Goal: Task Accomplishment & Management: Manage account settings

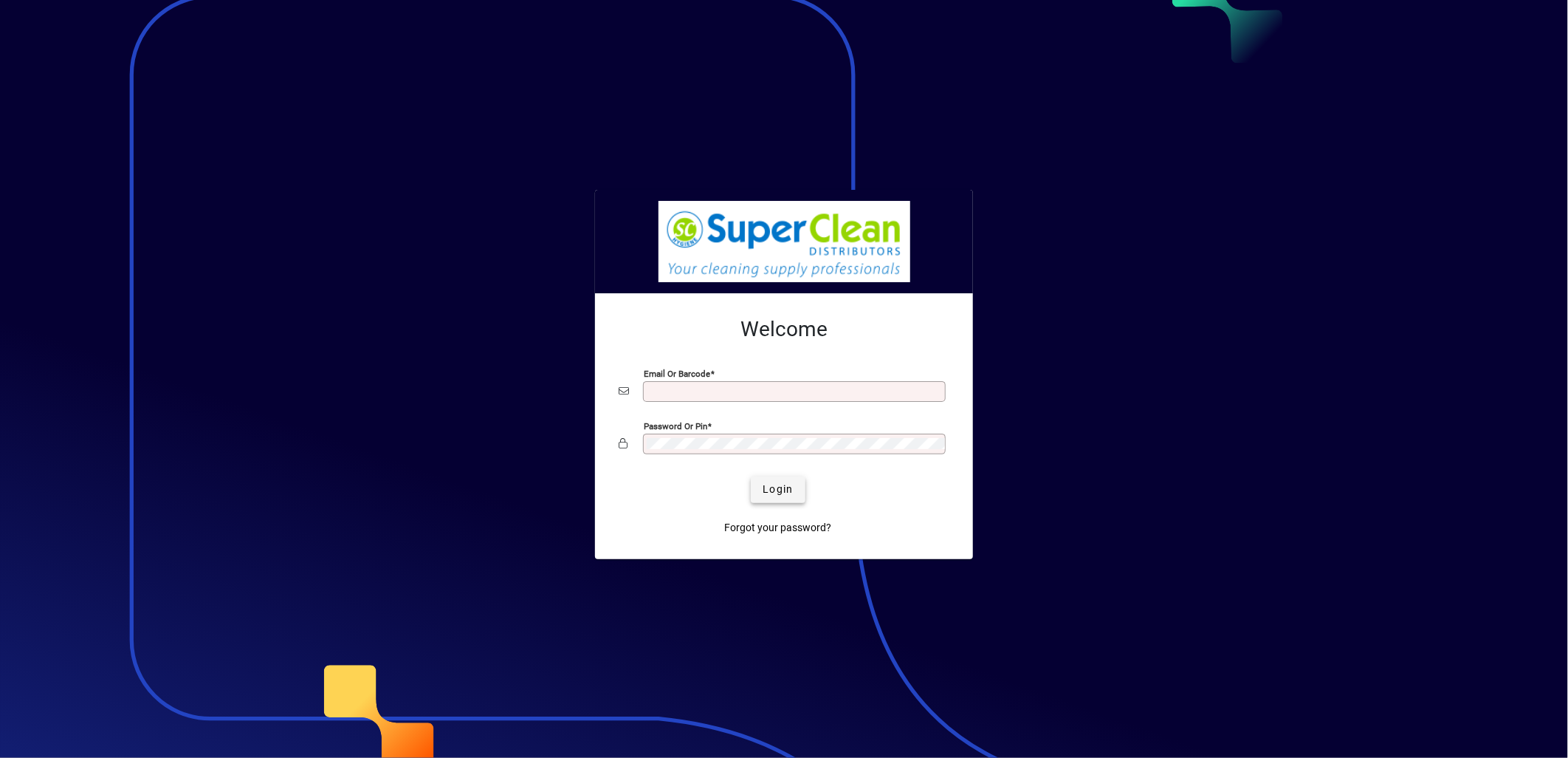
type input "**********"
click at [770, 504] on span "submit" at bounding box center [777, 490] width 54 height 36
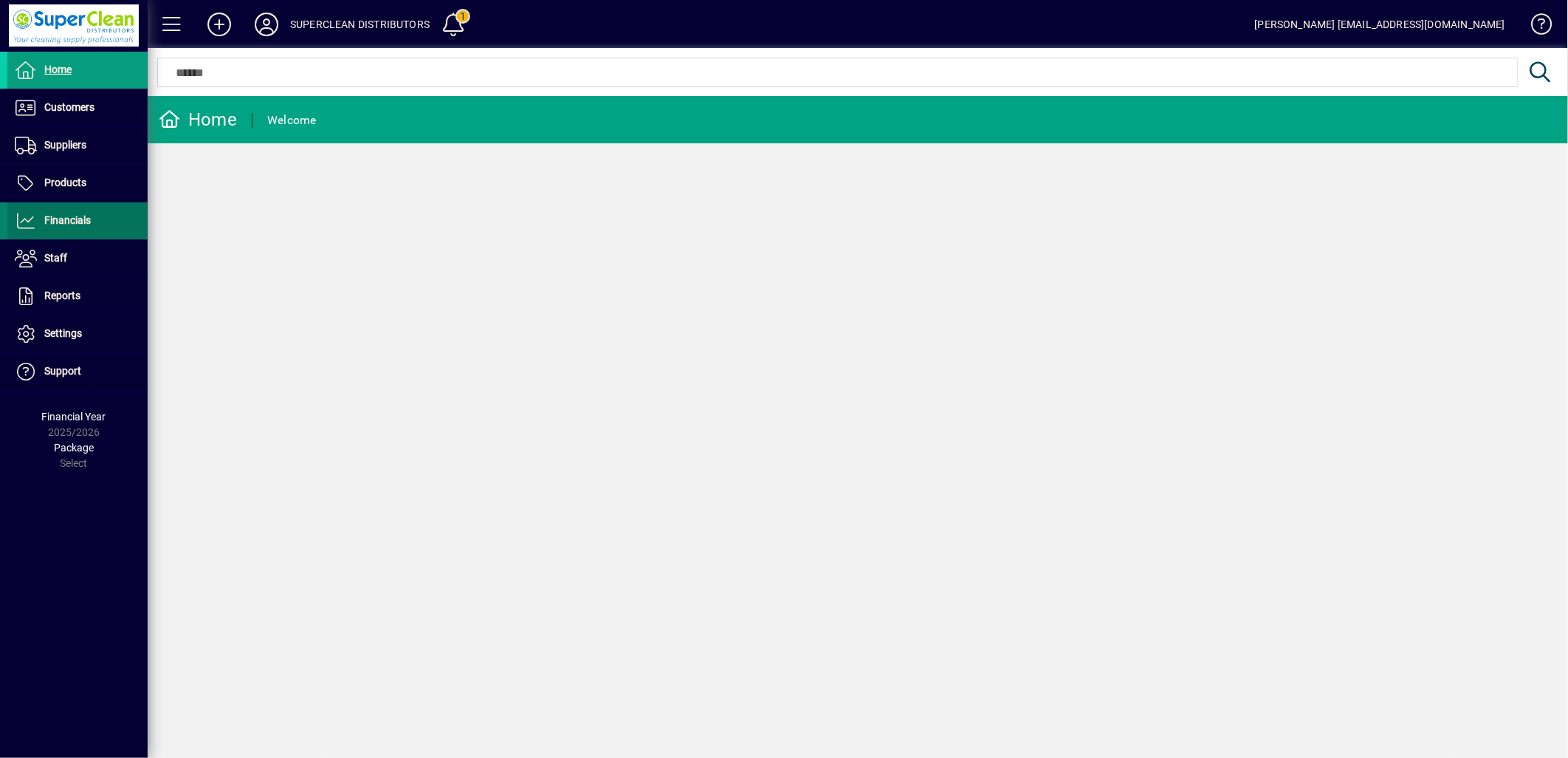
click at [76, 232] on span at bounding box center [78, 221] width 140 height 36
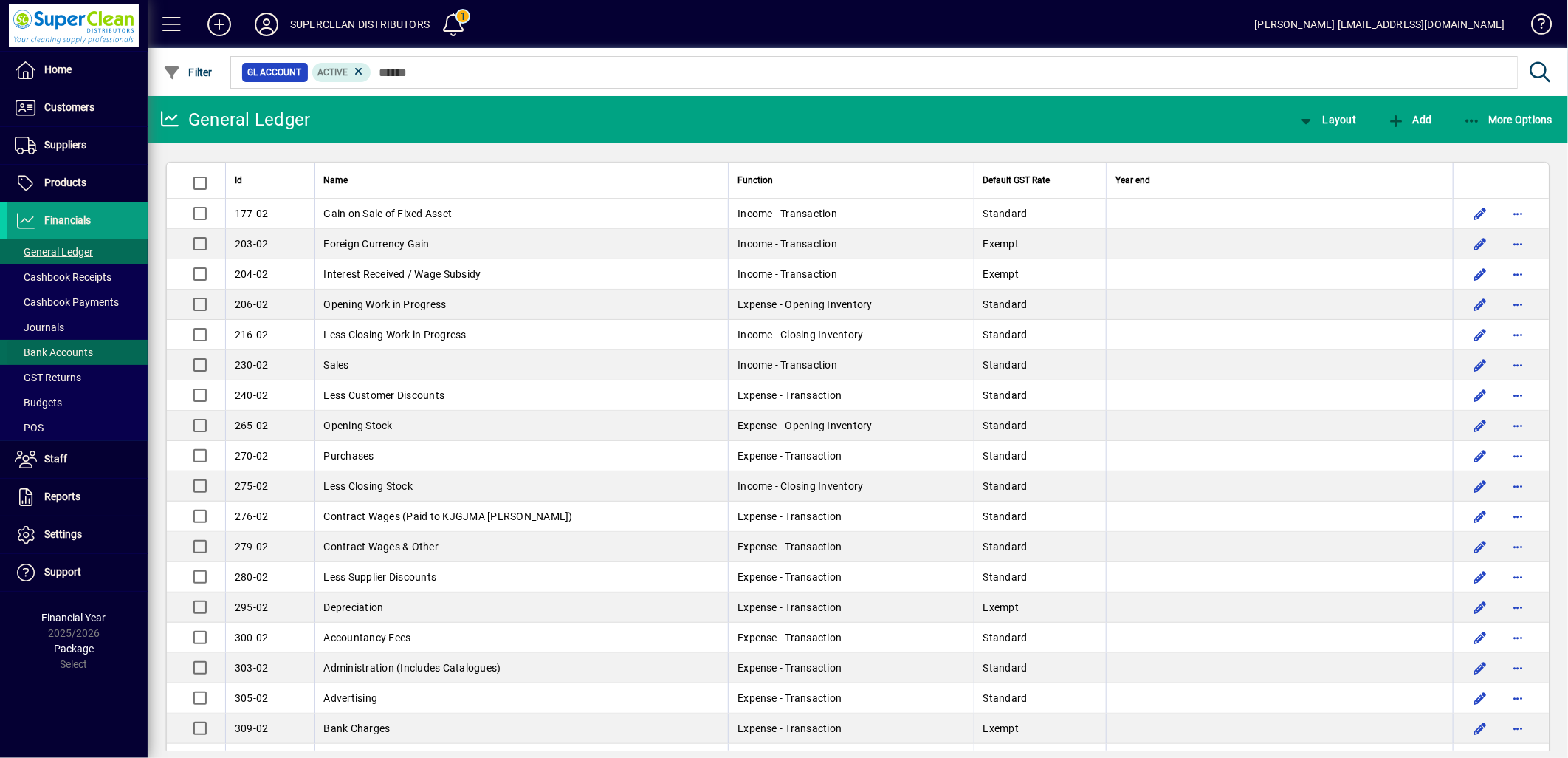
click at [69, 351] on span "Bank Accounts" at bounding box center [54, 352] width 79 height 12
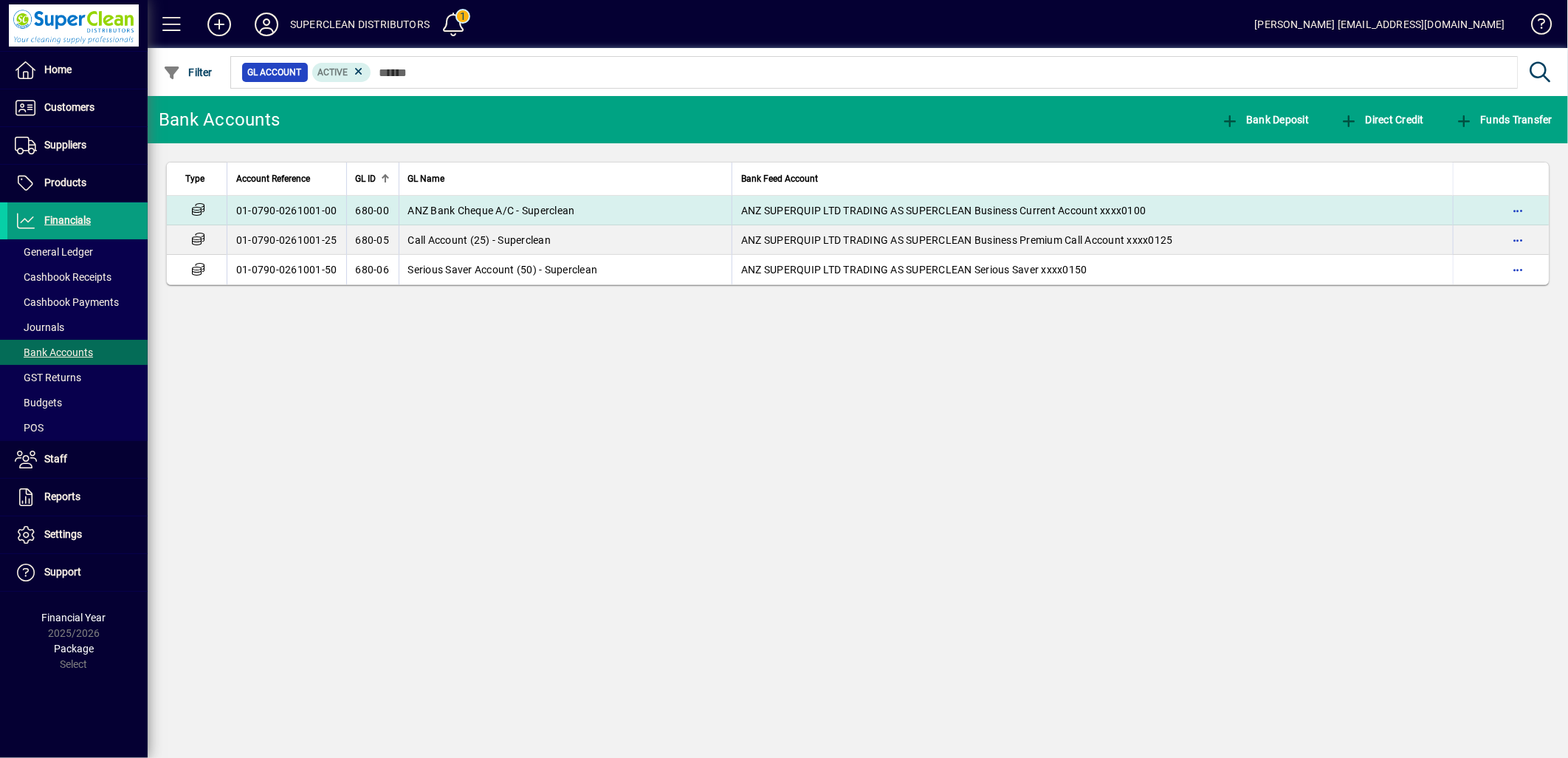
click at [338, 215] on td "01-0790-0261001-00" at bounding box center [286, 210] width 119 height 29
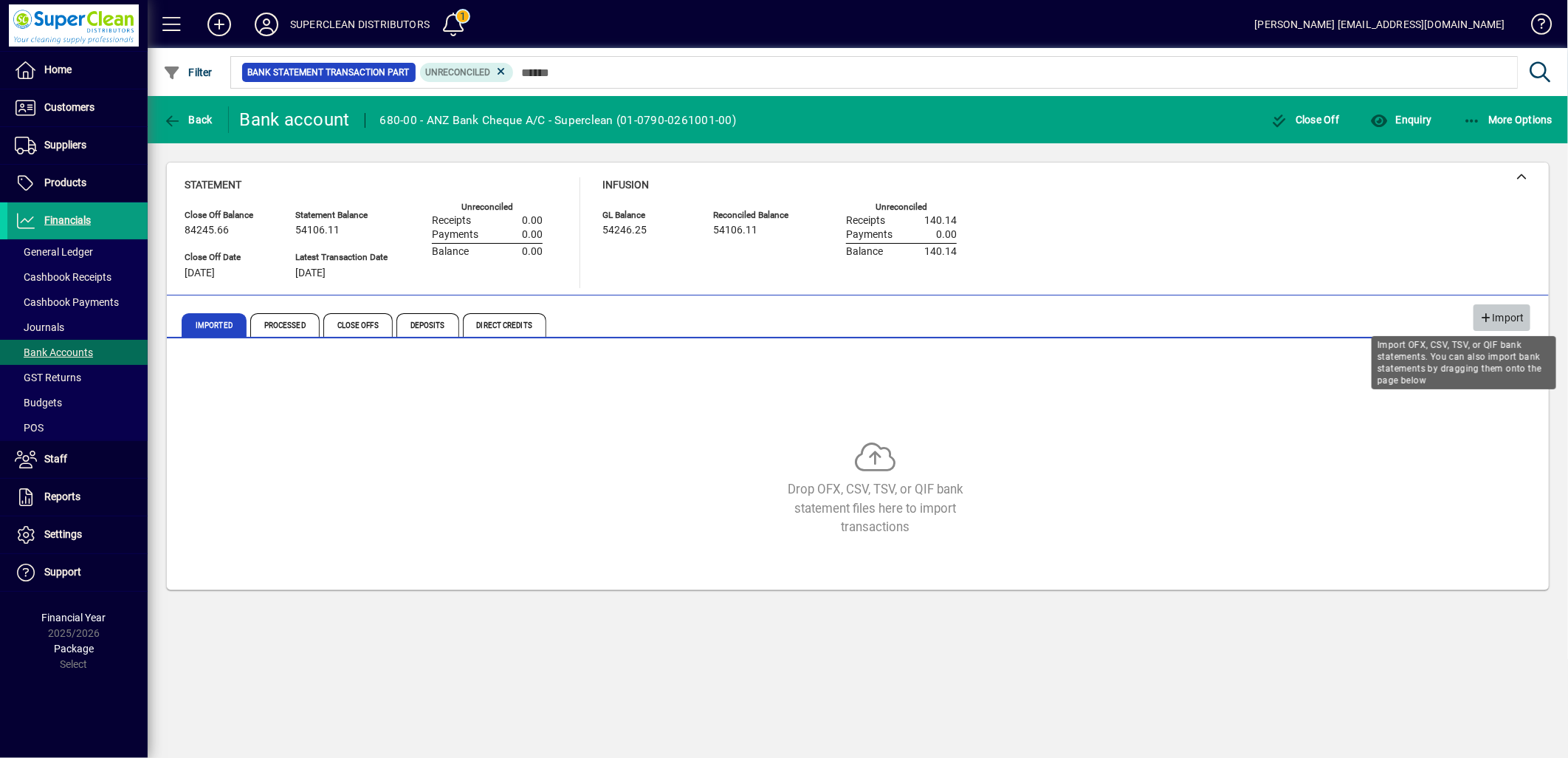
click at [1497, 323] on span "Import" at bounding box center [1502, 318] width 45 height 24
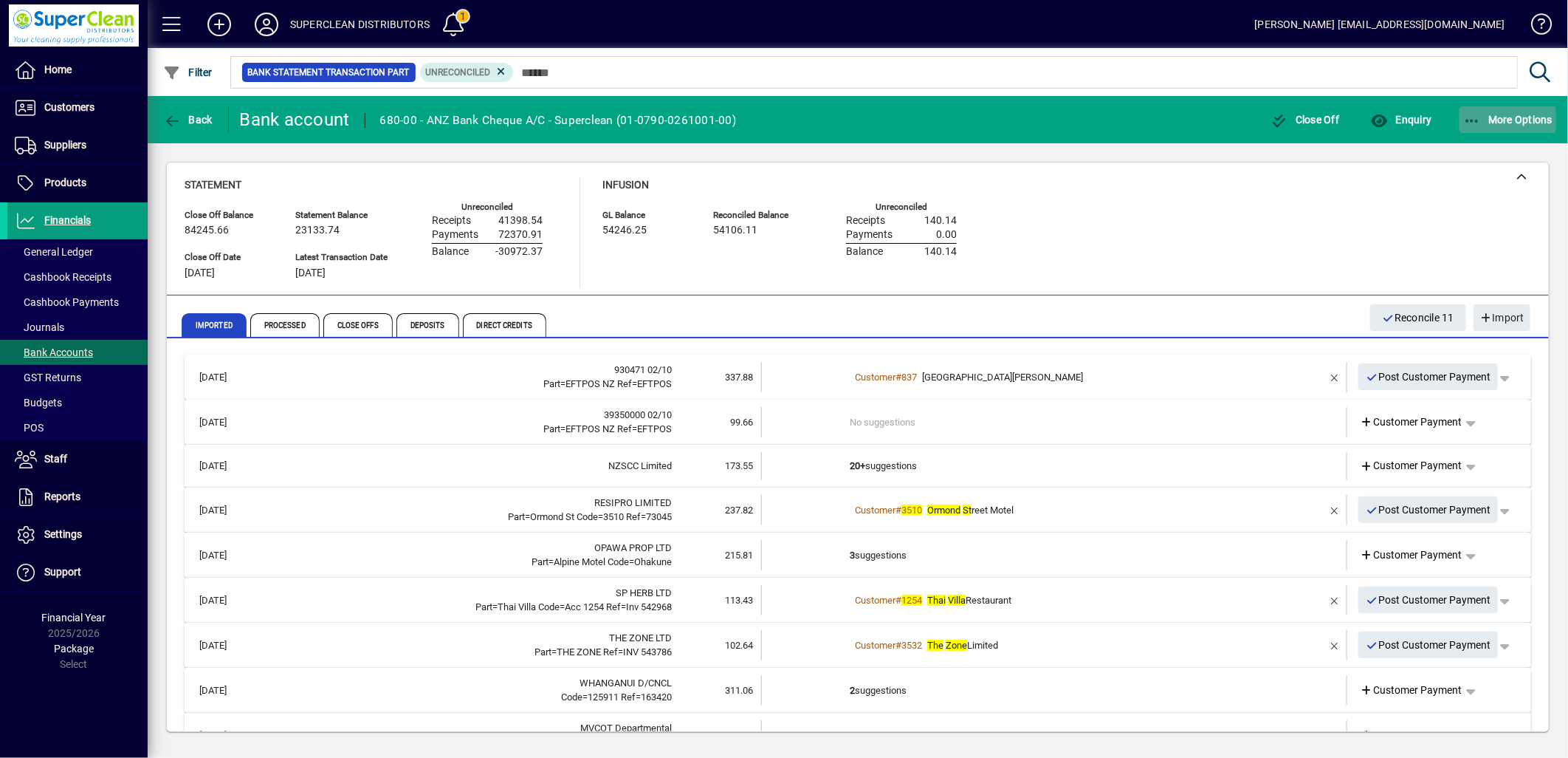
click at [1507, 120] on span "More Options" at bounding box center [1508, 120] width 90 height 12
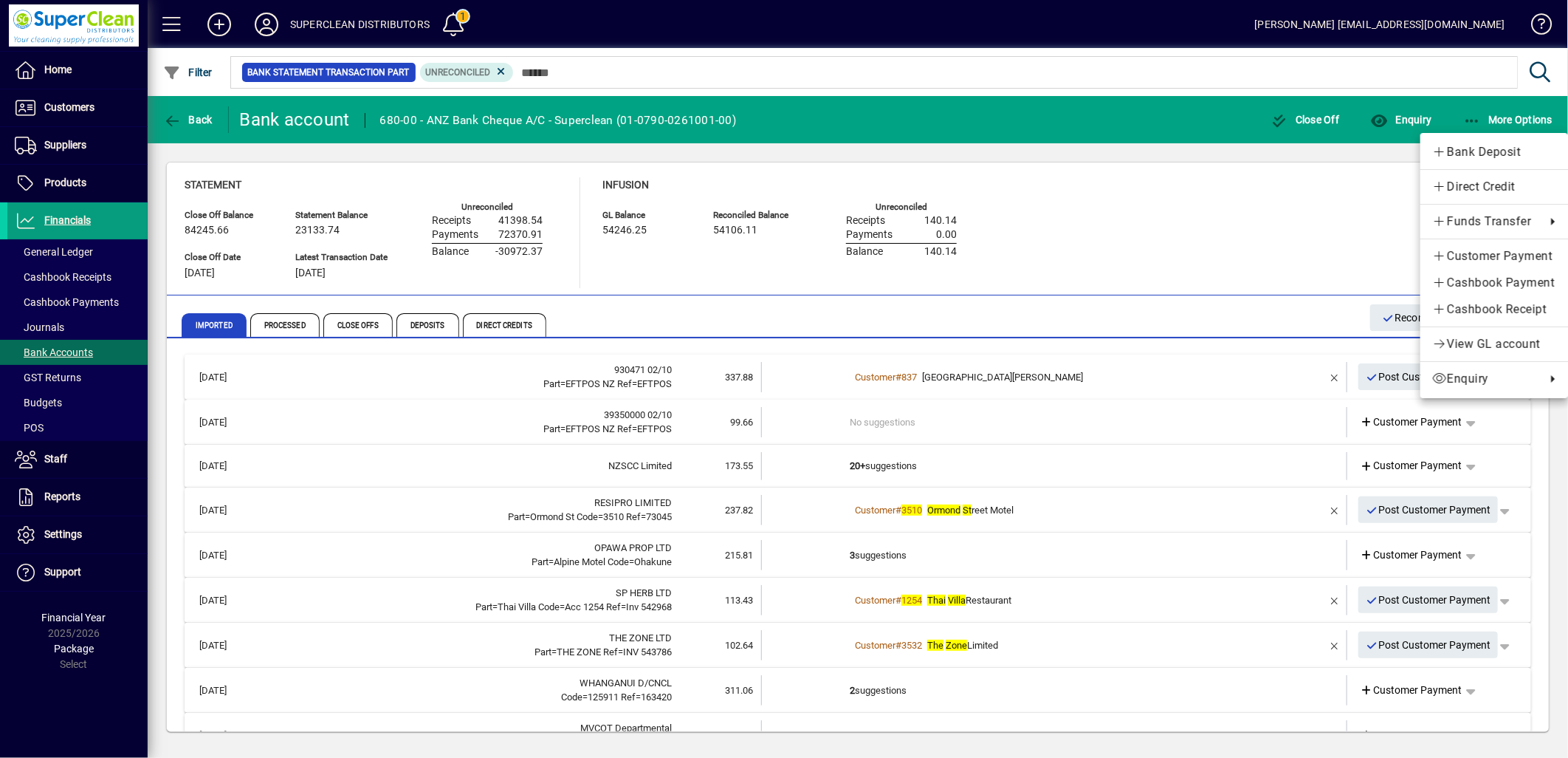
click at [1334, 195] on div at bounding box center [784, 379] width 1568 height 758
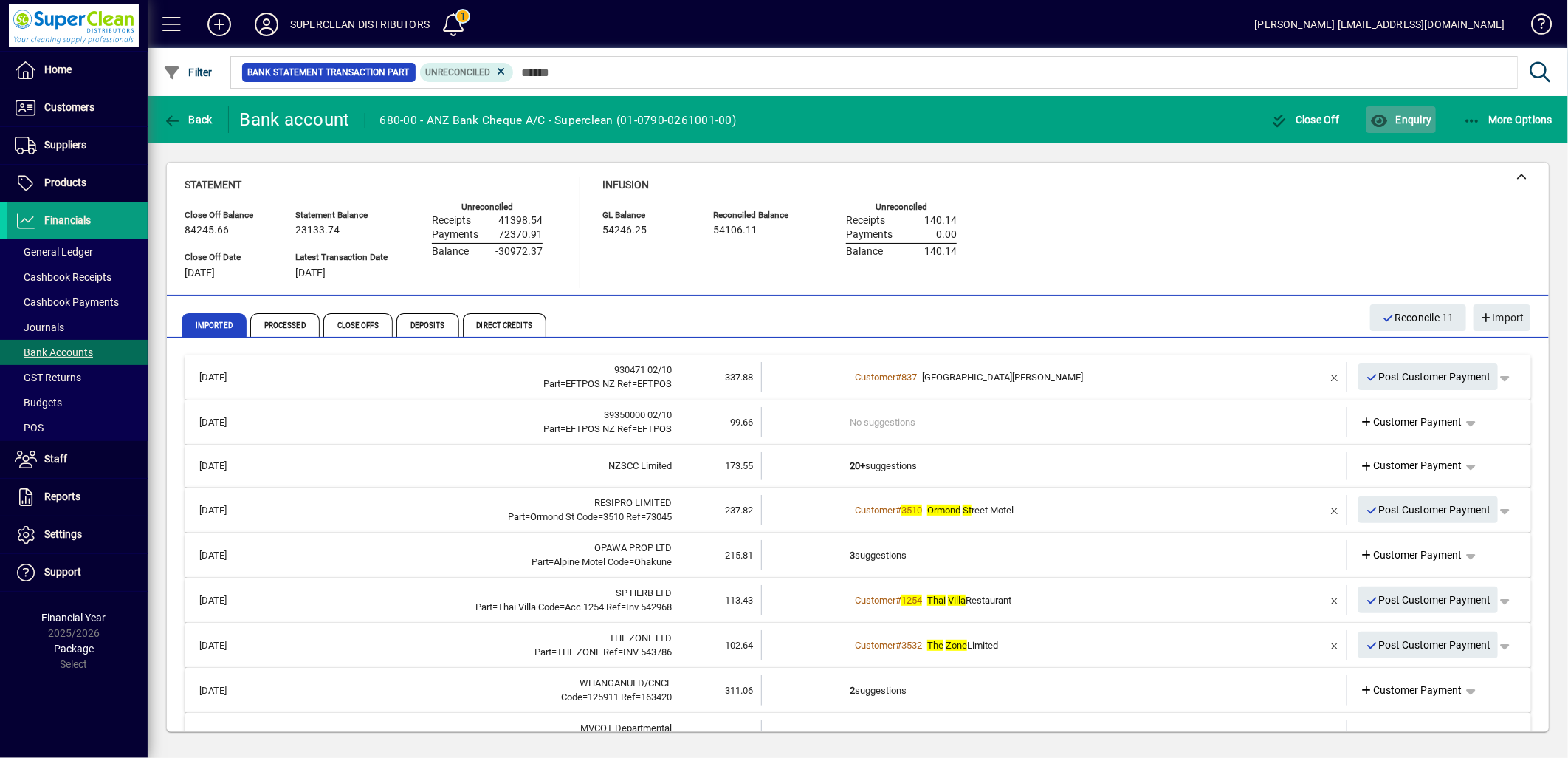
click at [1418, 131] on span "button" at bounding box center [1401, 119] width 69 height 36
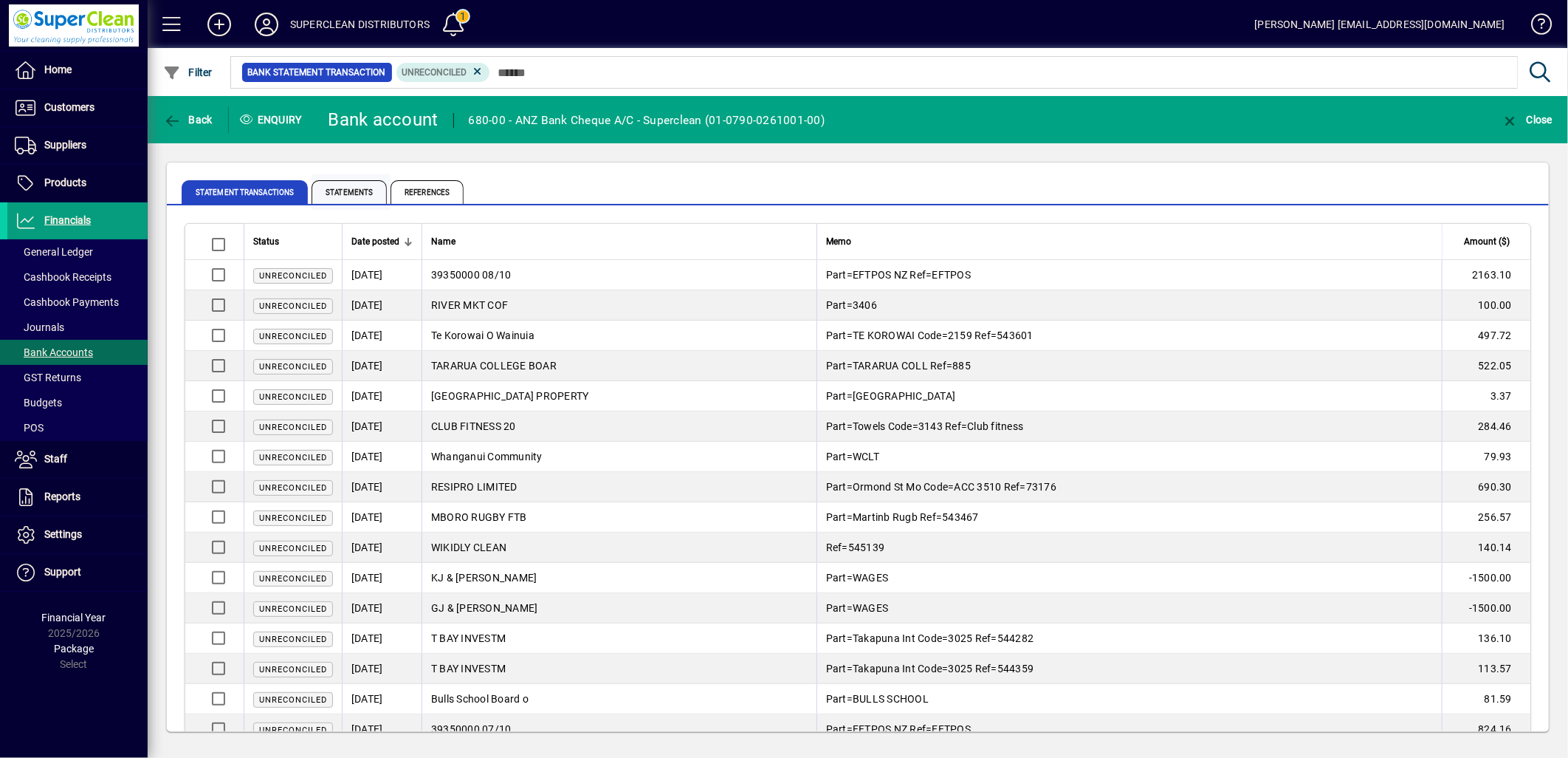
click at [359, 200] on span "Statements" at bounding box center [350, 192] width 76 height 23
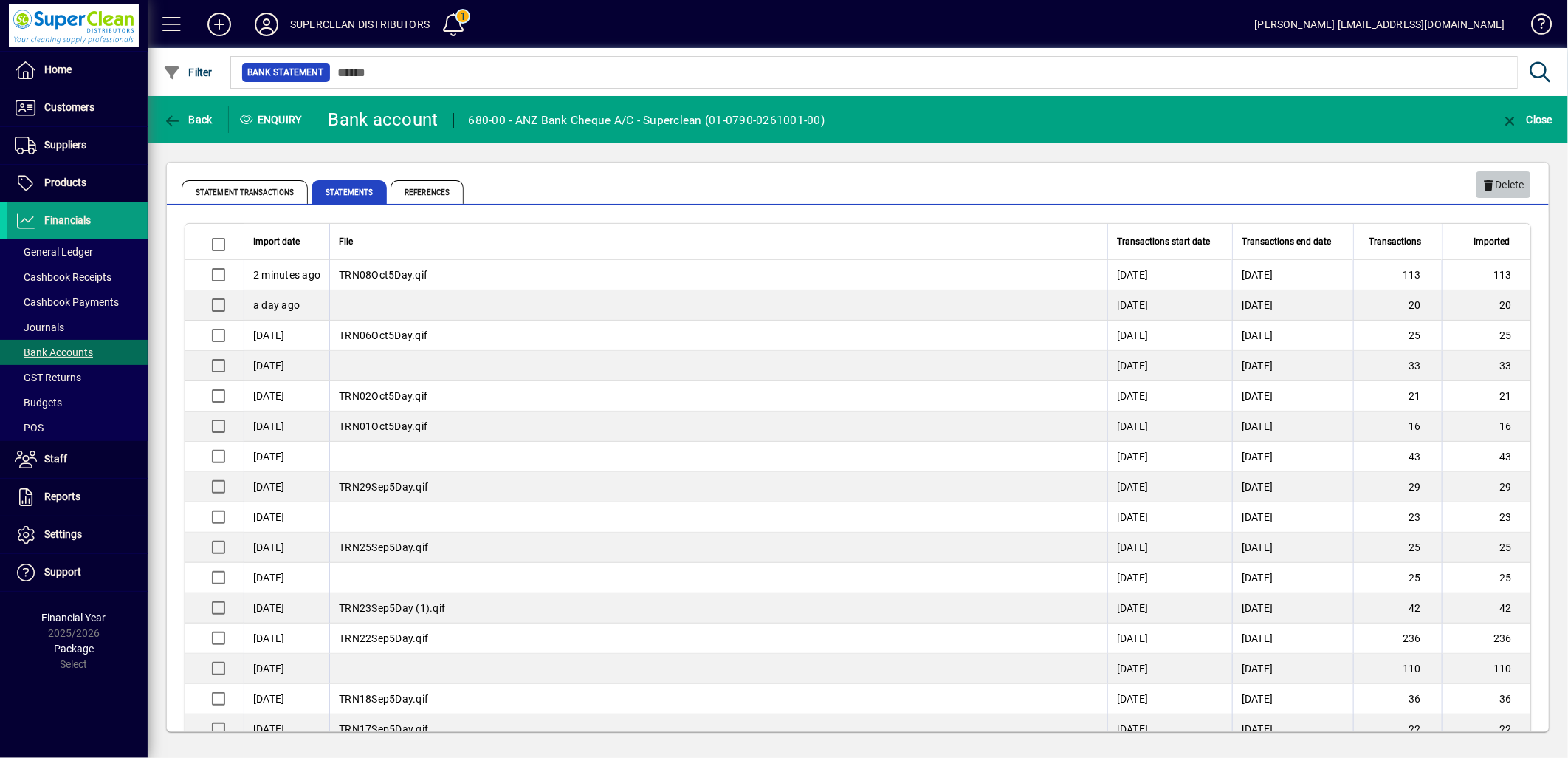
click at [1499, 173] on span "Delete" at bounding box center [1504, 185] width 42 height 24
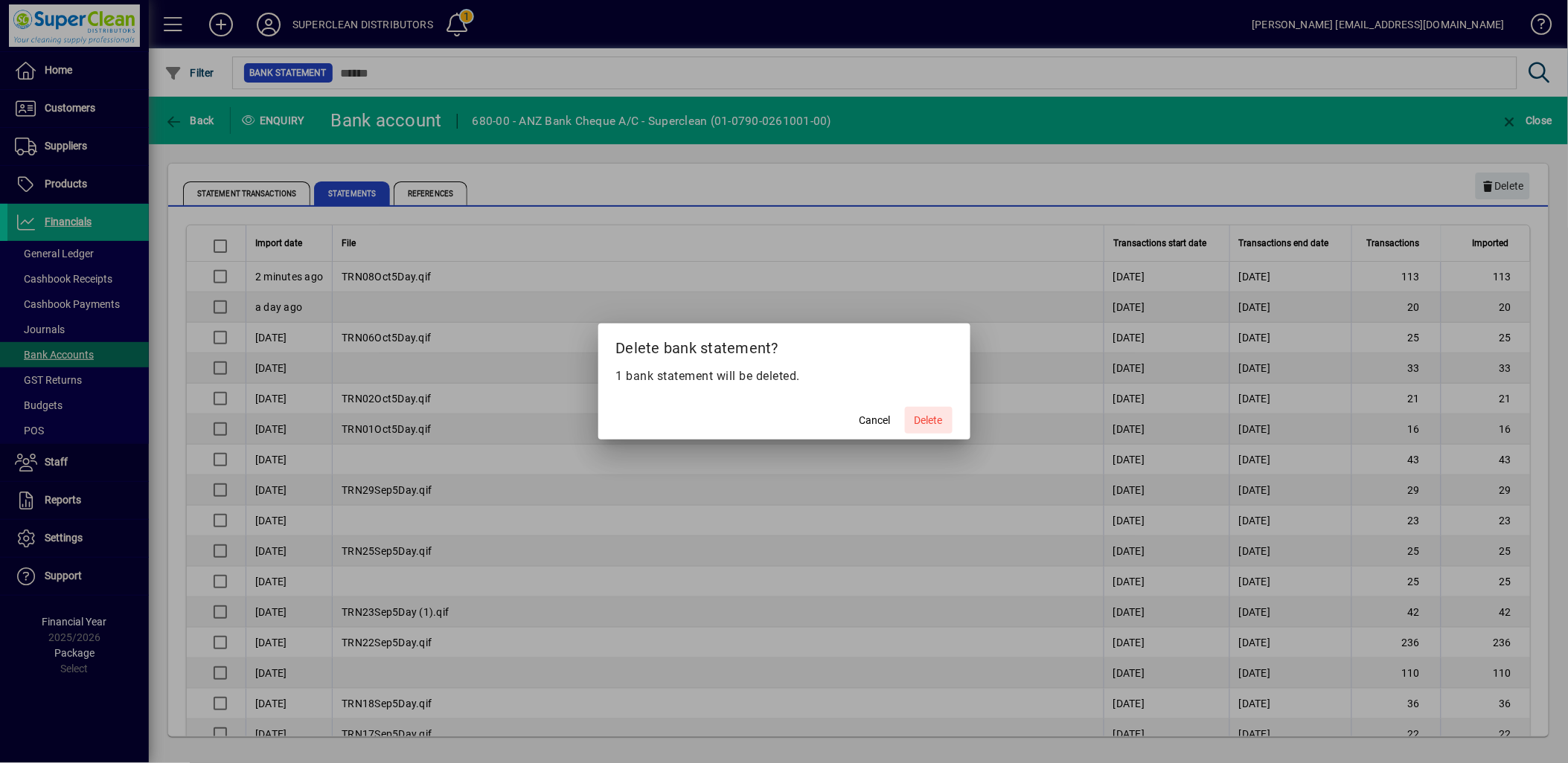
click at [932, 424] on span "Delete" at bounding box center [928, 421] width 28 height 16
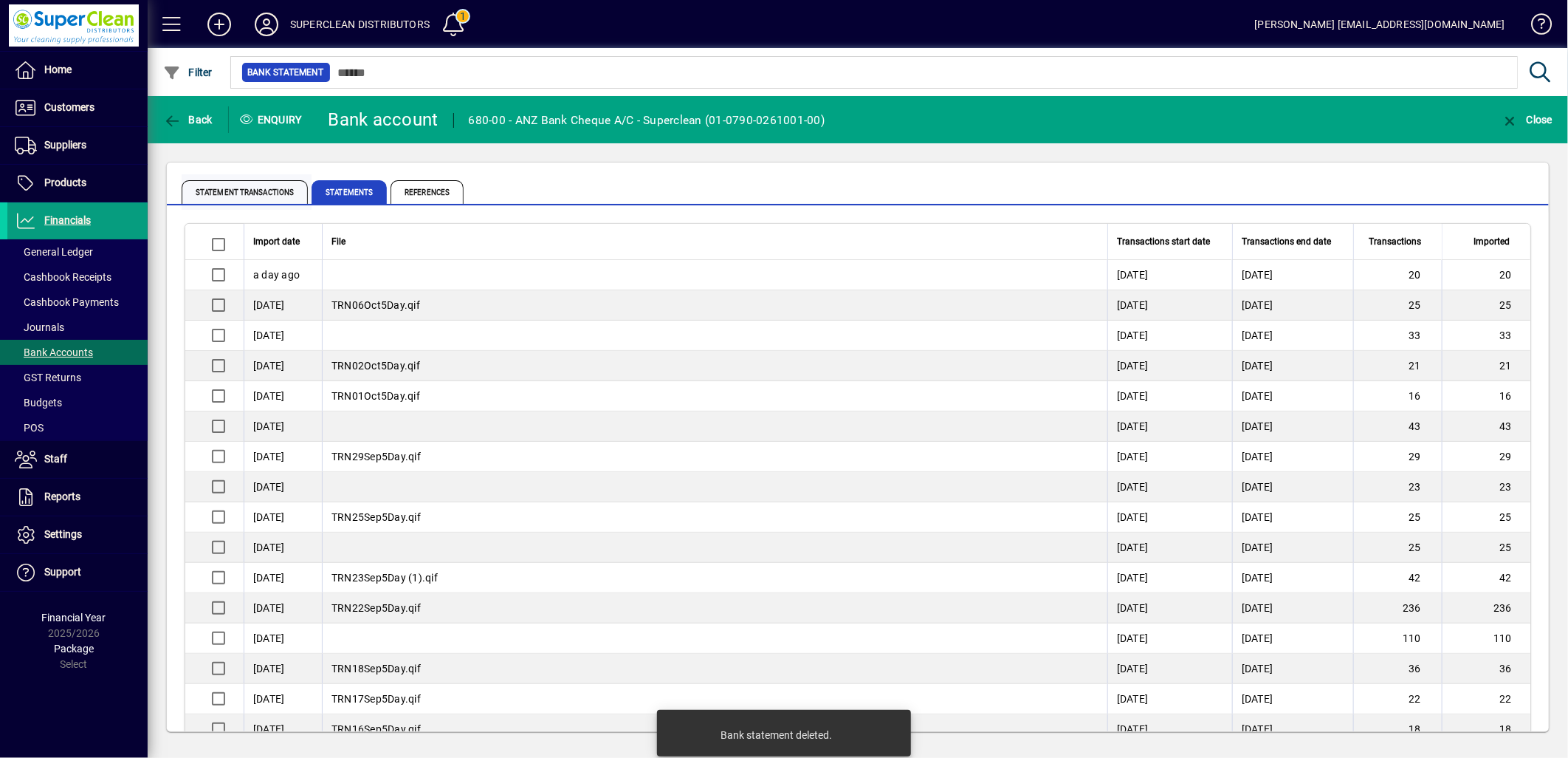
click at [248, 194] on span "Statement Transactions" at bounding box center [244, 192] width 126 height 23
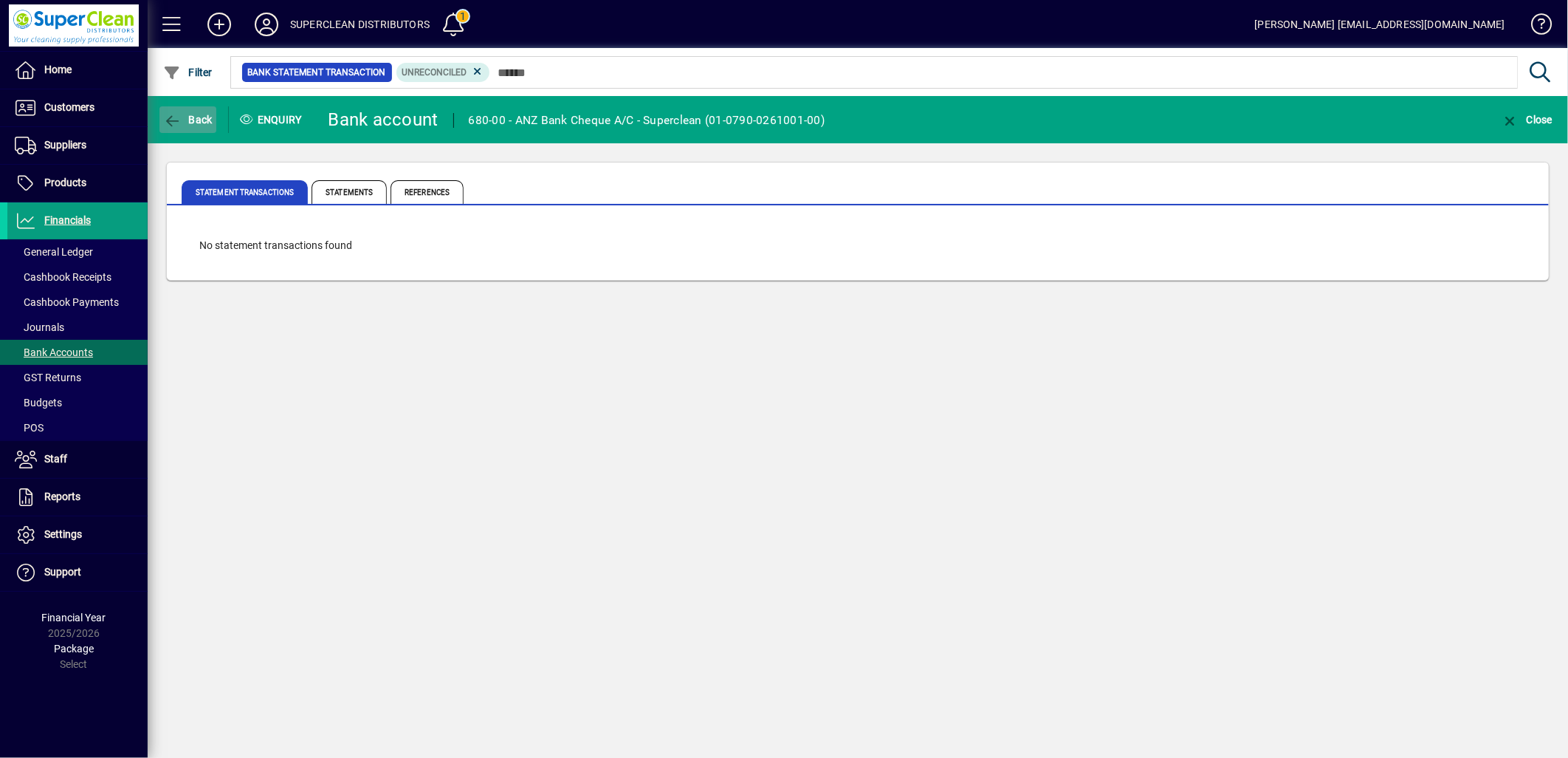
click at [208, 124] on span "button" at bounding box center [187, 119] width 57 height 36
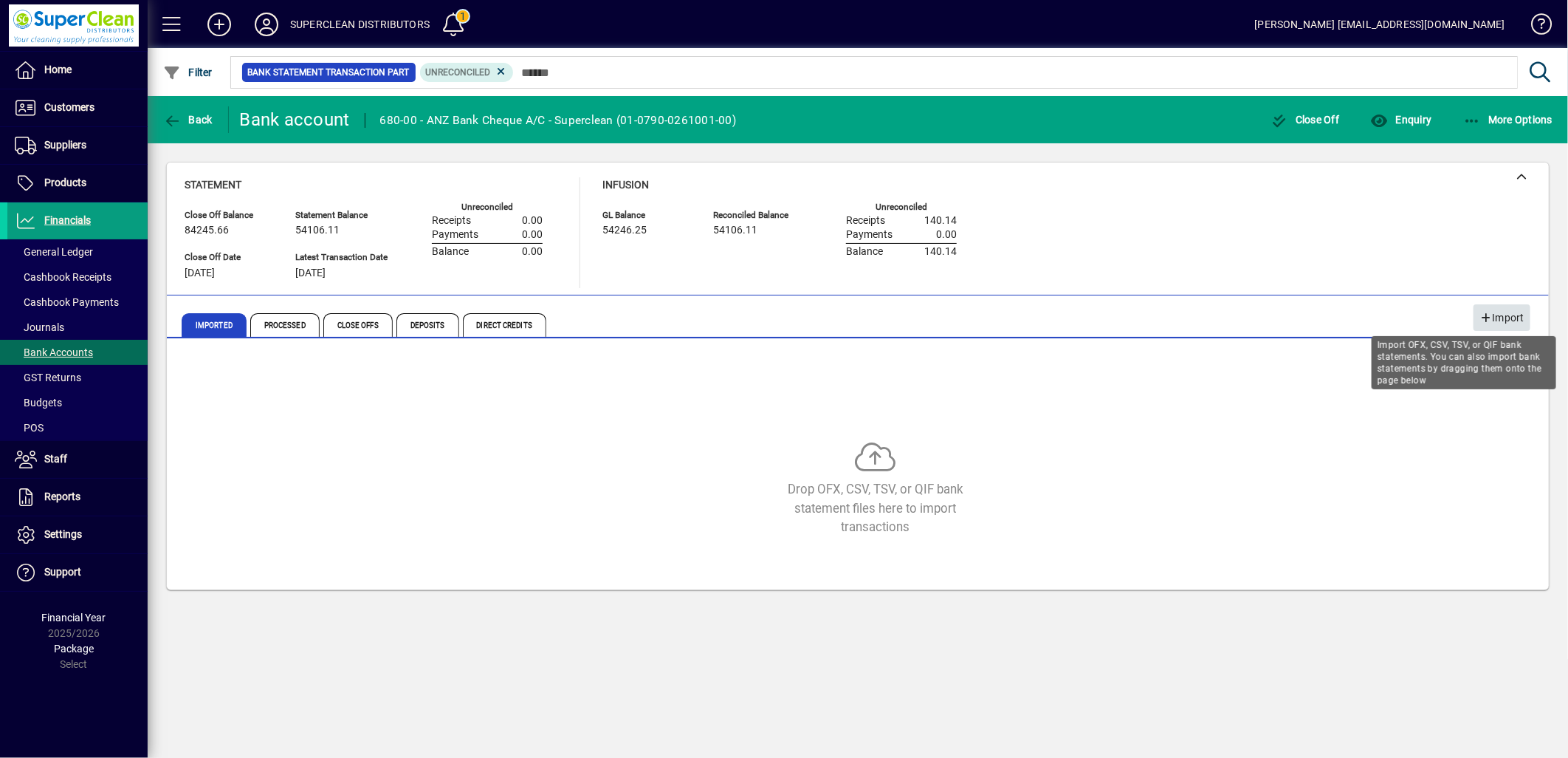
click at [1509, 320] on span "Import" at bounding box center [1502, 318] width 45 height 24
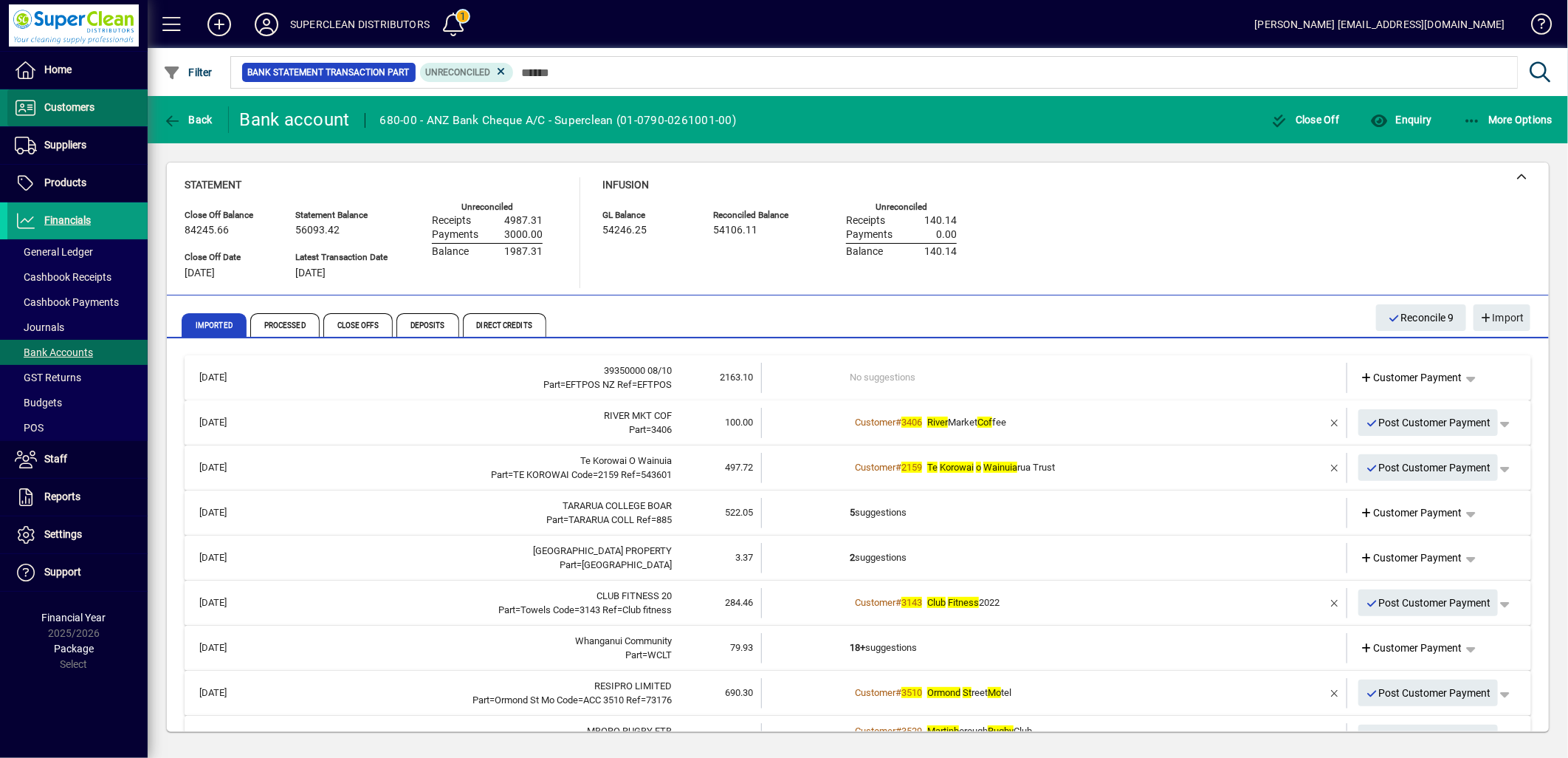
click at [43, 113] on span "Customers" at bounding box center [51, 107] width 87 height 17
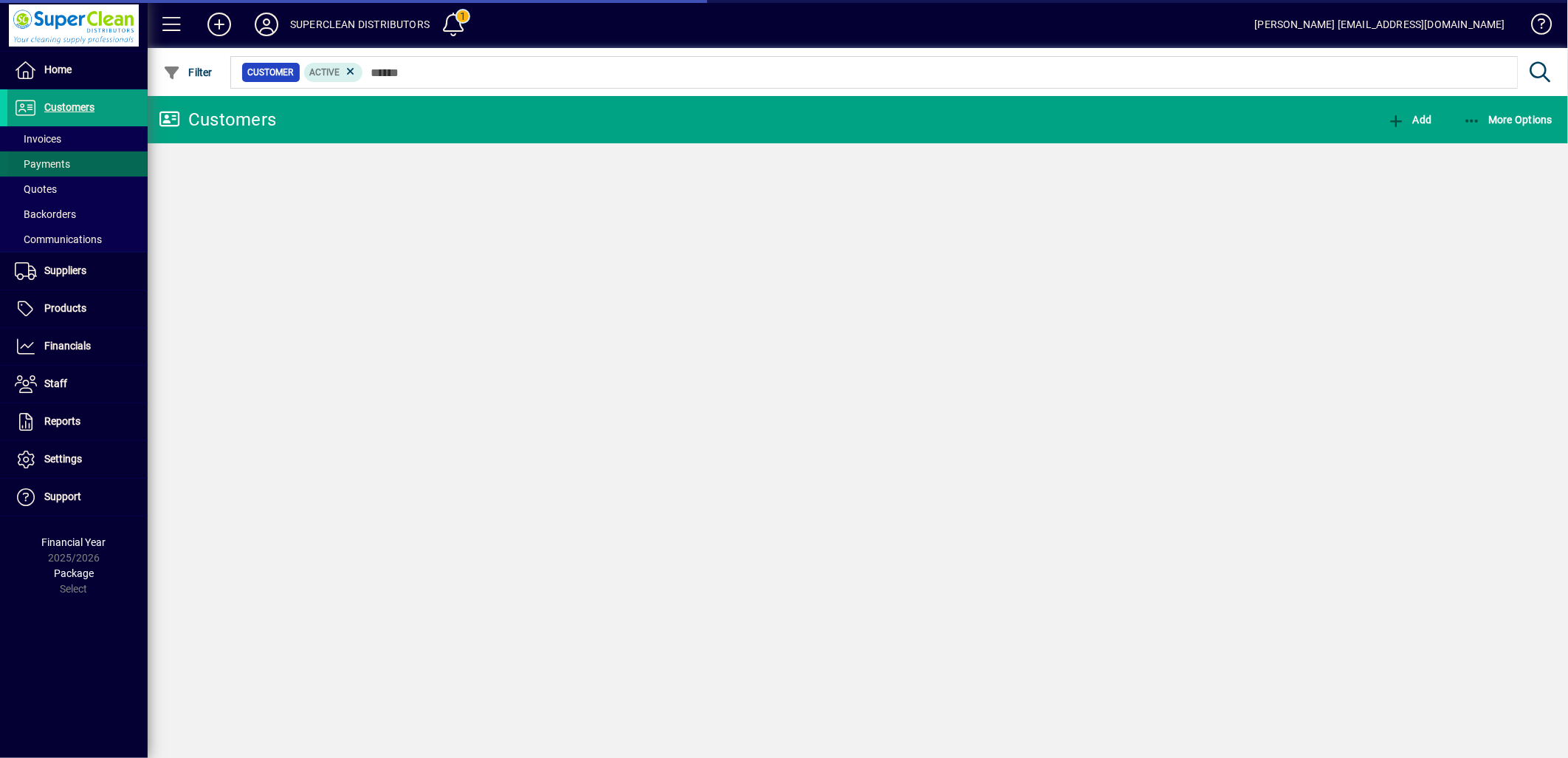
click at [50, 148] on span at bounding box center [78, 164] width 140 height 36
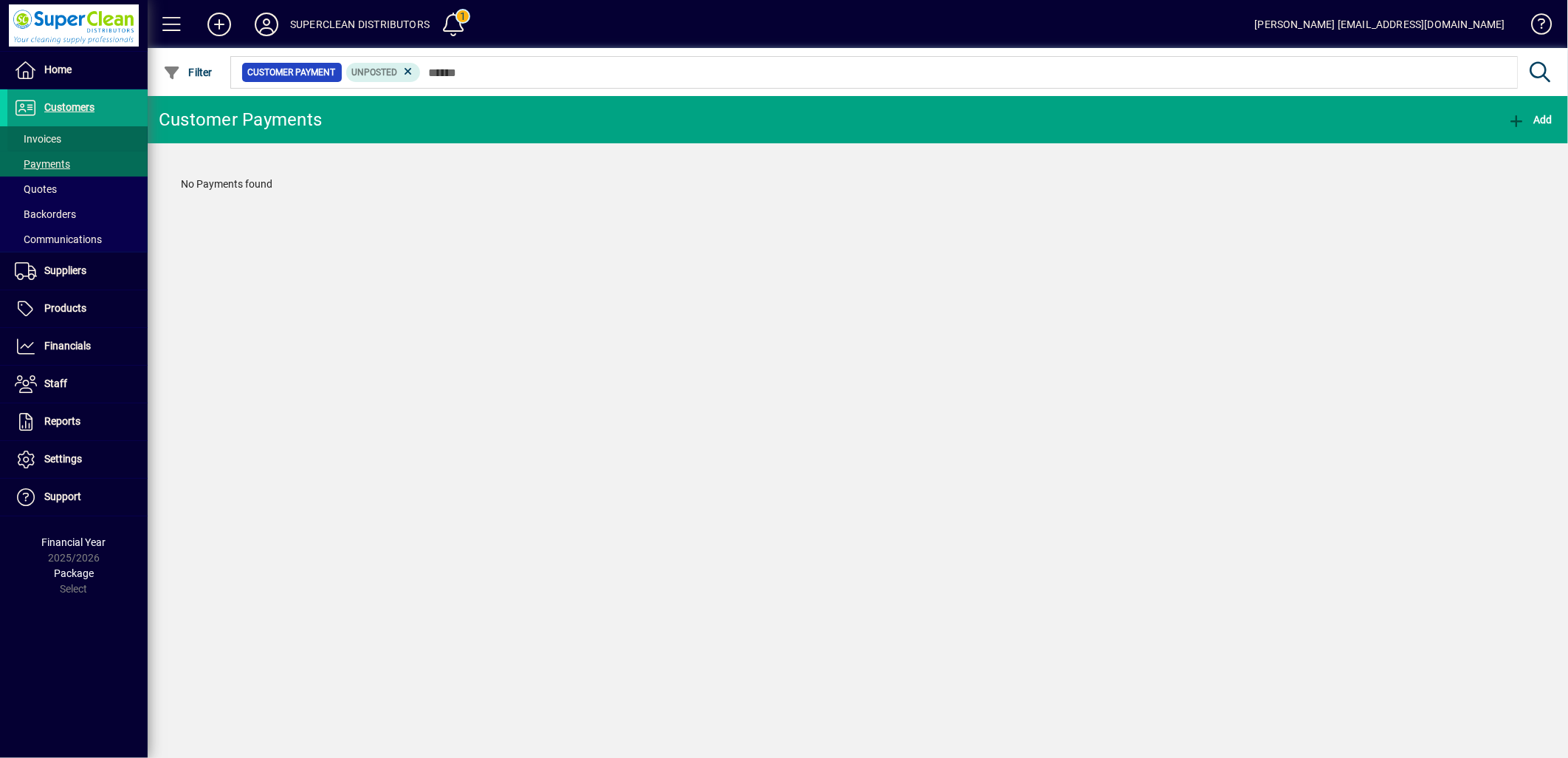
click at [54, 137] on span "Invoices" at bounding box center [39, 139] width 47 height 12
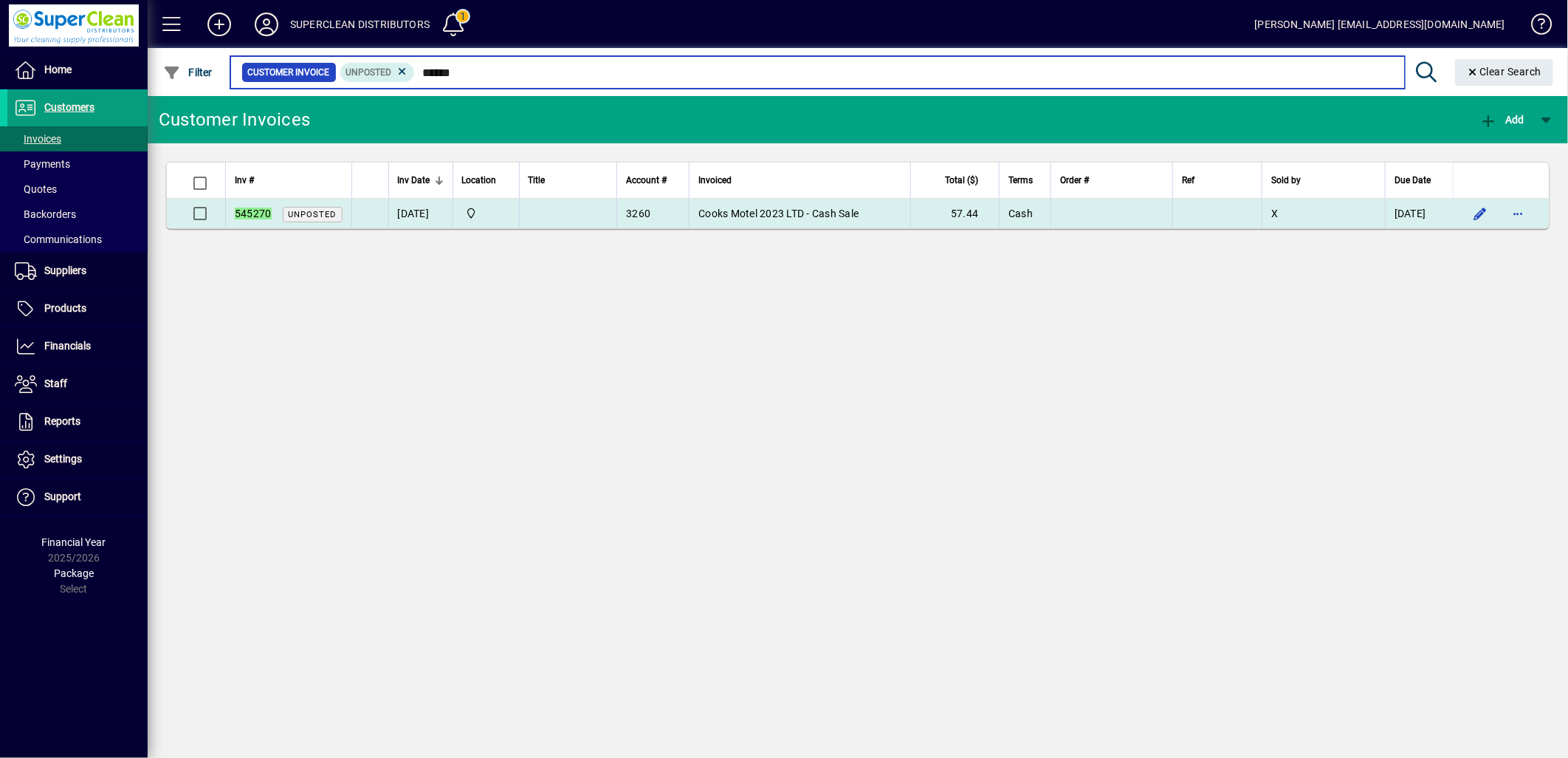
type input "******"
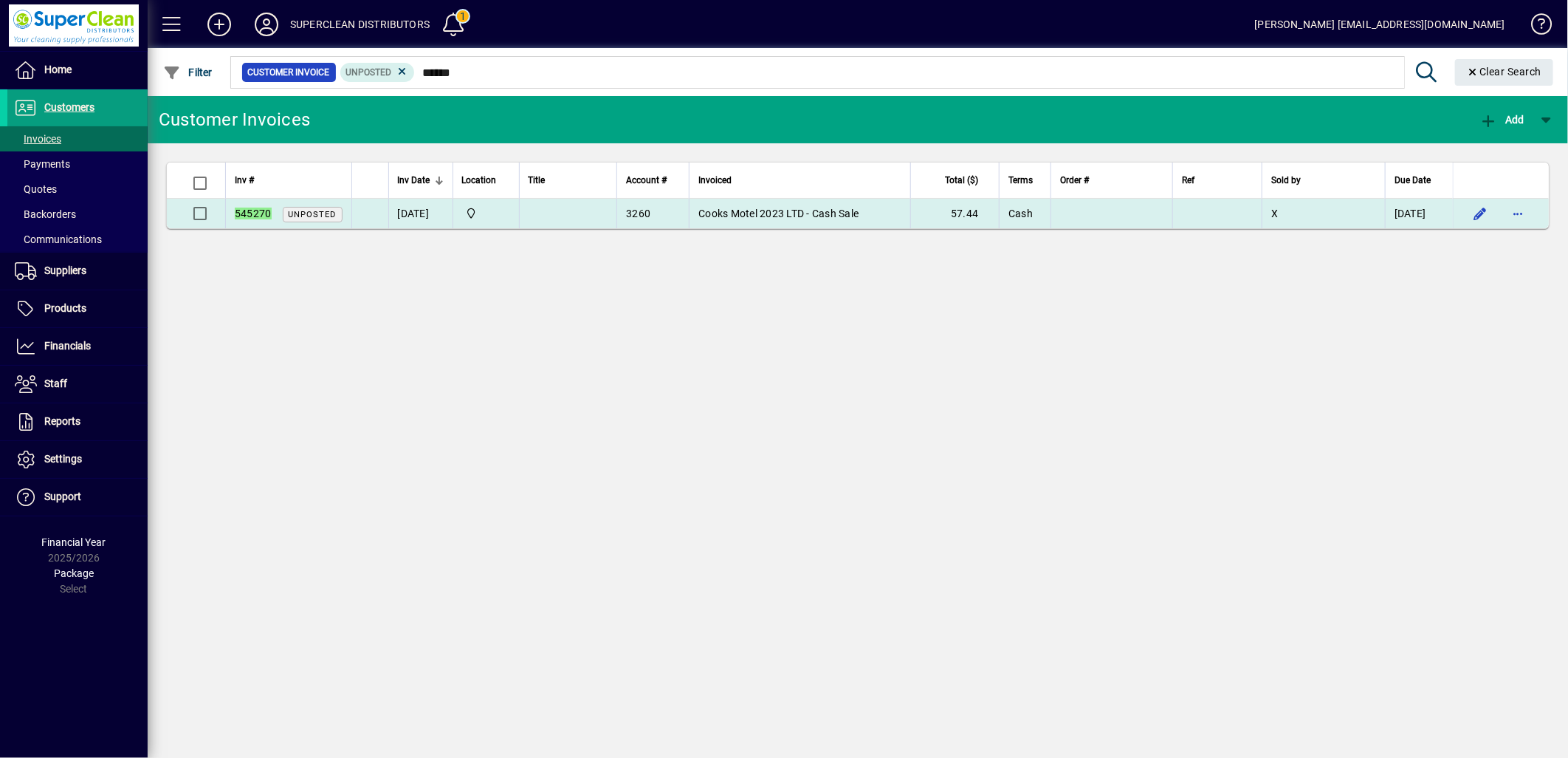
click at [824, 223] on td "Cooks Motel 2023 LTD - Cash Sale" at bounding box center [799, 213] width 221 height 29
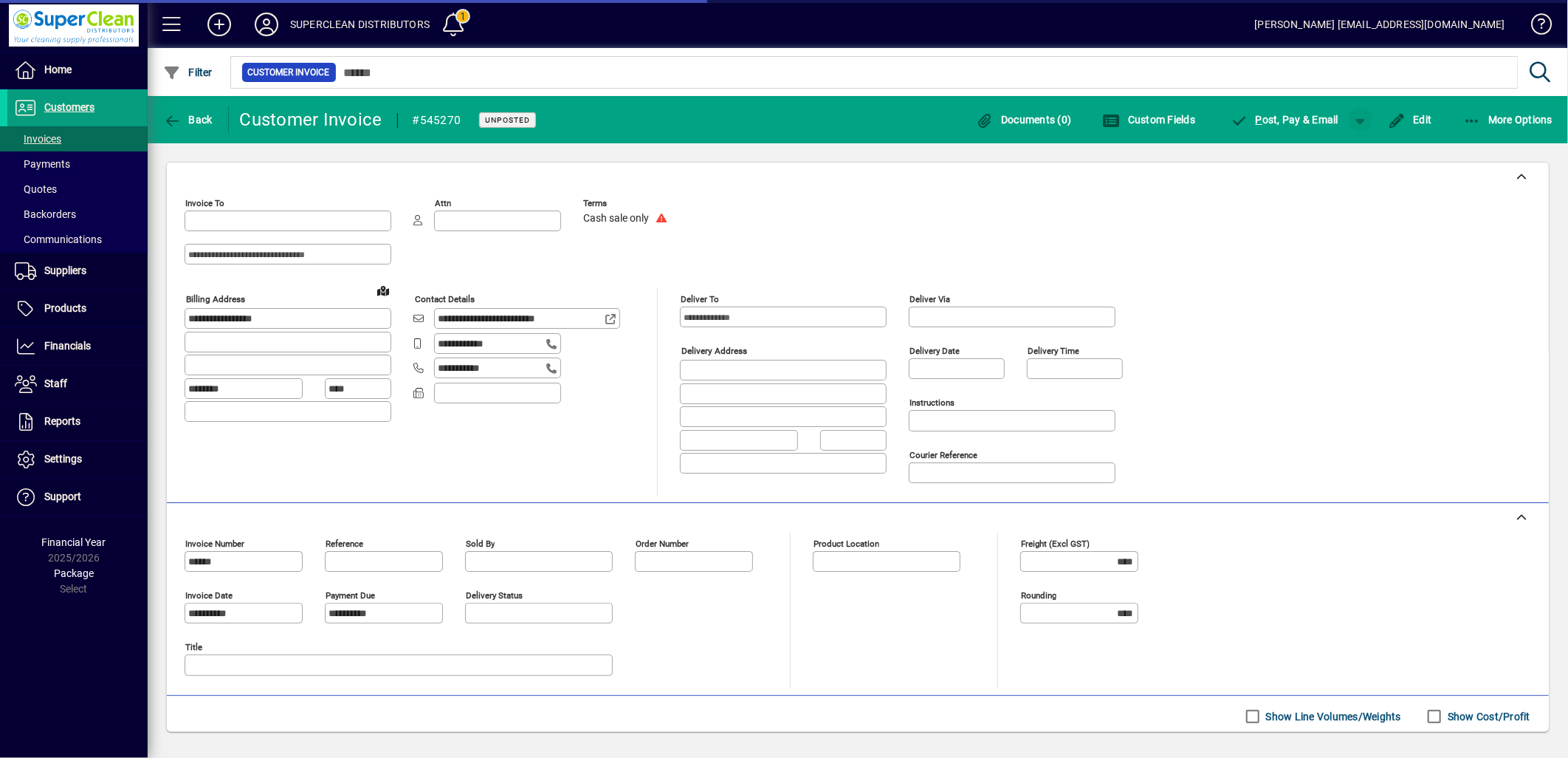
type input "**********"
type input "********"
click at [1370, 122] on span "button" at bounding box center [1360, 119] width 35 height 36
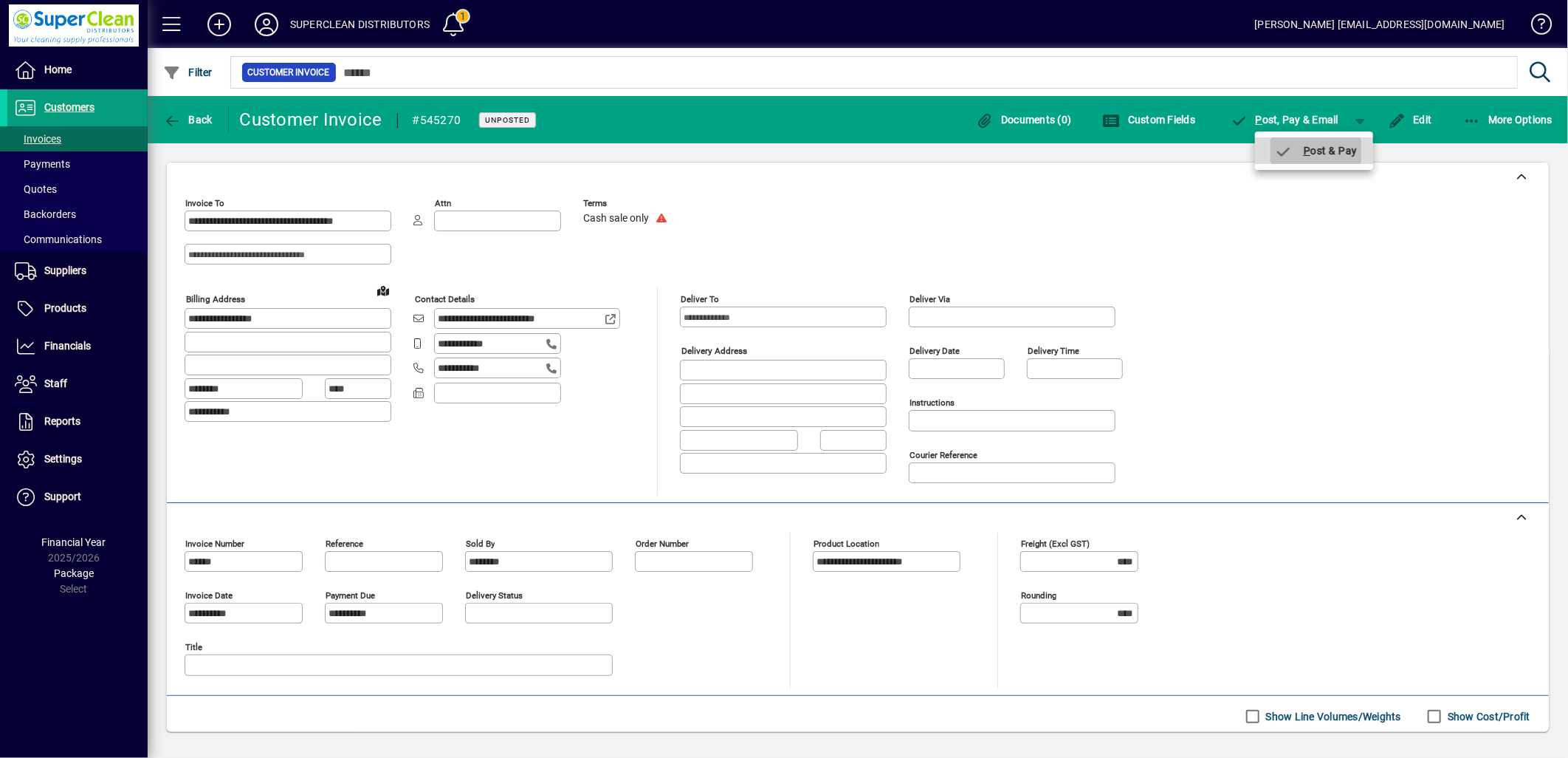
click at [1344, 142] on span "button" at bounding box center [1316, 150] width 91 height 36
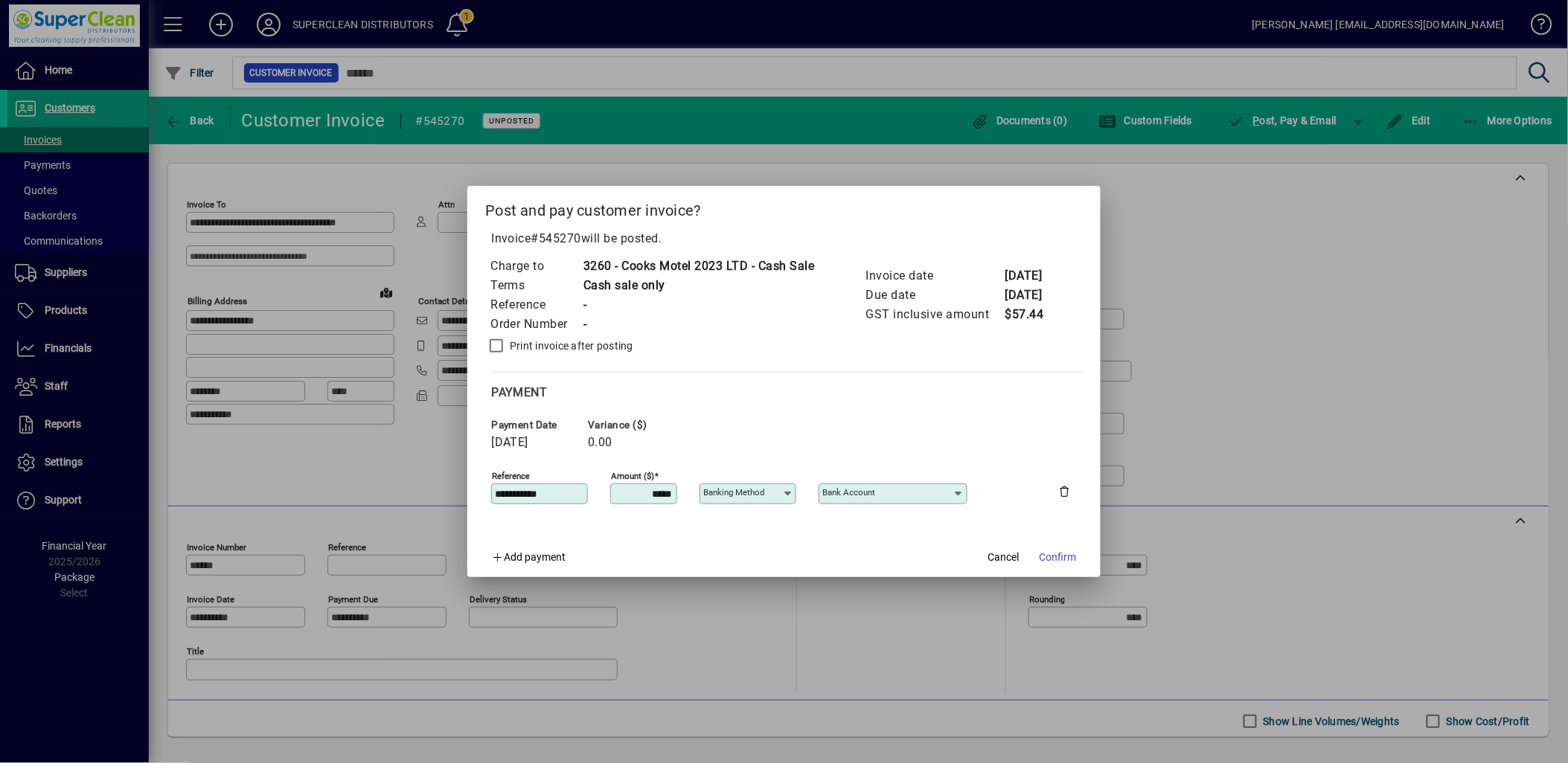
type input "**********"
click at [786, 484] on div "**********" at bounding box center [747, 493] width 97 height 21
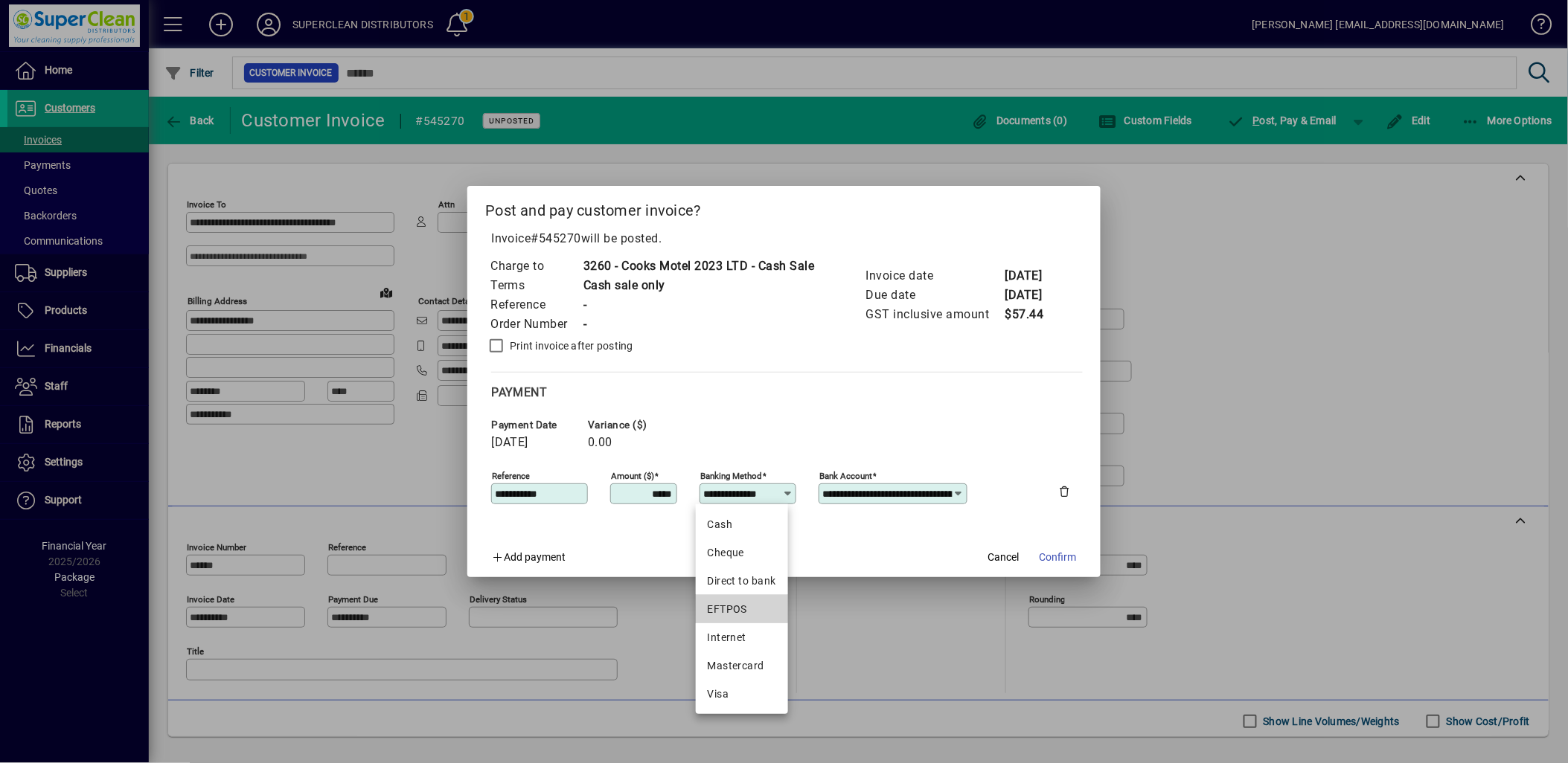
click at [735, 599] on mat-option "EFTPOS" at bounding box center [741, 609] width 92 height 28
type input "******"
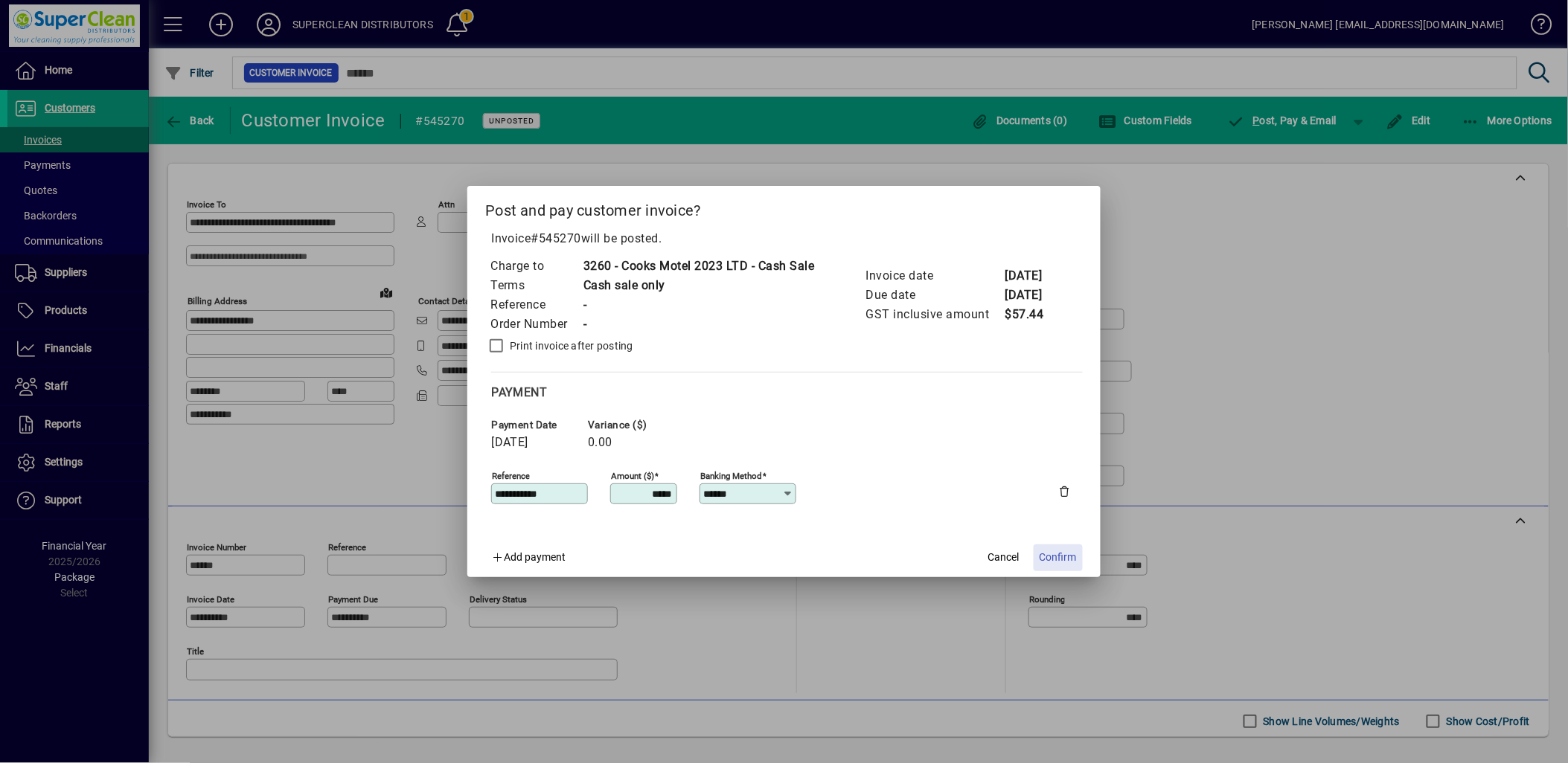
click at [1069, 558] on span "Confirm" at bounding box center [1058, 557] width 37 height 16
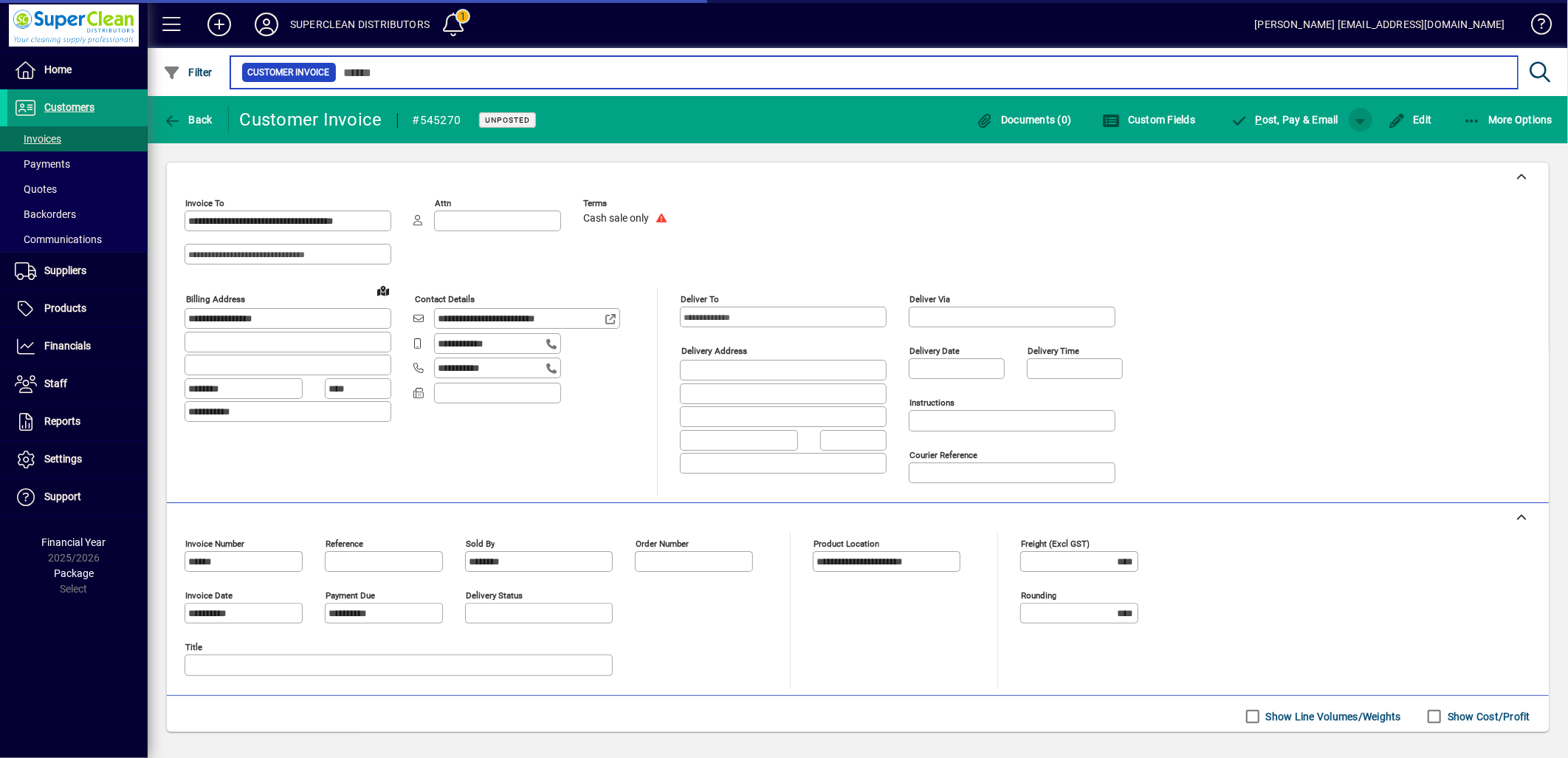
type input "******"
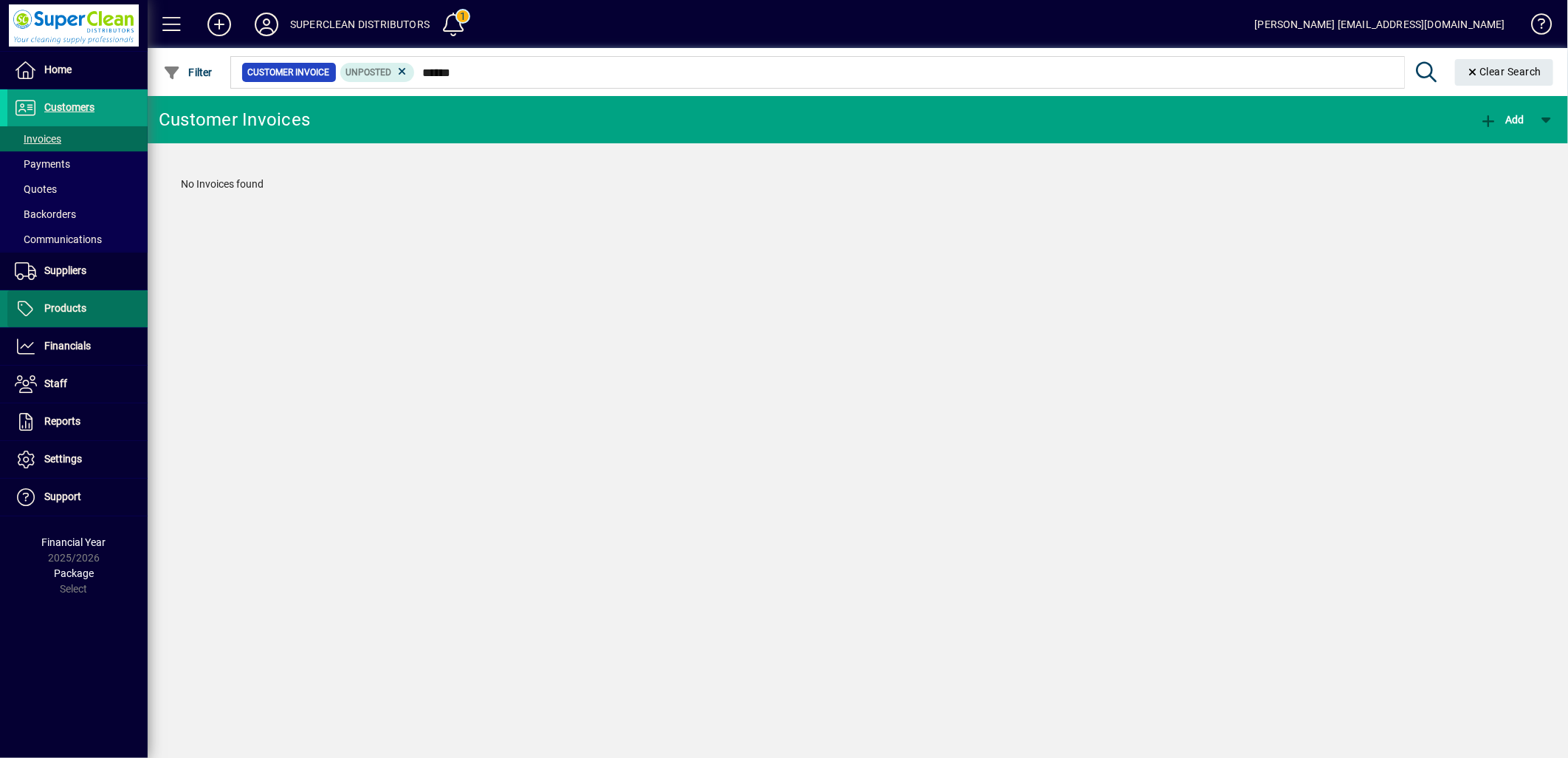
click at [52, 306] on span "Products" at bounding box center [66, 308] width 42 height 12
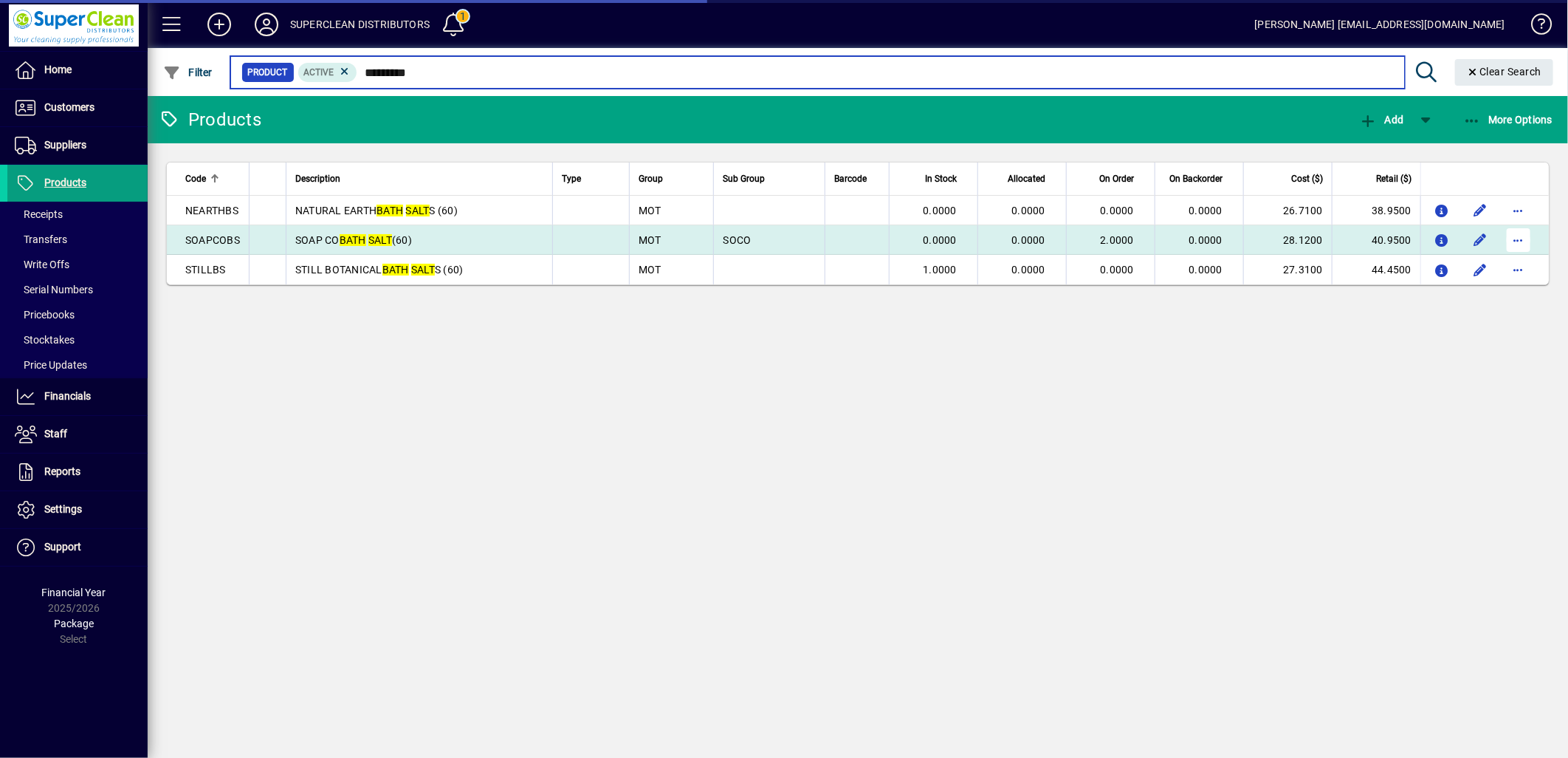
type input "*********"
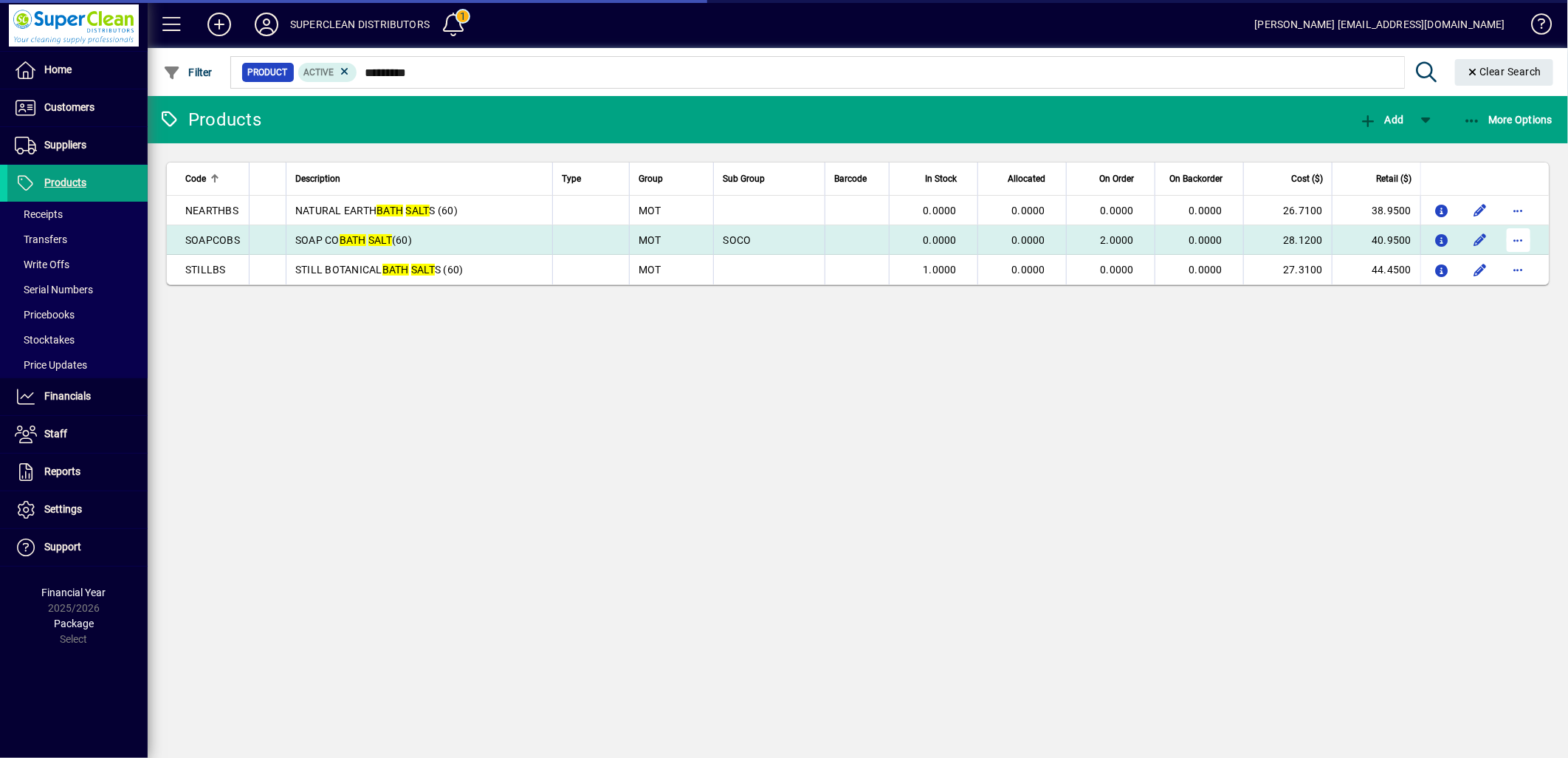
click at [1526, 240] on span "button" at bounding box center [1518, 240] width 35 height 36
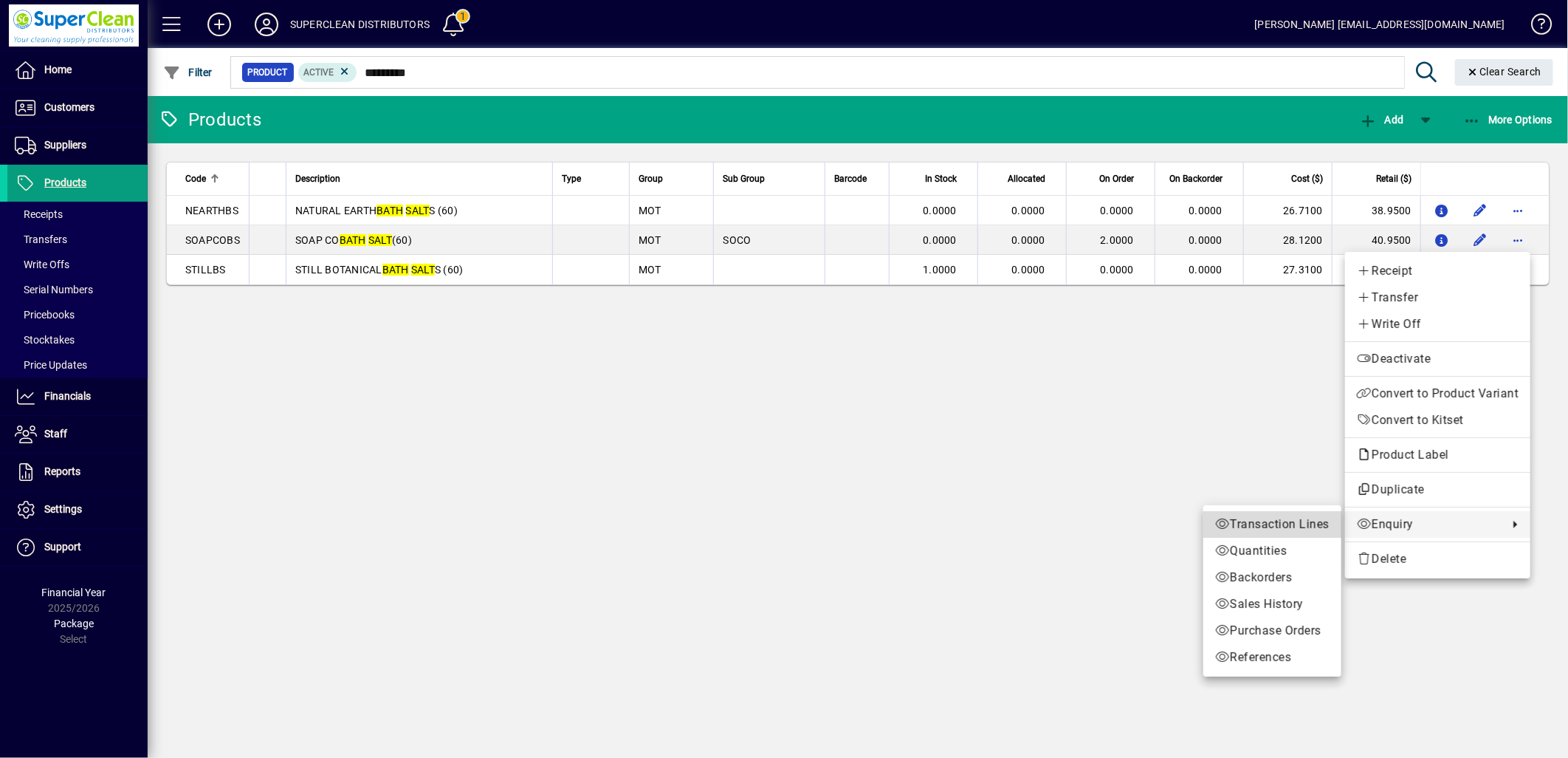
click at [1295, 528] on span "Transaction Lines" at bounding box center [1273, 524] width 115 height 17
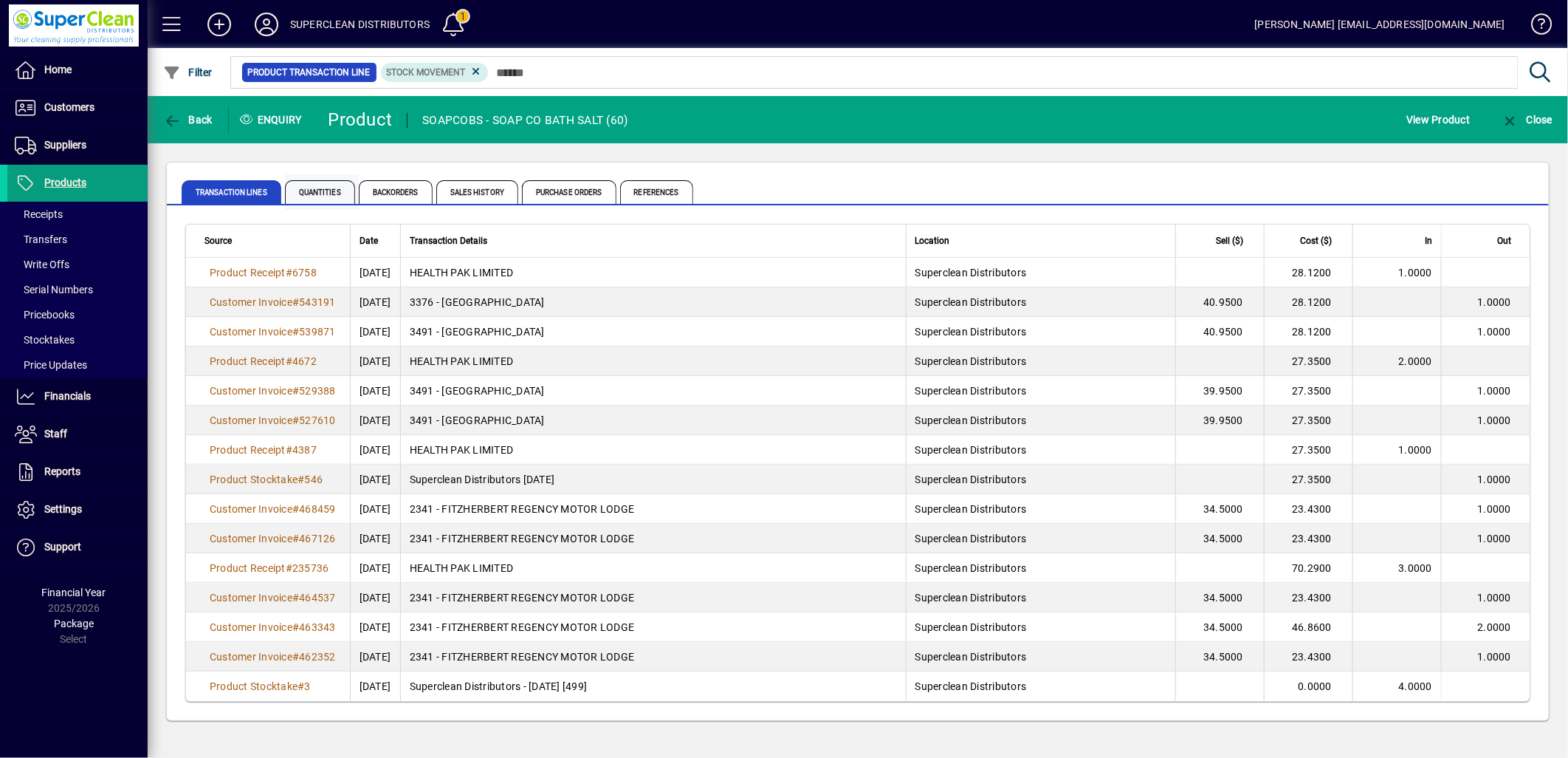
click at [316, 187] on span "Quantities" at bounding box center [319, 192] width 70 height 23
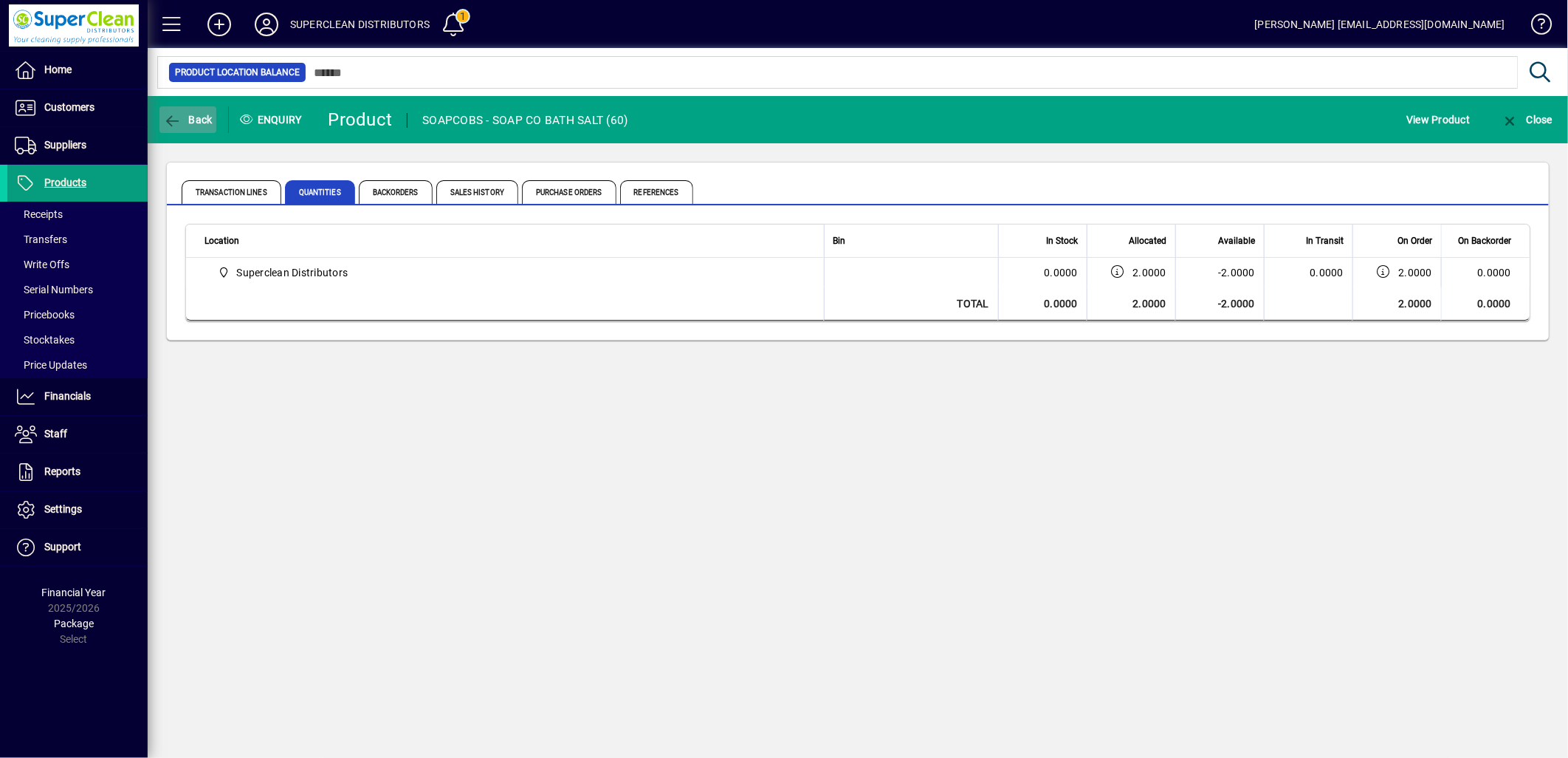
click at [200, 118] on span "Back" at bounding box center [187, 120] width 49 height 12
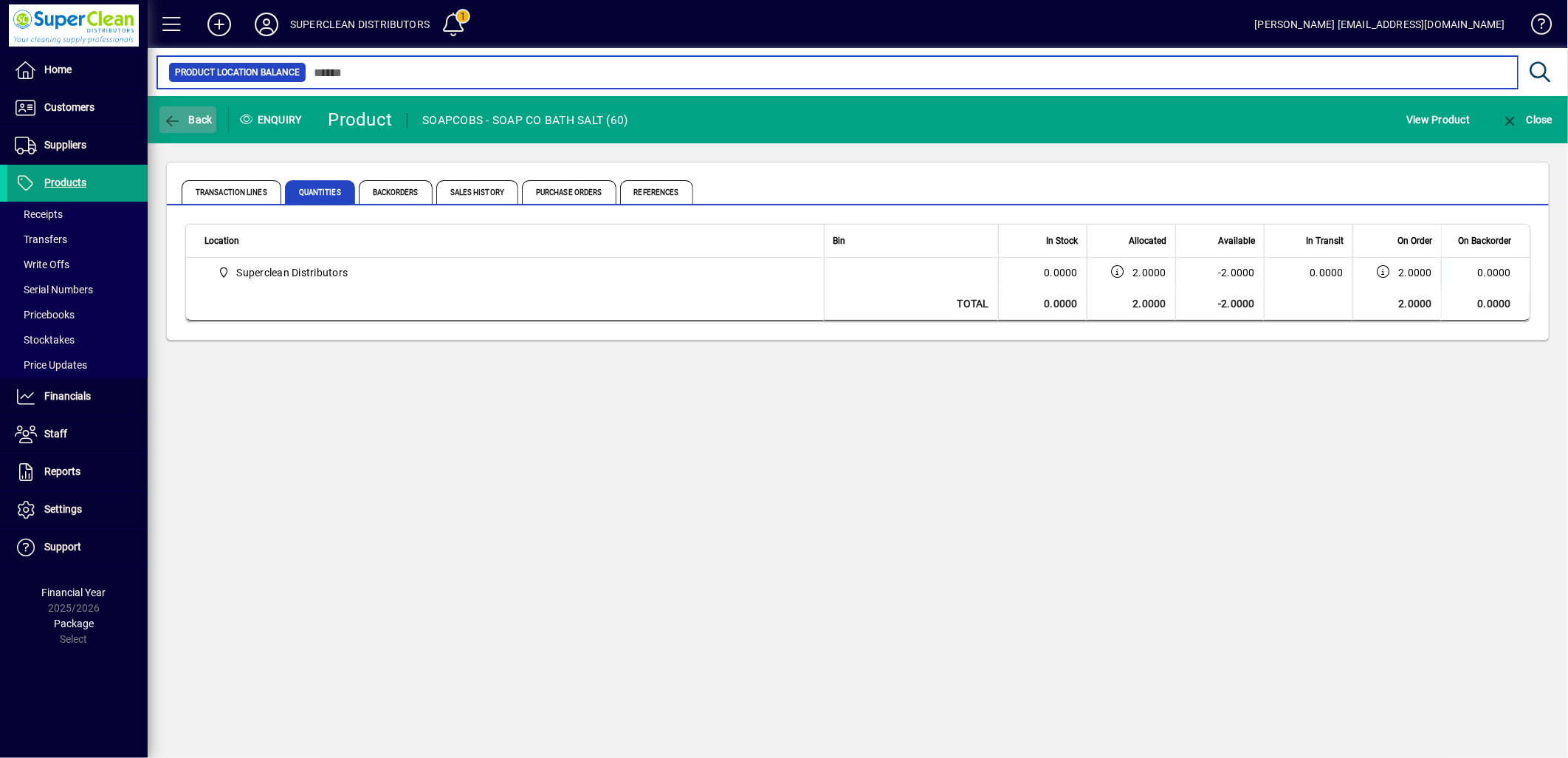
type input "*********"
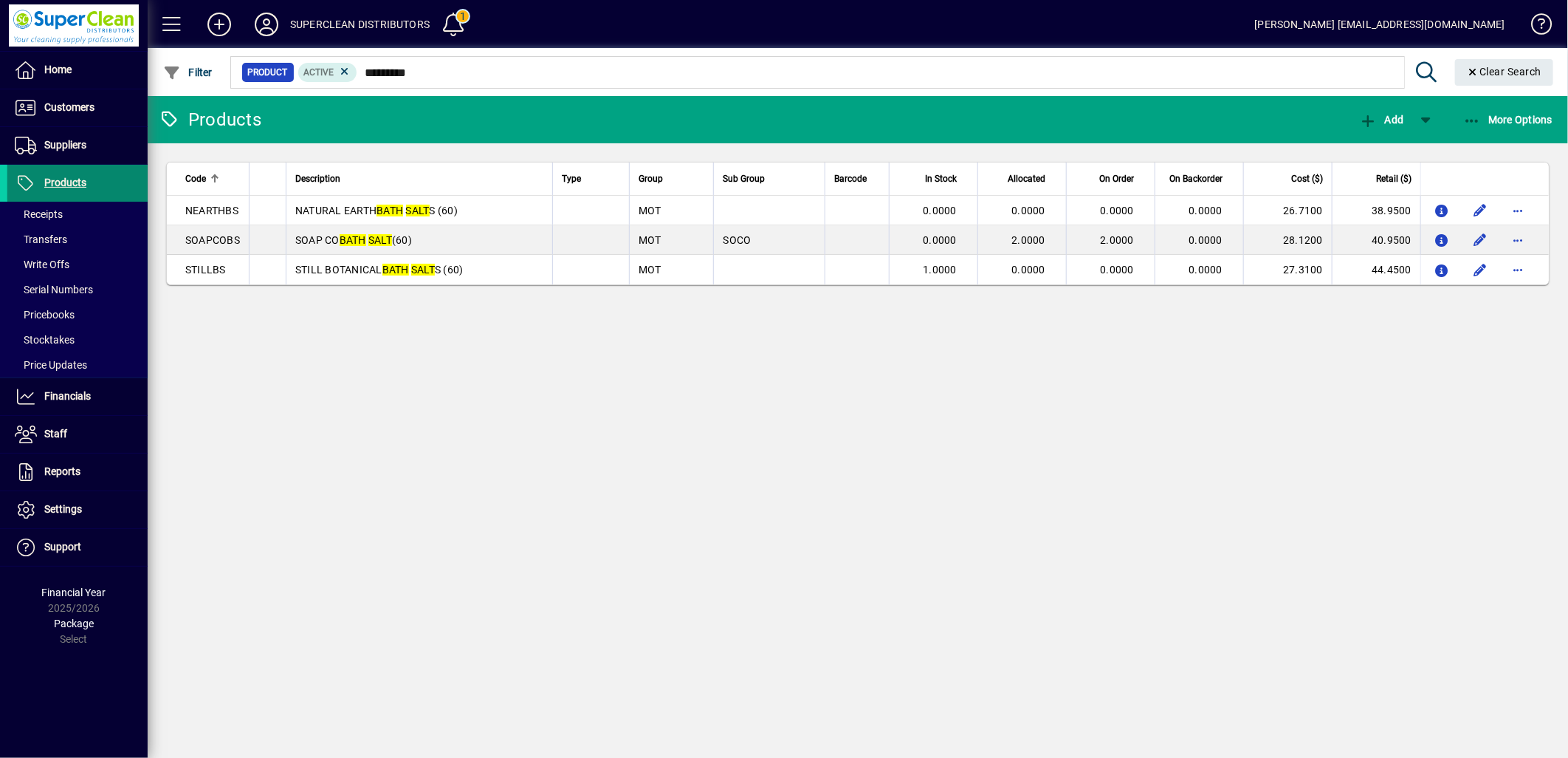
click at [90, 178] on span at bounding box center [78, 183] width 140 height 36
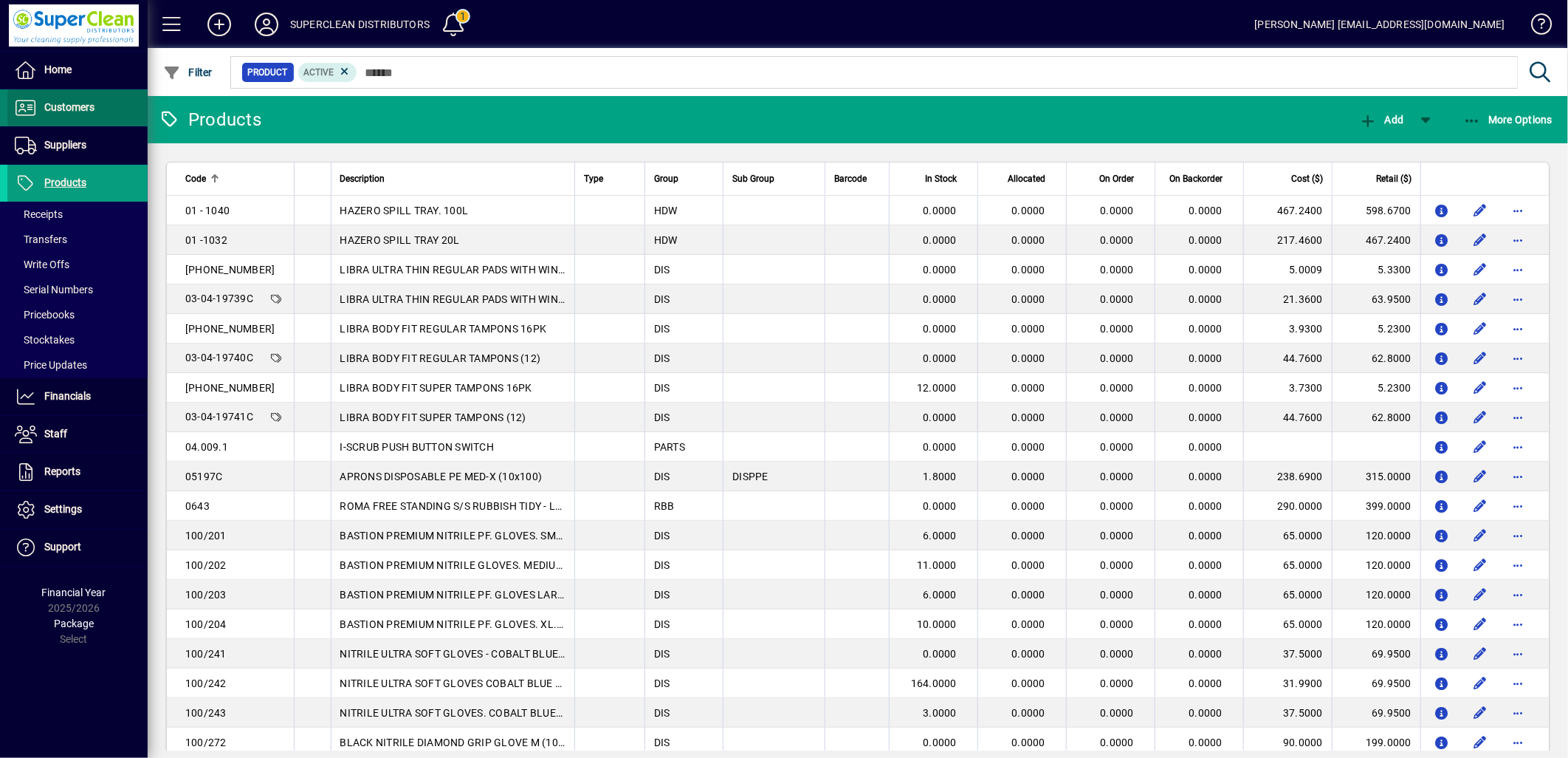
click at [94, 116] on span at bounding box center [78, 107] width 140 height 36
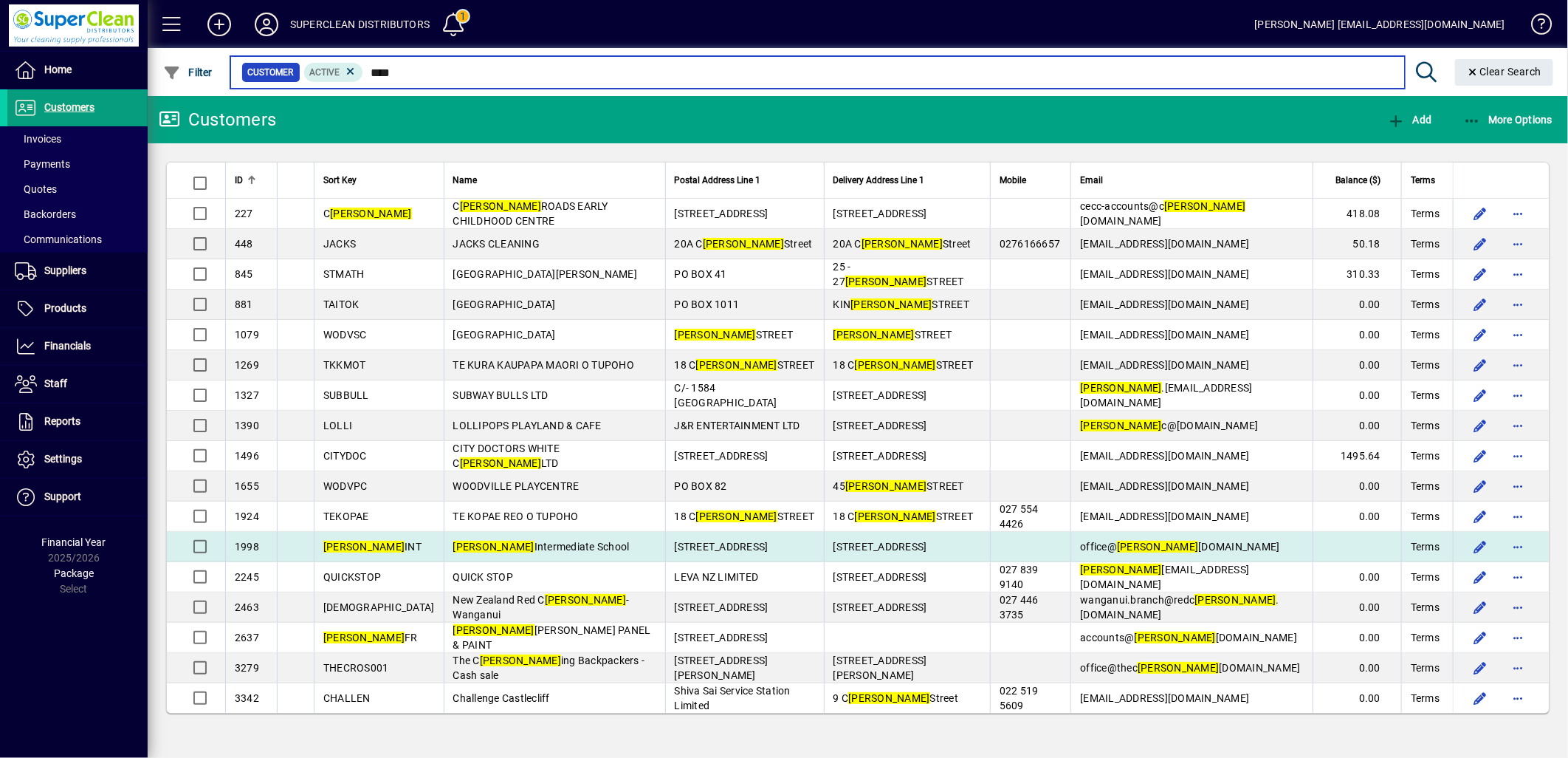
type input "****"
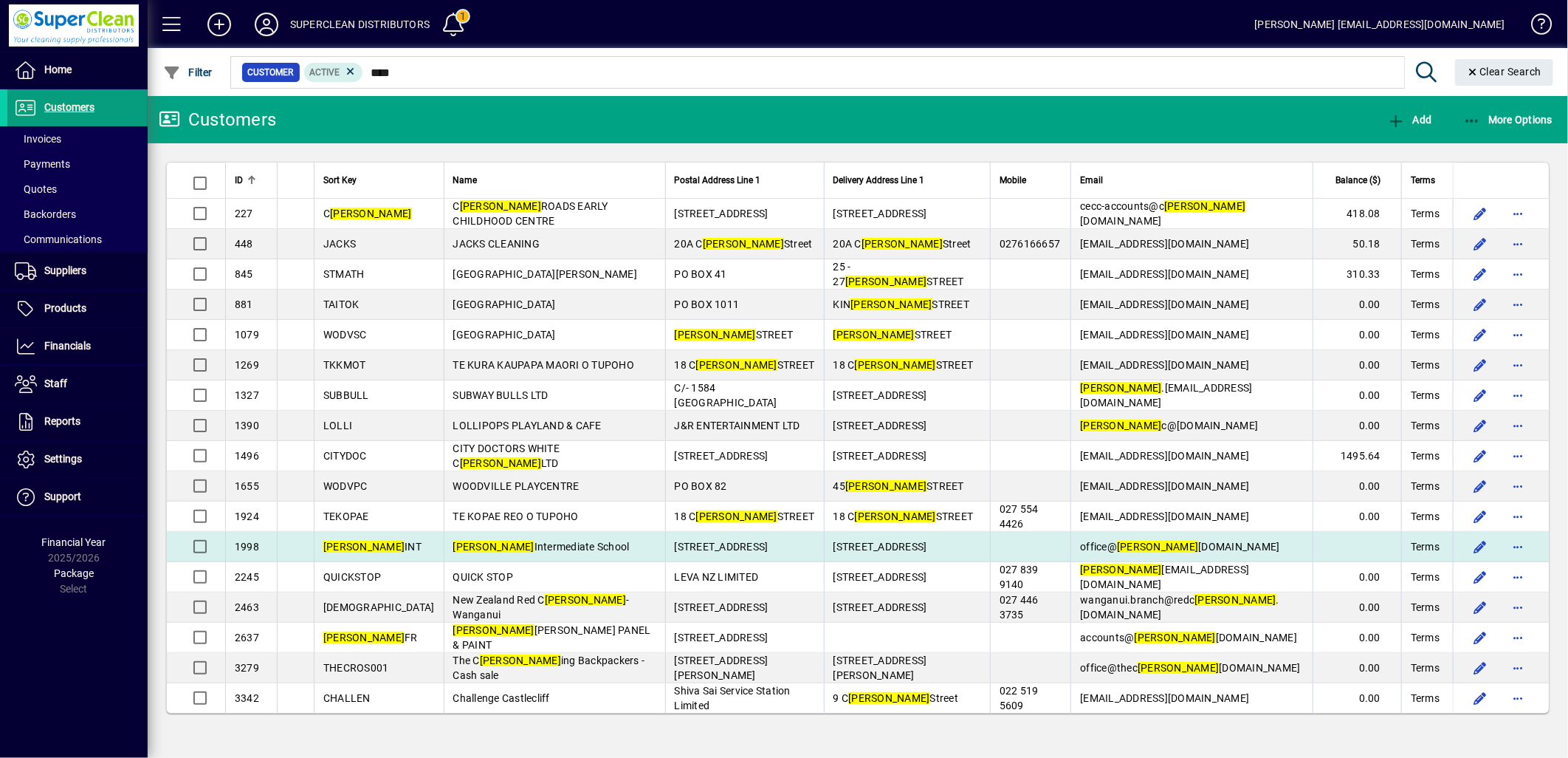
click at [478, 552] on span "[PERSON_NAME][GEOGRAPHIC_DATA]" at bounding box center [542, 547] width 177 height 12
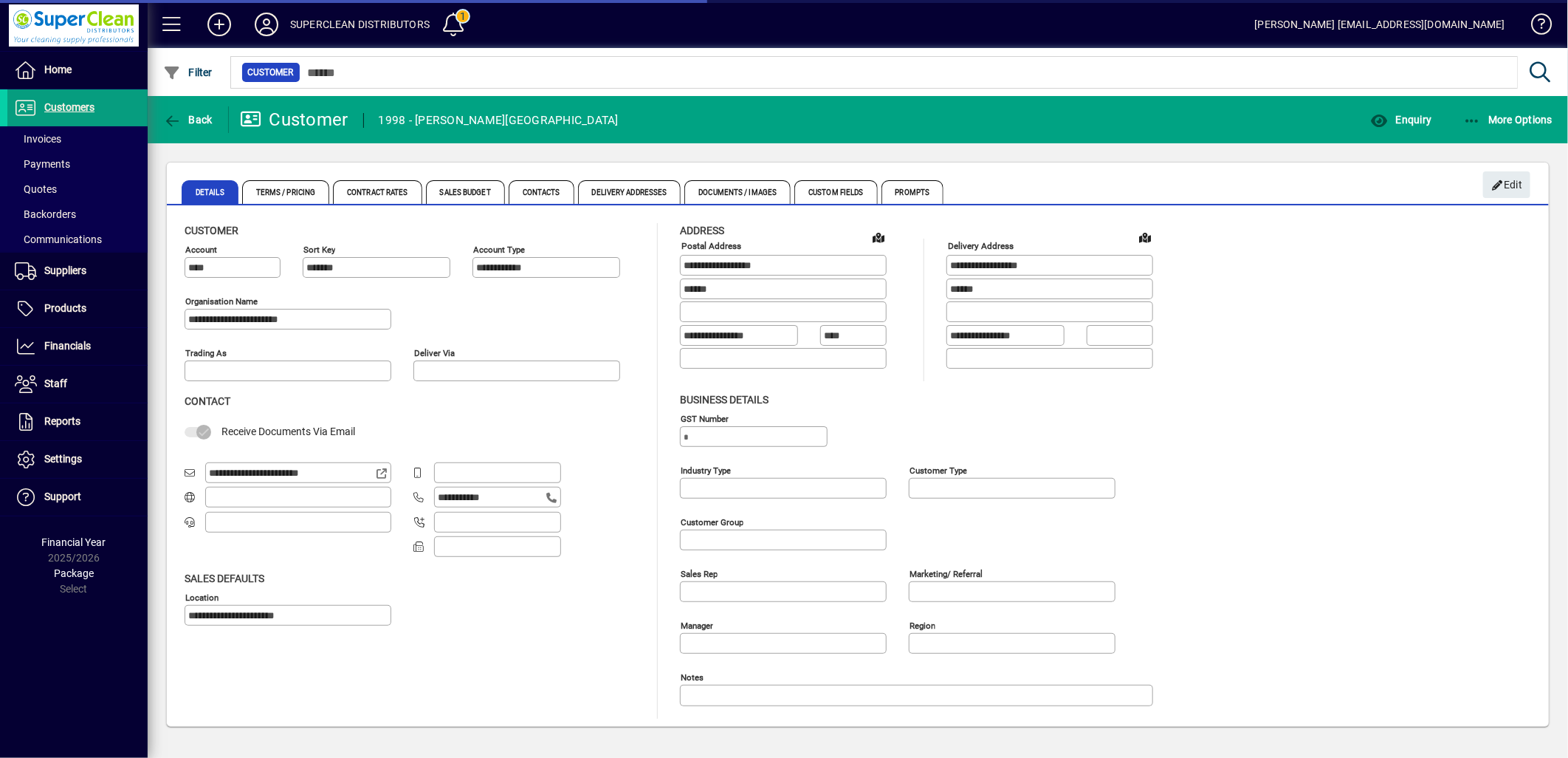
type input "**********"
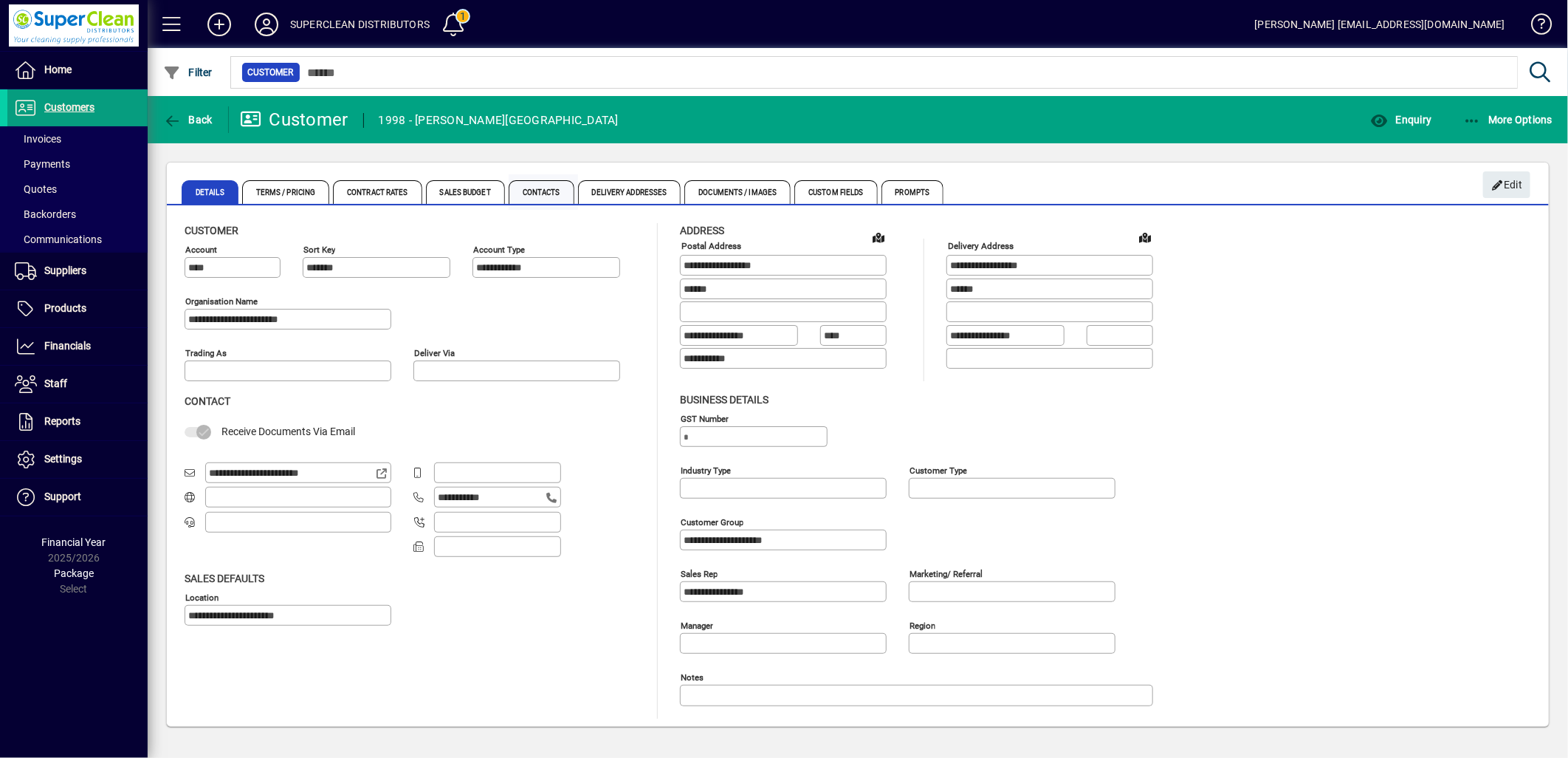
click at [541, 187] on span "Contacts" at bounding box center [542, 192] width 66 height 23
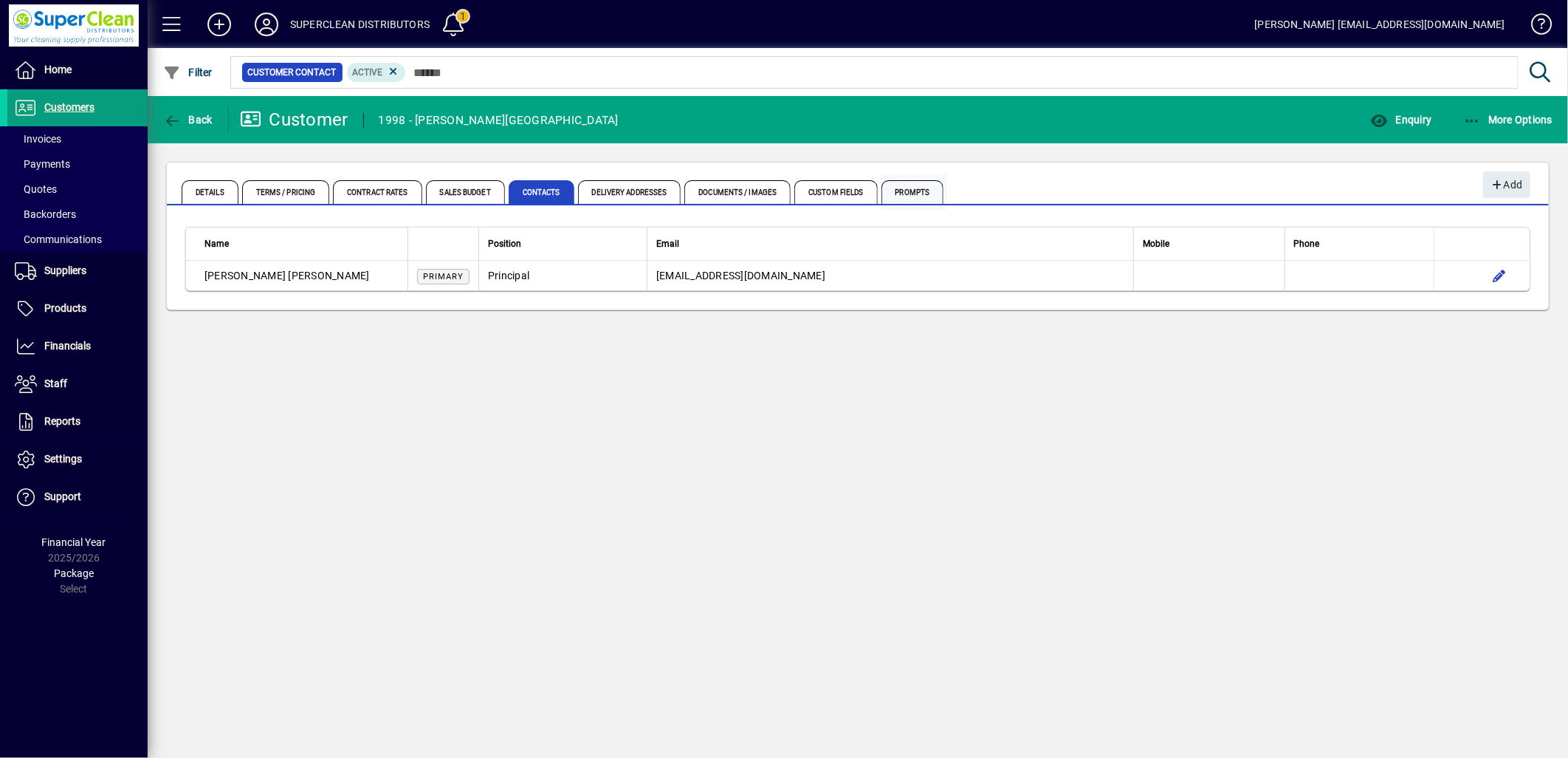
click at [910, 187] on span "Prompts" at bounding box center [912, 192] width 63 height 23
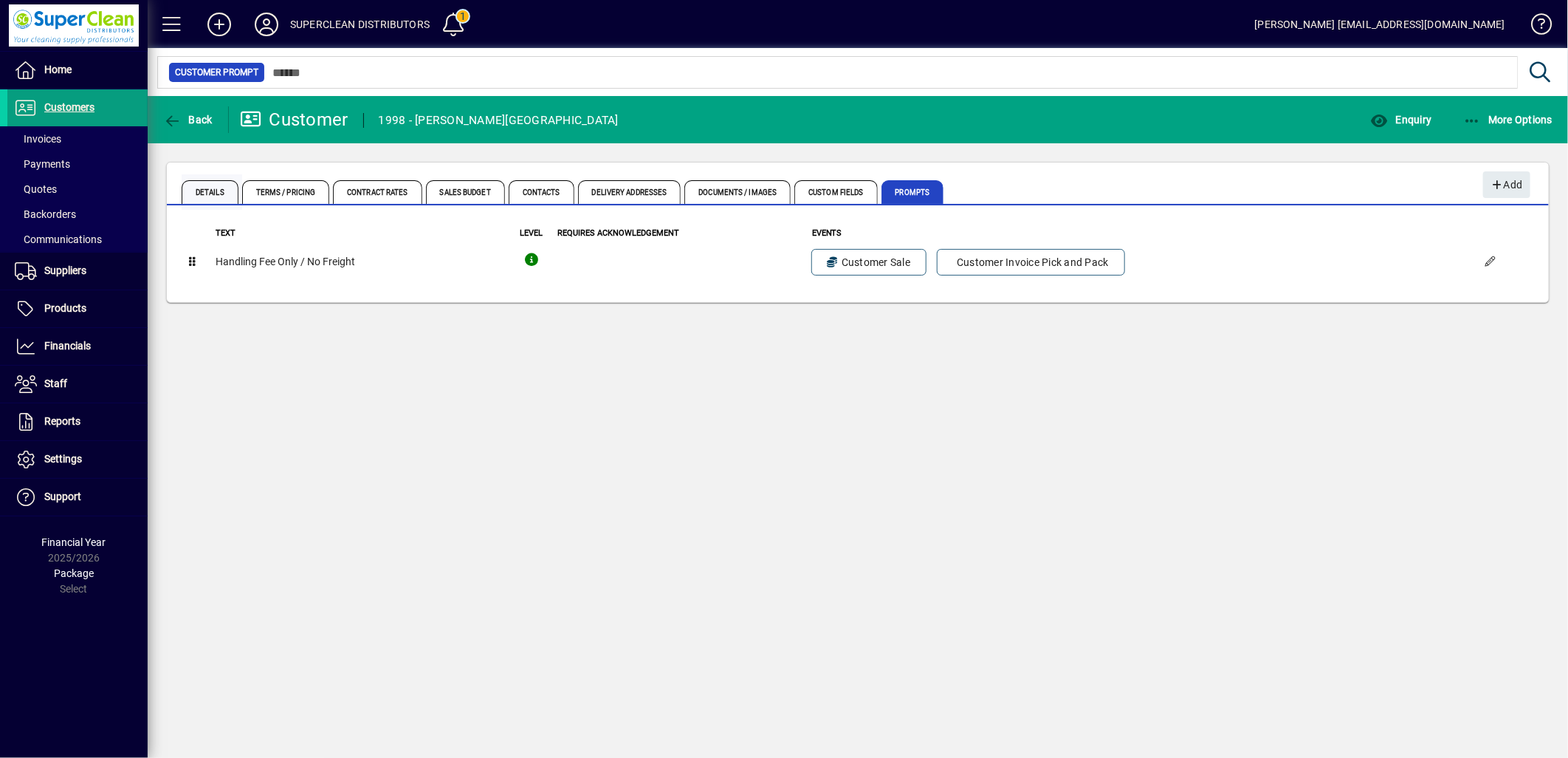
click at [212, 203] on span "Details" at bounding box center [209, 192] width 57 height 23
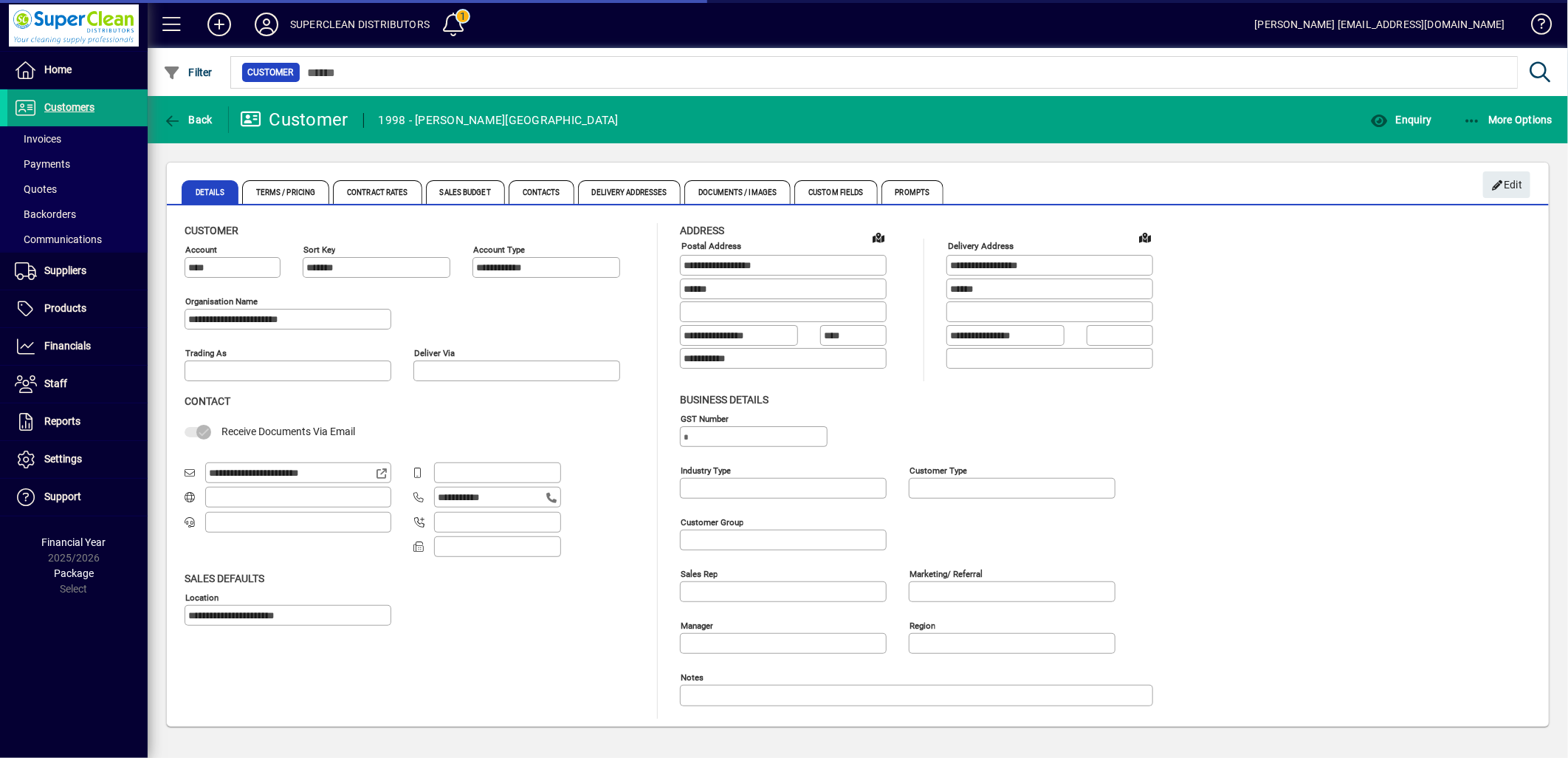
type input "**********"
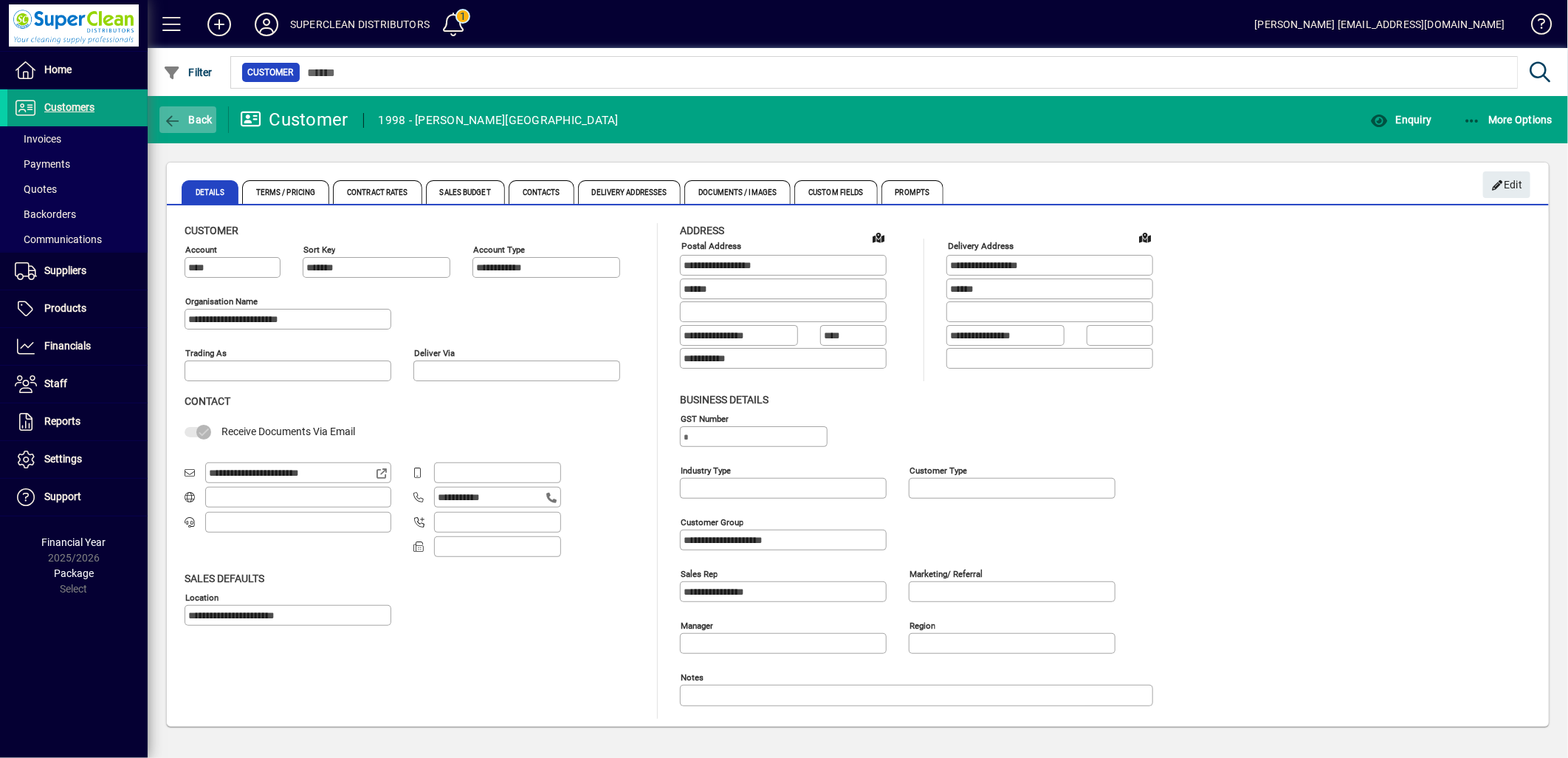
click at [209, 125] on span "button" at bounding box center [187, 119] width 57 height 36
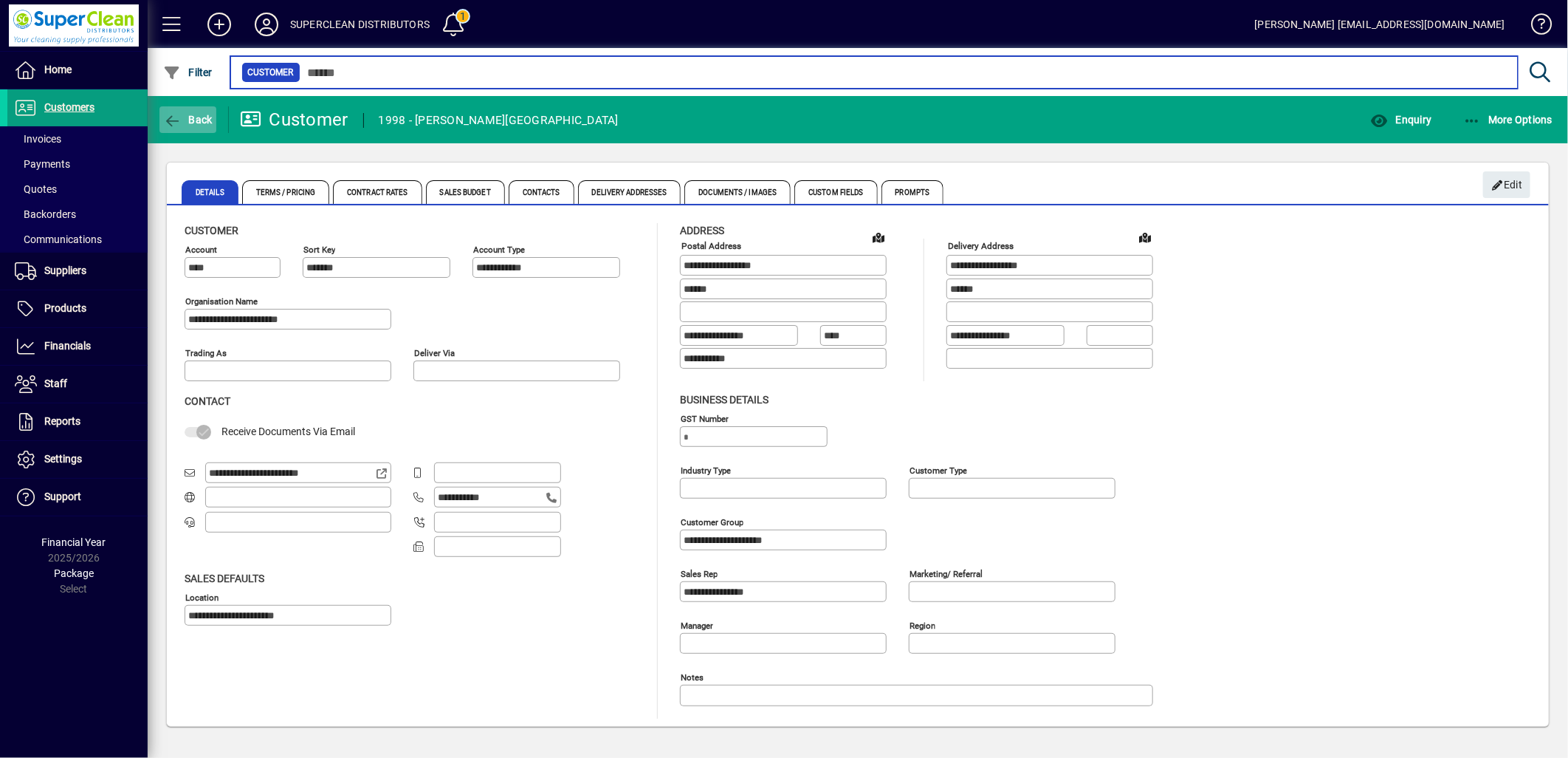
type input "****"
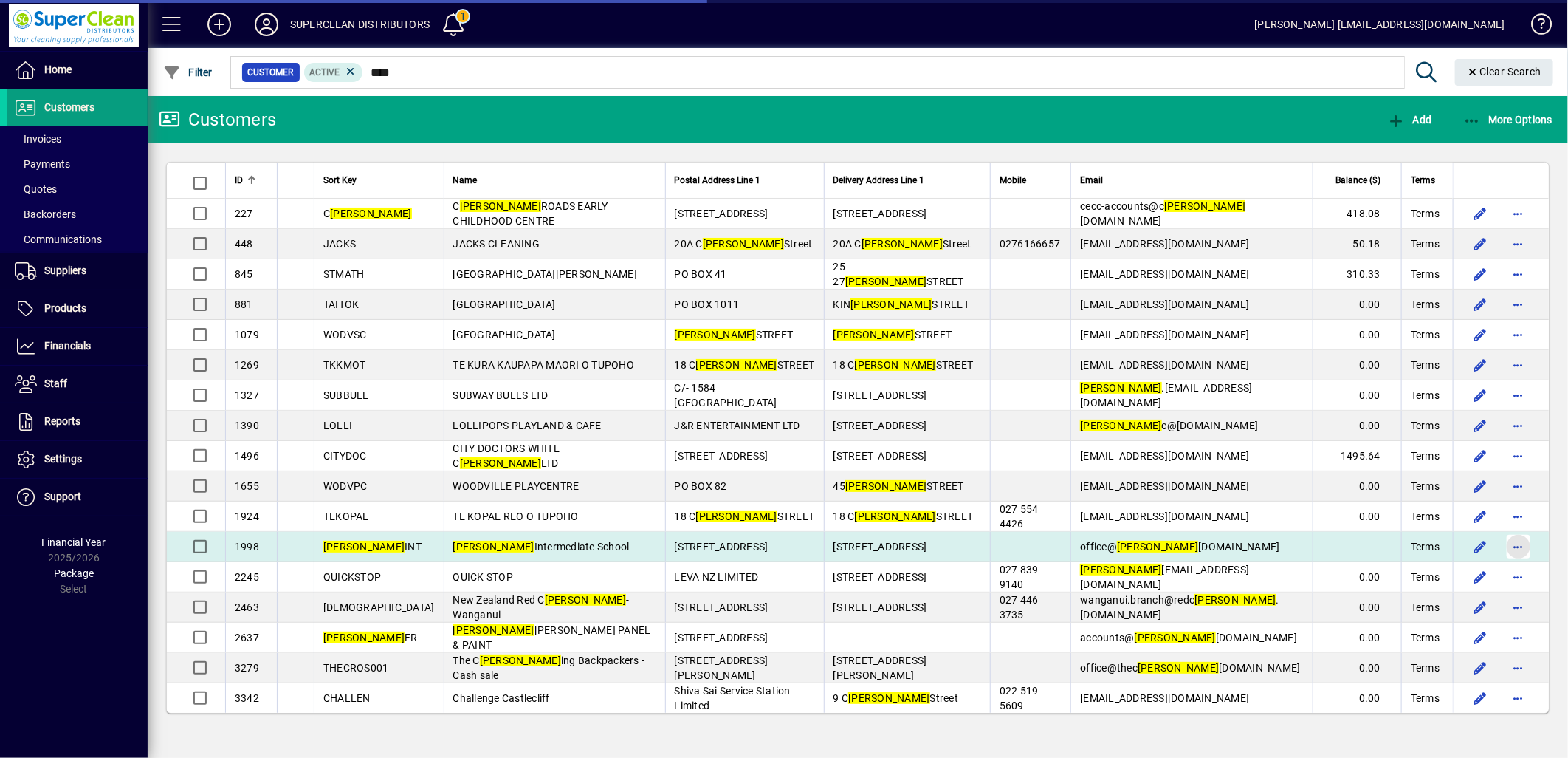
click at [1530, 546] on span "button" at bounding box center [1518, 546] width 35 height 36
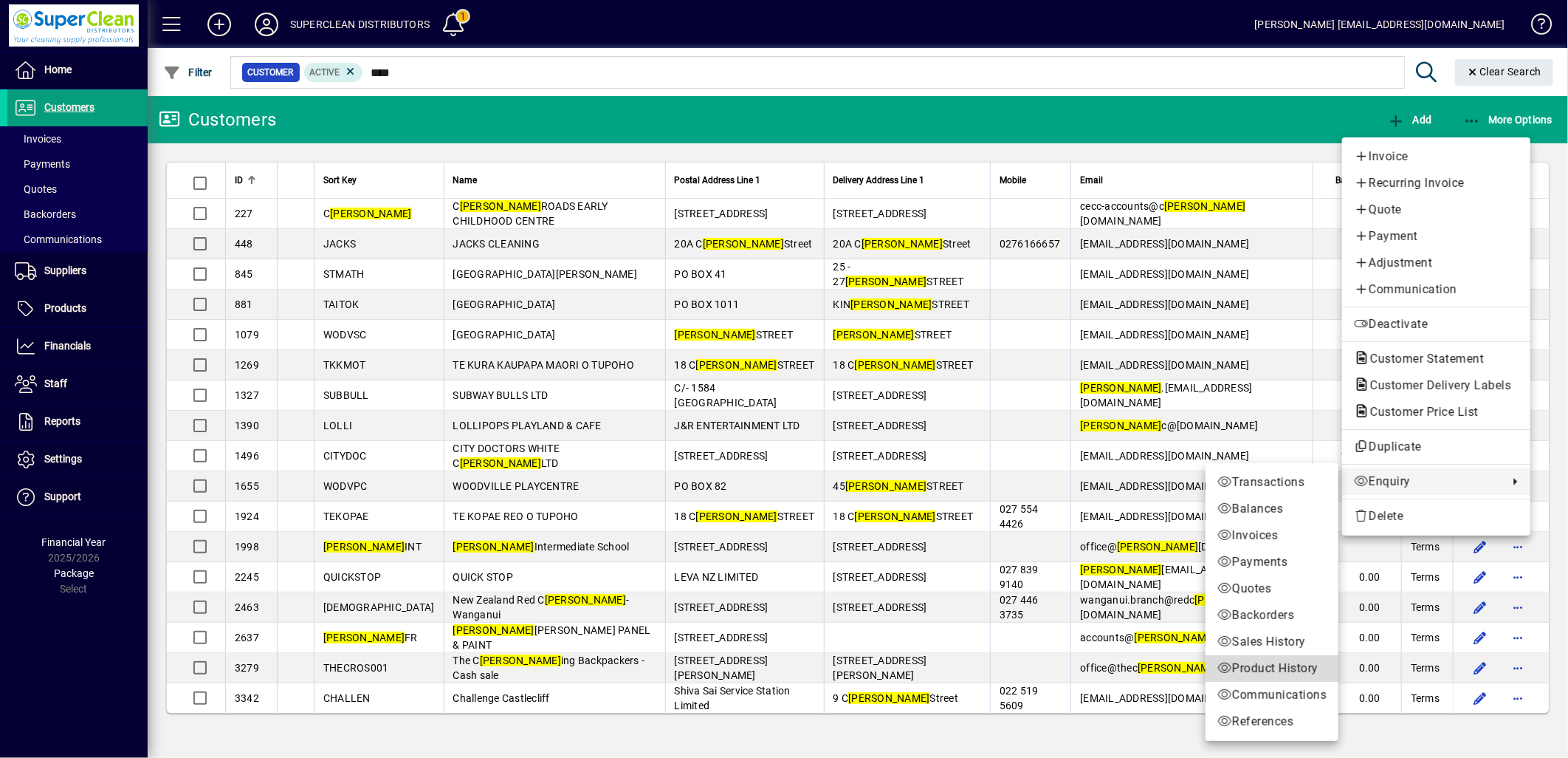
click at [1279, 661] on span "Product History" at bounding box center [1272, 668] width 110 height 17
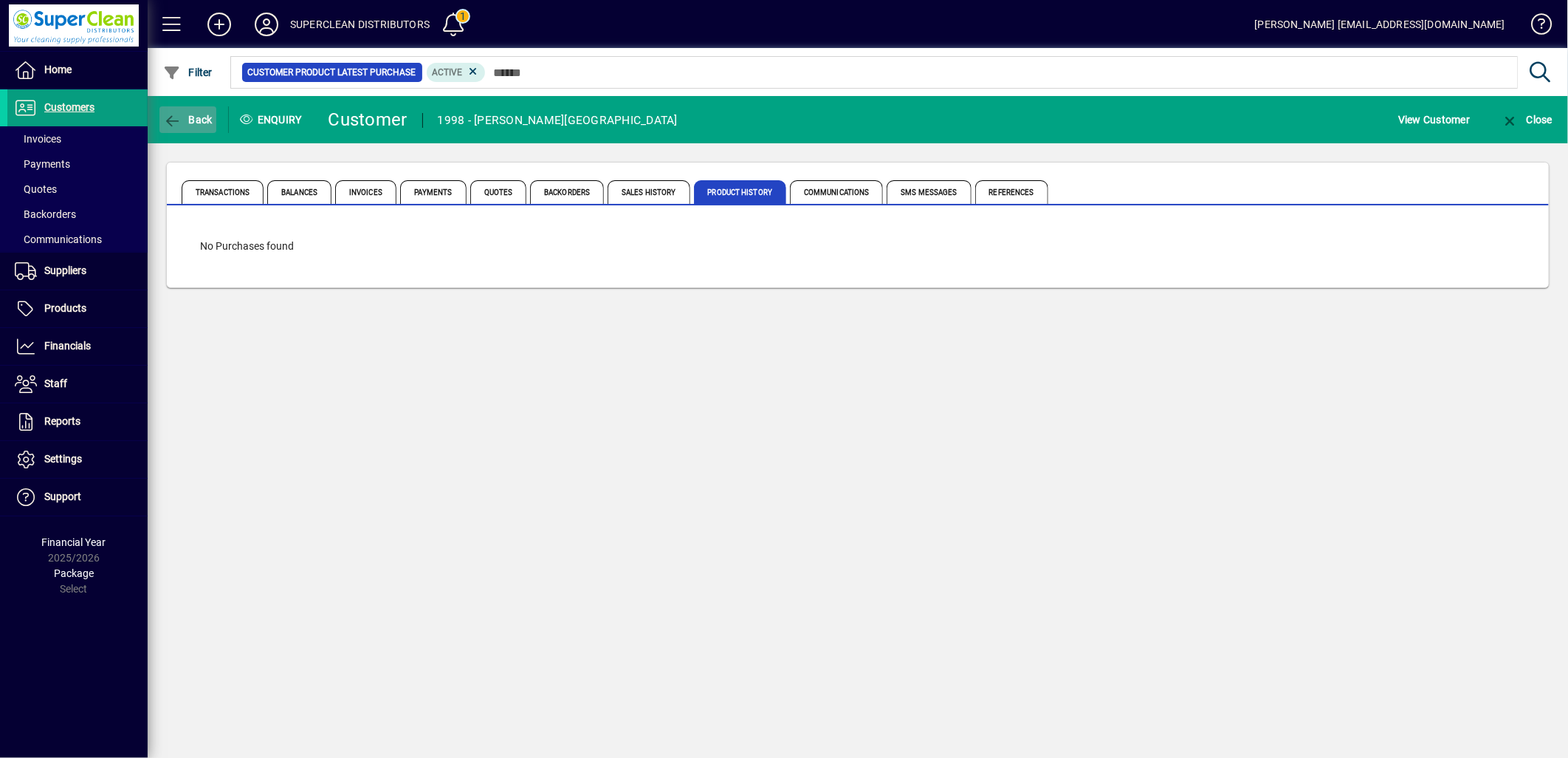
click at [183, 118] on span "Back" at bounding box center [187, 120] width 49 height 12
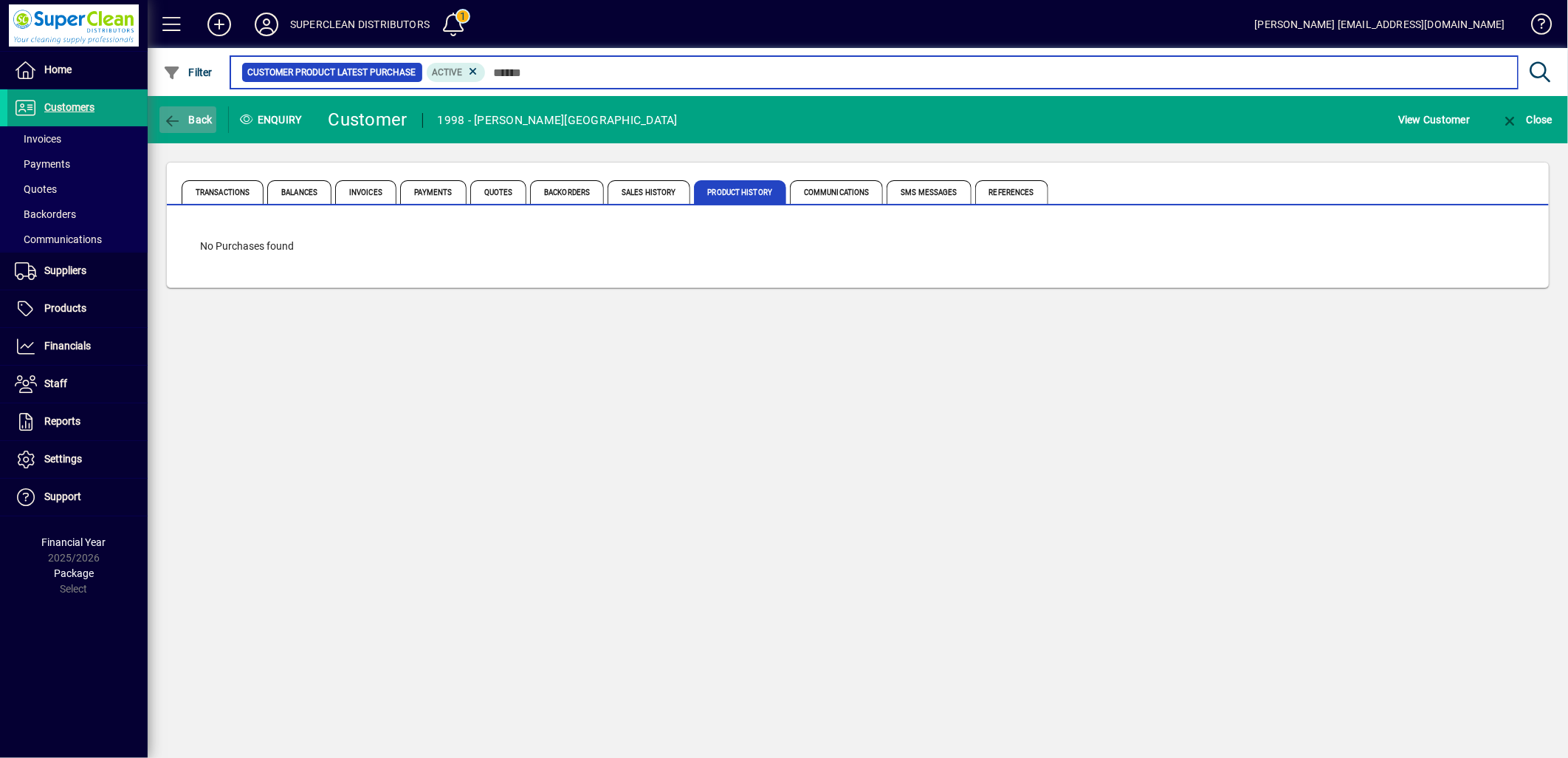
type input "****"
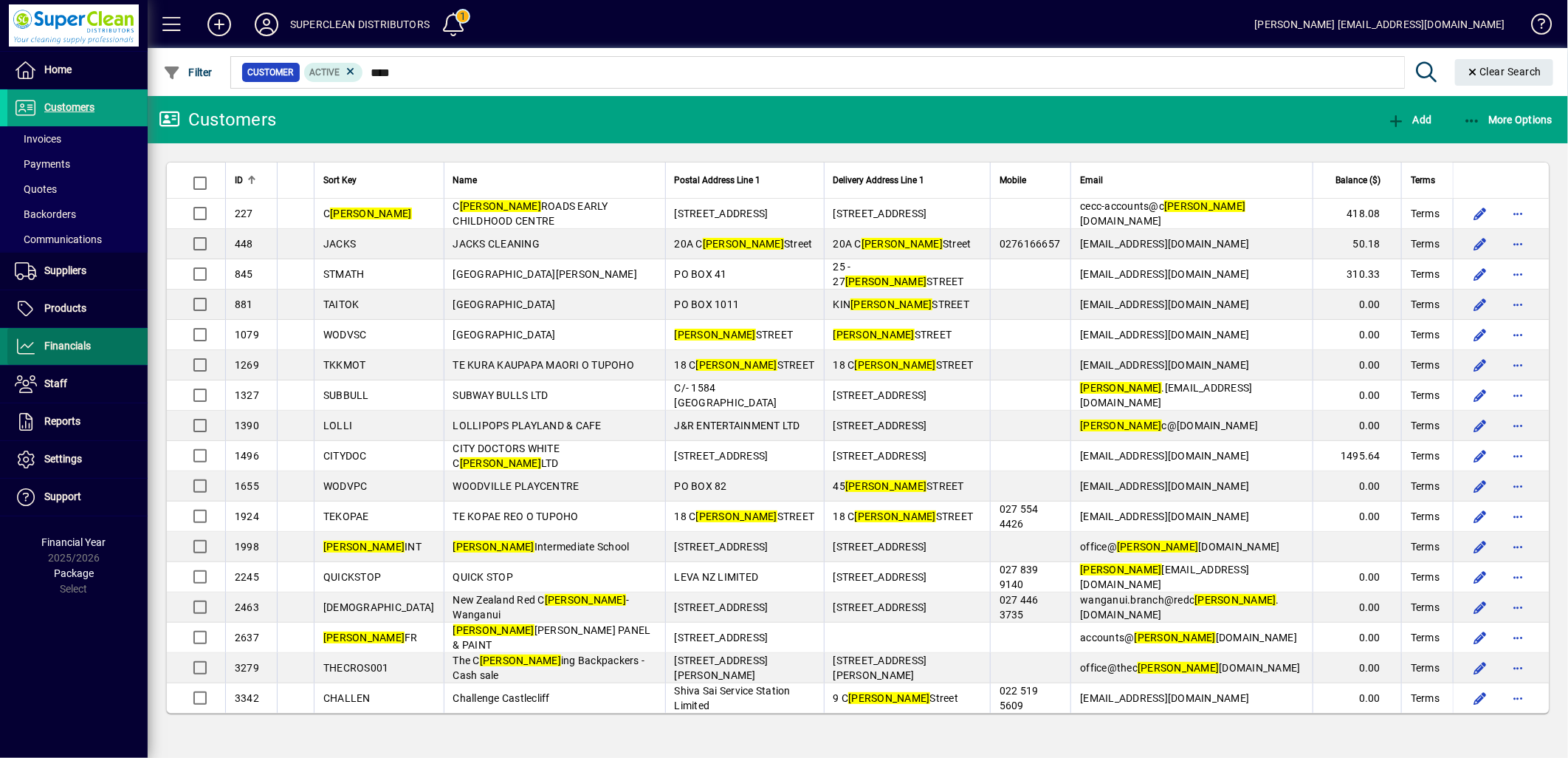
click at [106, 358] on span at bounding box center [78, 346] width 140 height 36
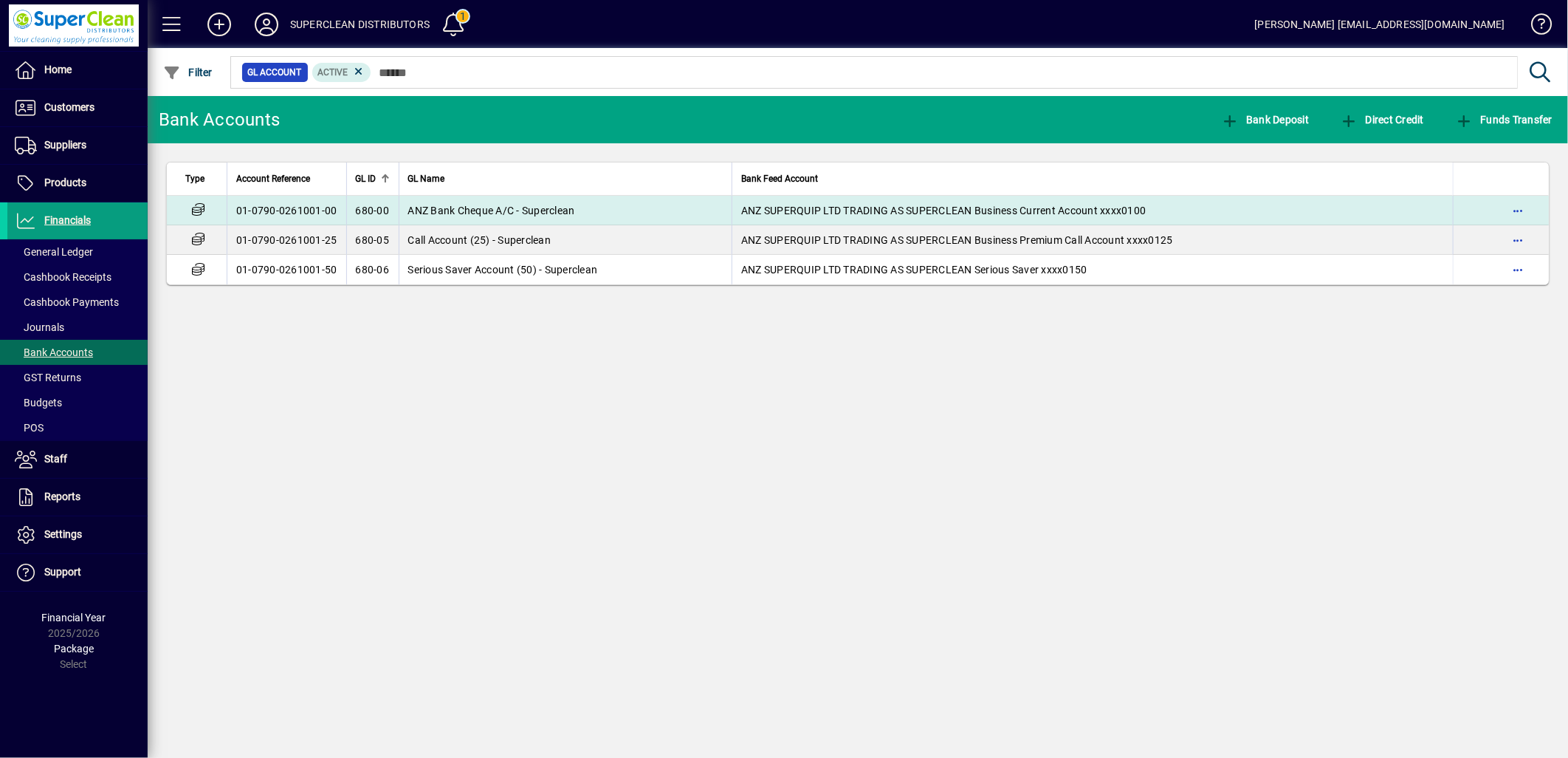
click at [488, 205] on span "ANZ Bank Cheque A/C - Superclean" at bounding box center [492, 211] width 167 height 12
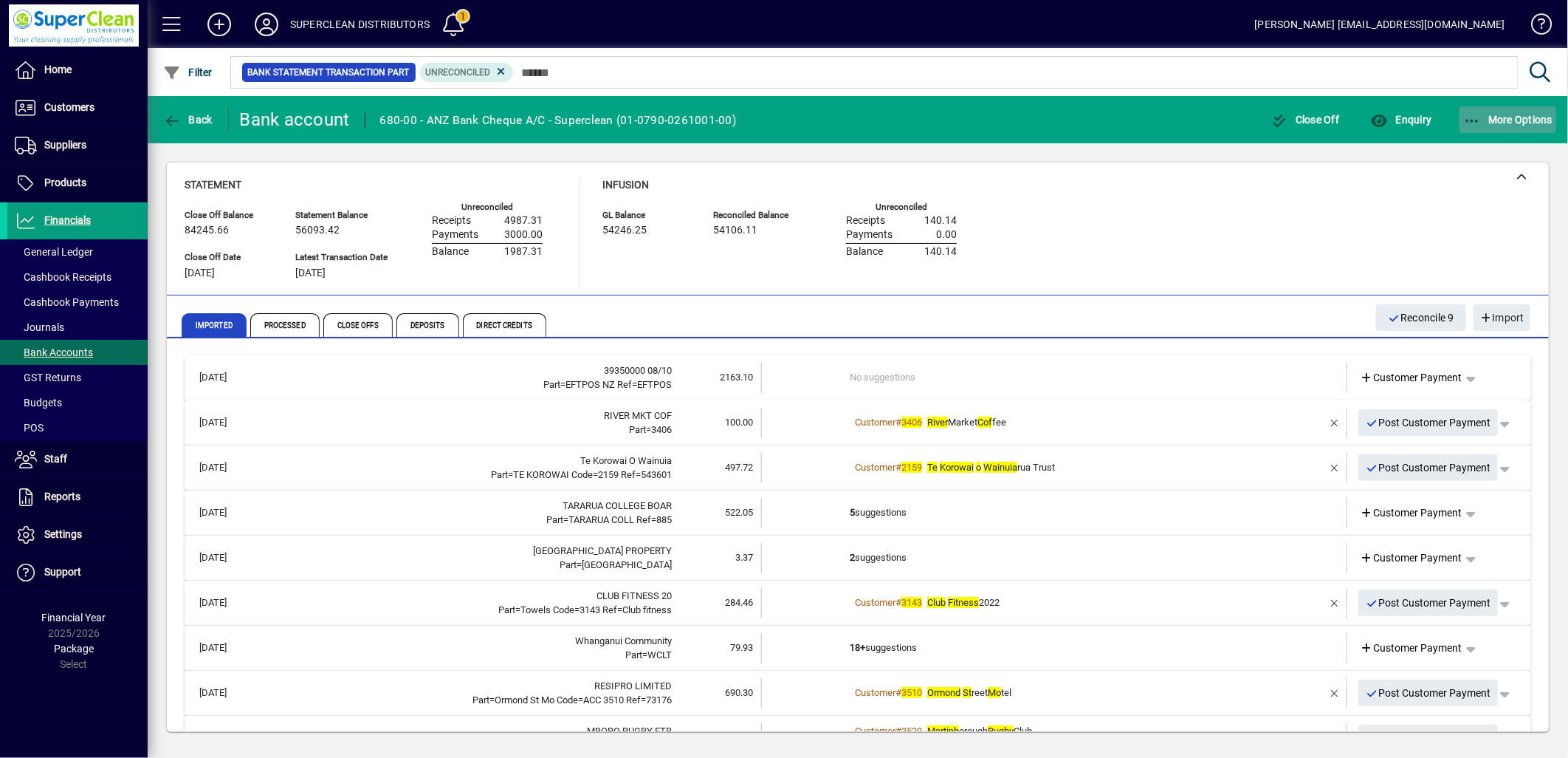
click at [1547, 107] on span "button" at bounding box center [1508, 119] width 97 height 36
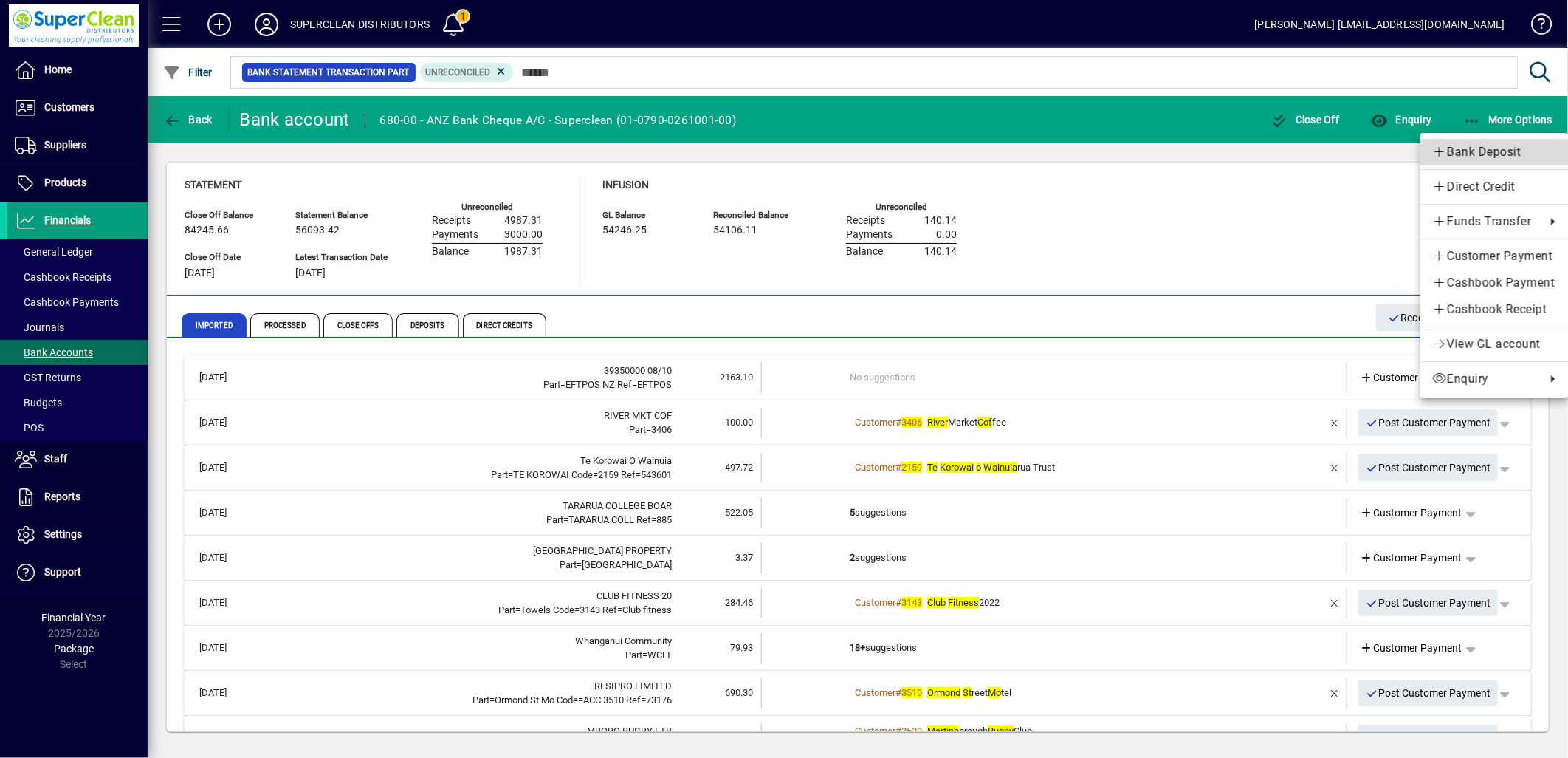
click at [1498, 142] on link "Bank Deposit" at bounding box center [1495, 152] width 148 height 26
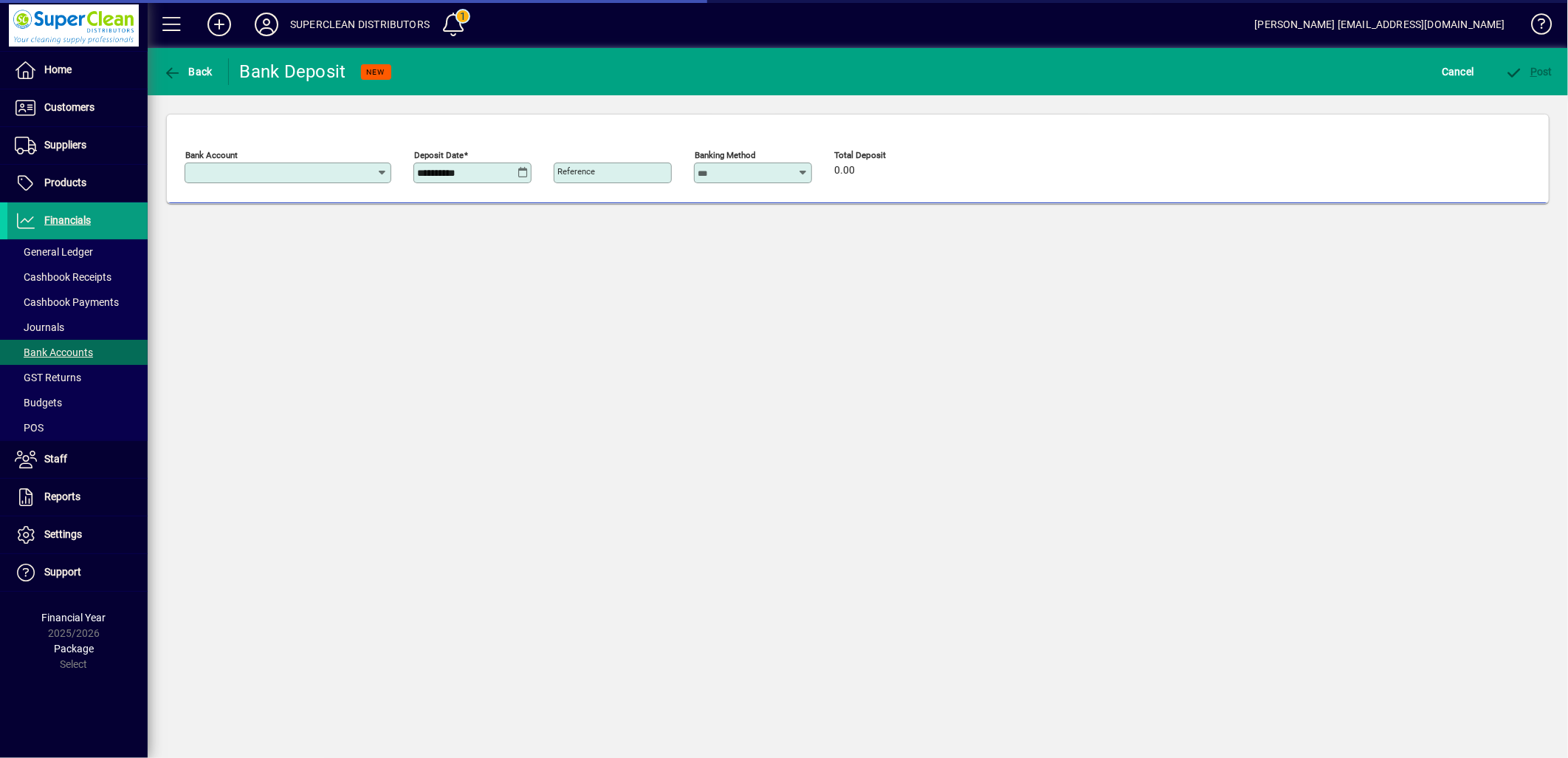
type input "**********"
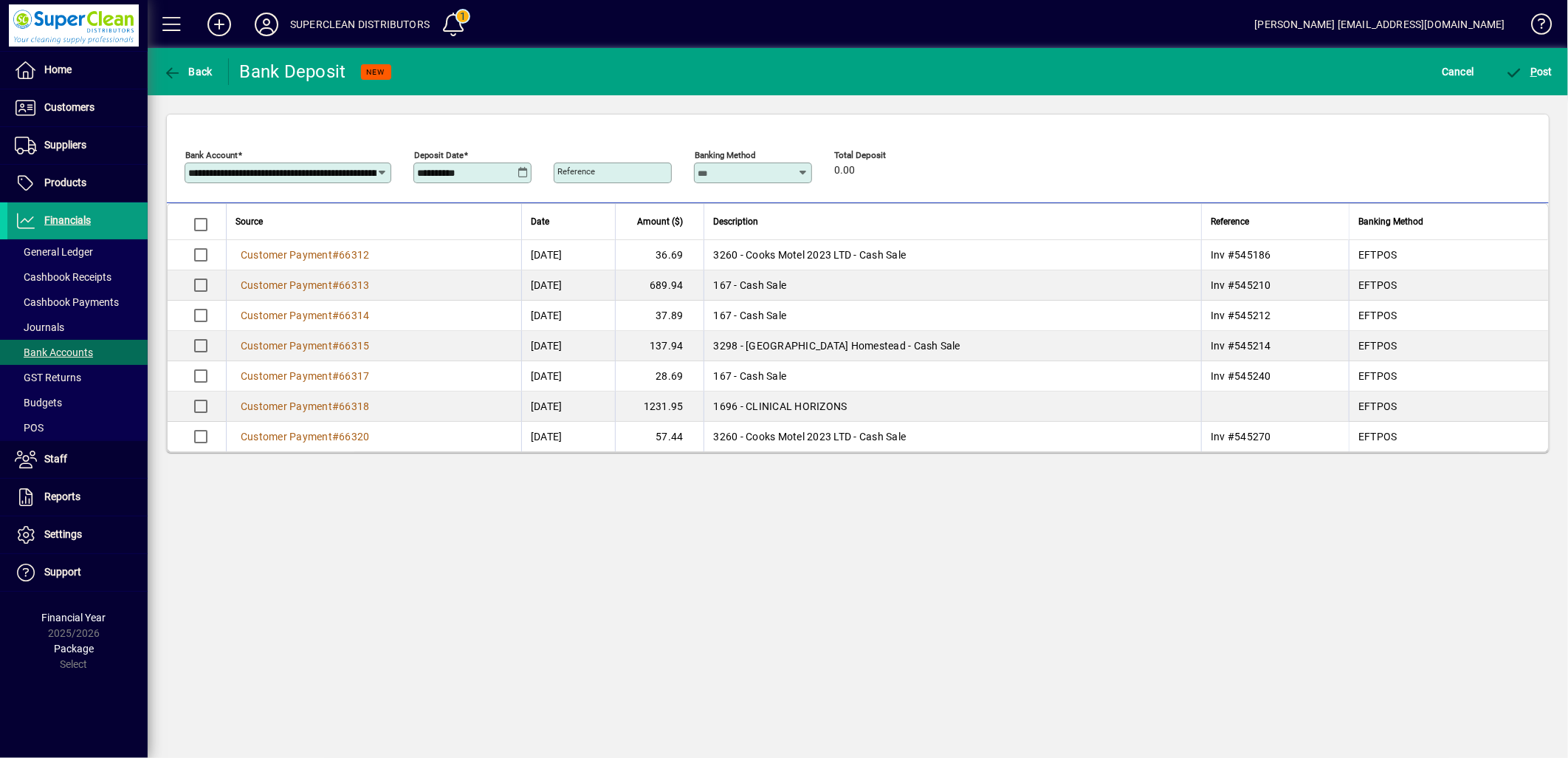
click at [526, 178] on icon at bounding box center [523, 173] width 11 height 12
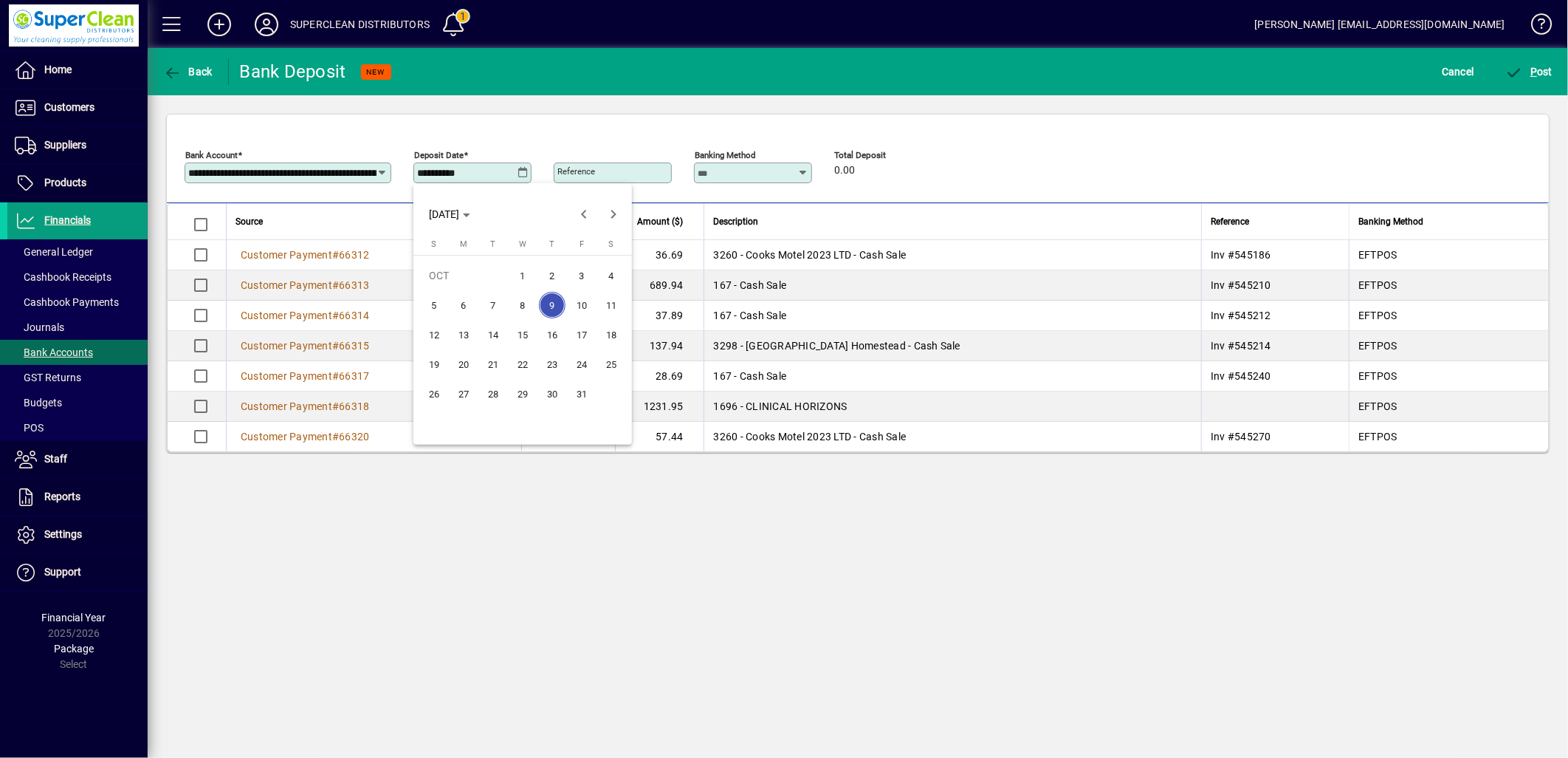
click at [522, 307] on span "8" at bounding box center [523, 305] width 26 height 26
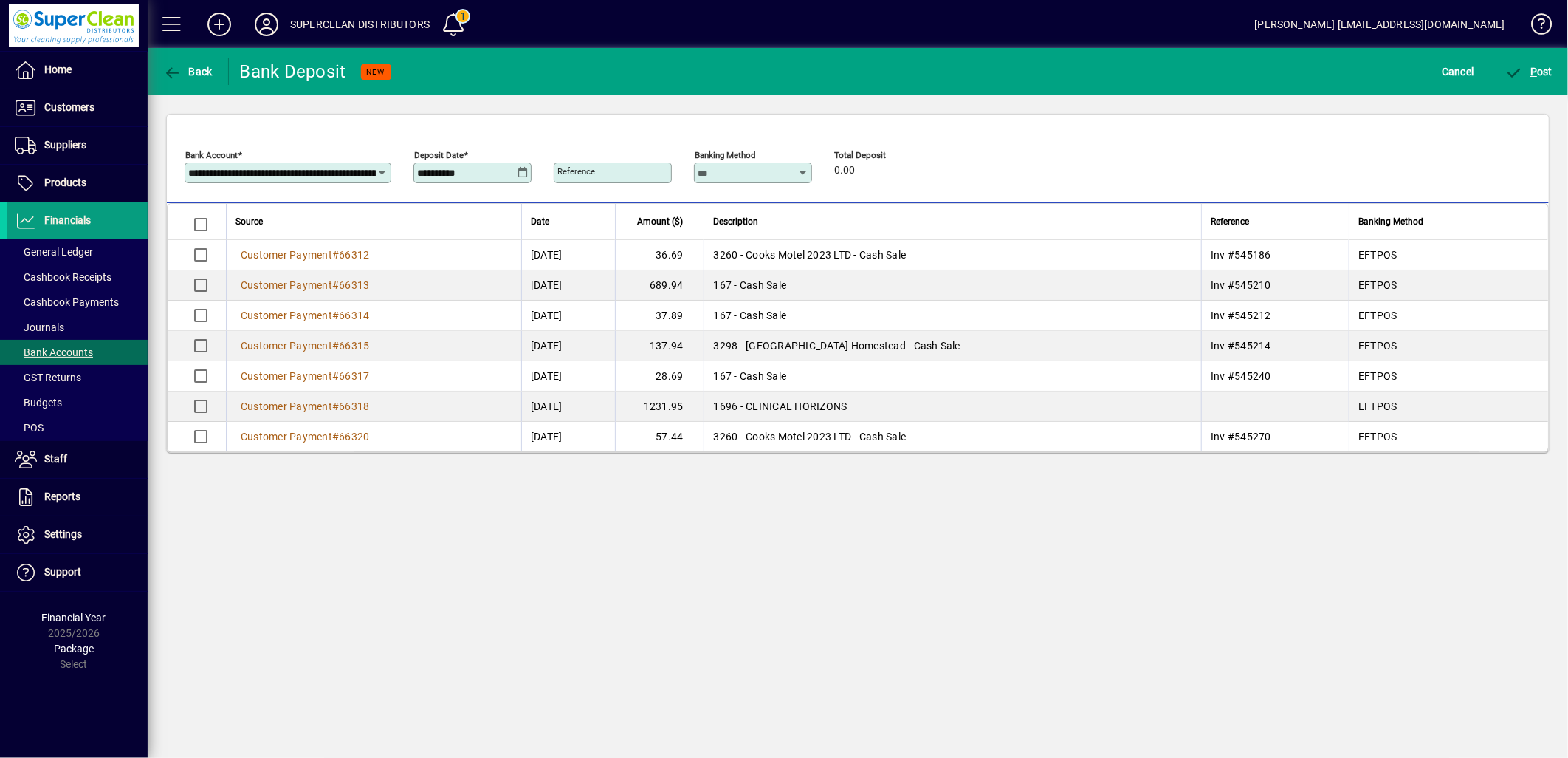
type input "**********"
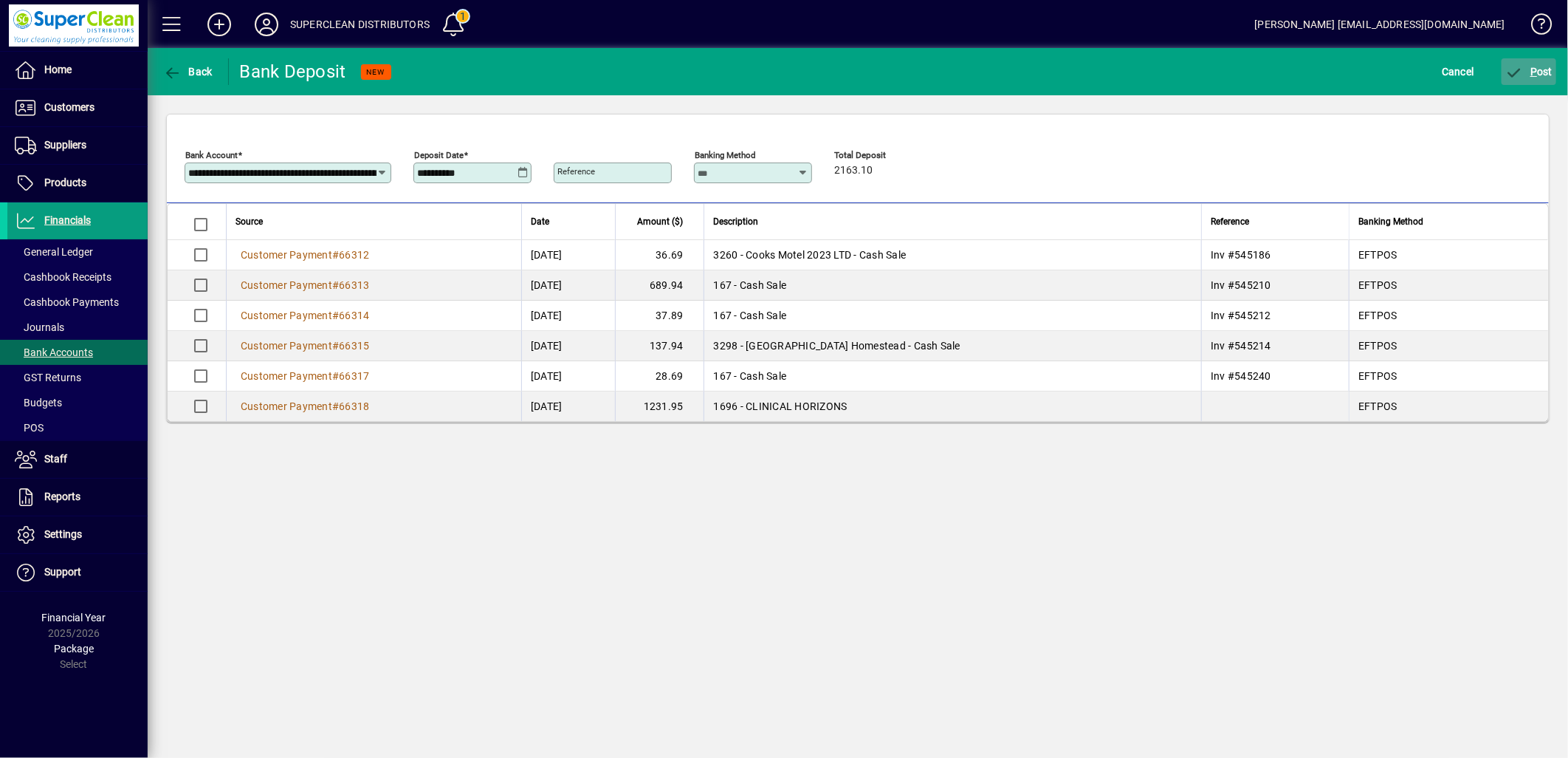
click at [1544, 63] on span "submit" at bounding box center [1529, 71] width 55 height 36
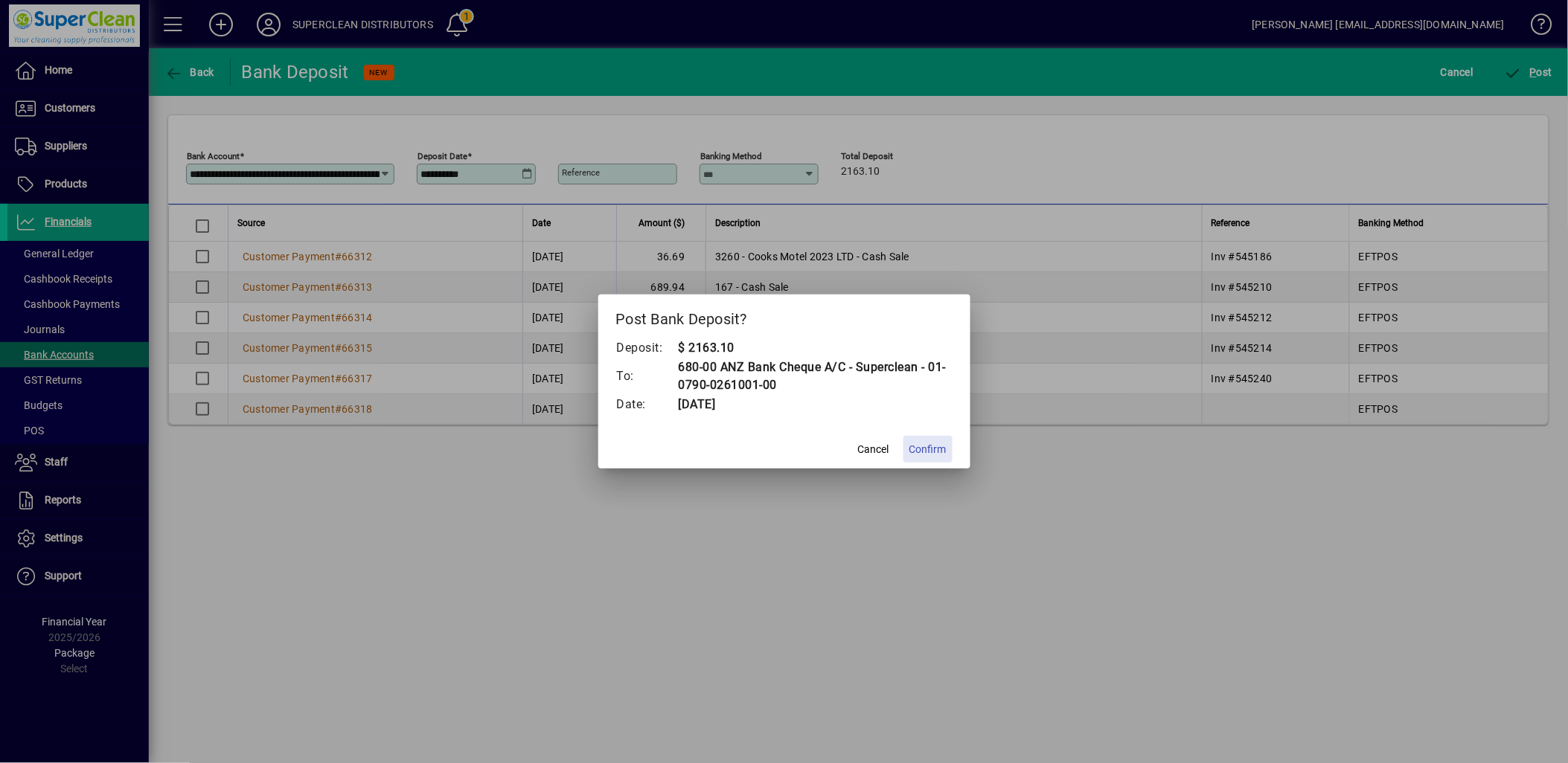
click at [936, 439] on span at bounding box center [928, 449] width 49 height 36
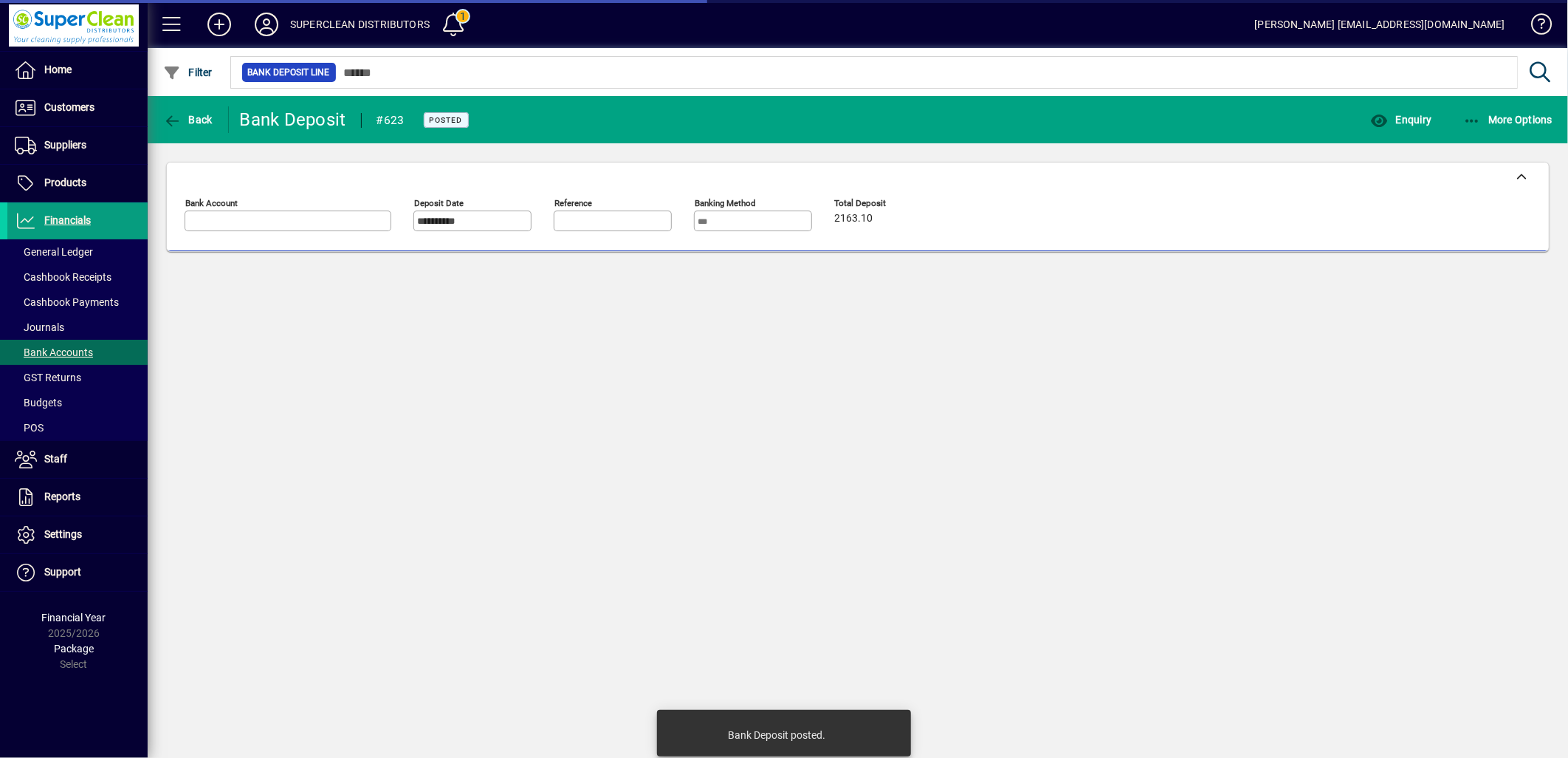
type input "**********"
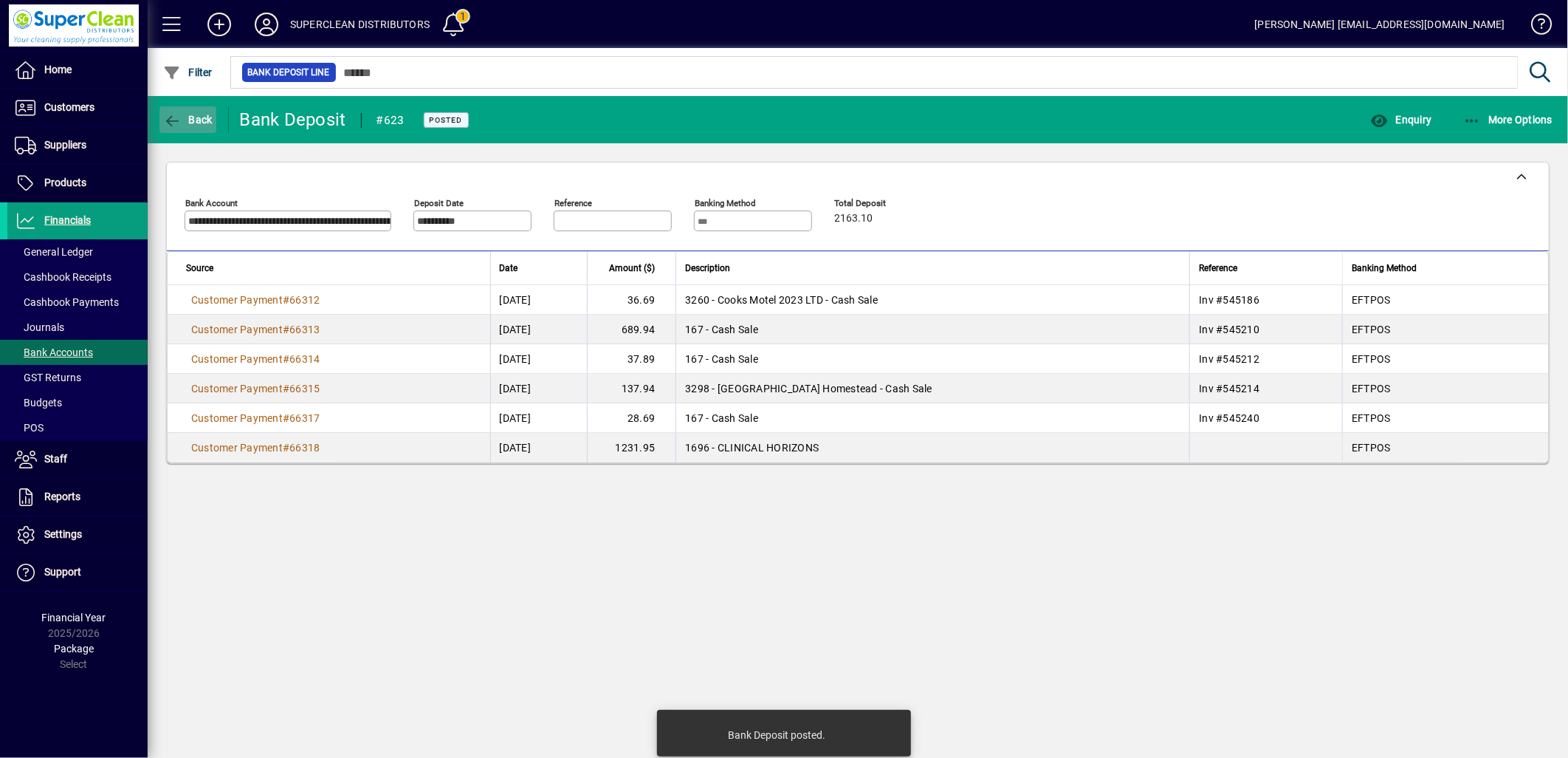
click at [195, 136] on span "button" at bounding box center [187, 119] width 57 height 36
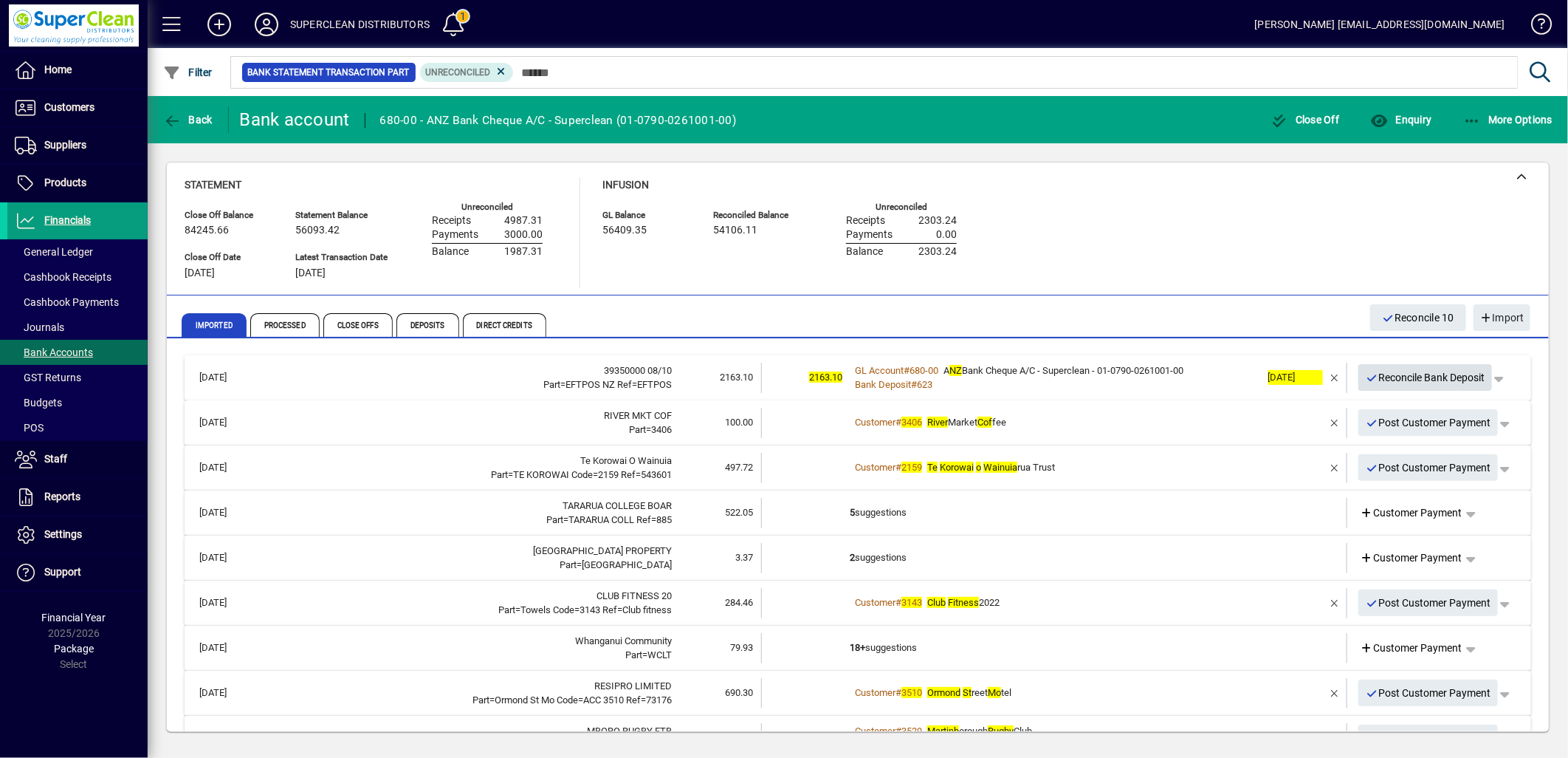
click at [1418, 382] on span "Reconcile Bank Deposit" at bounding box center [1426, 378] width 119 height 24
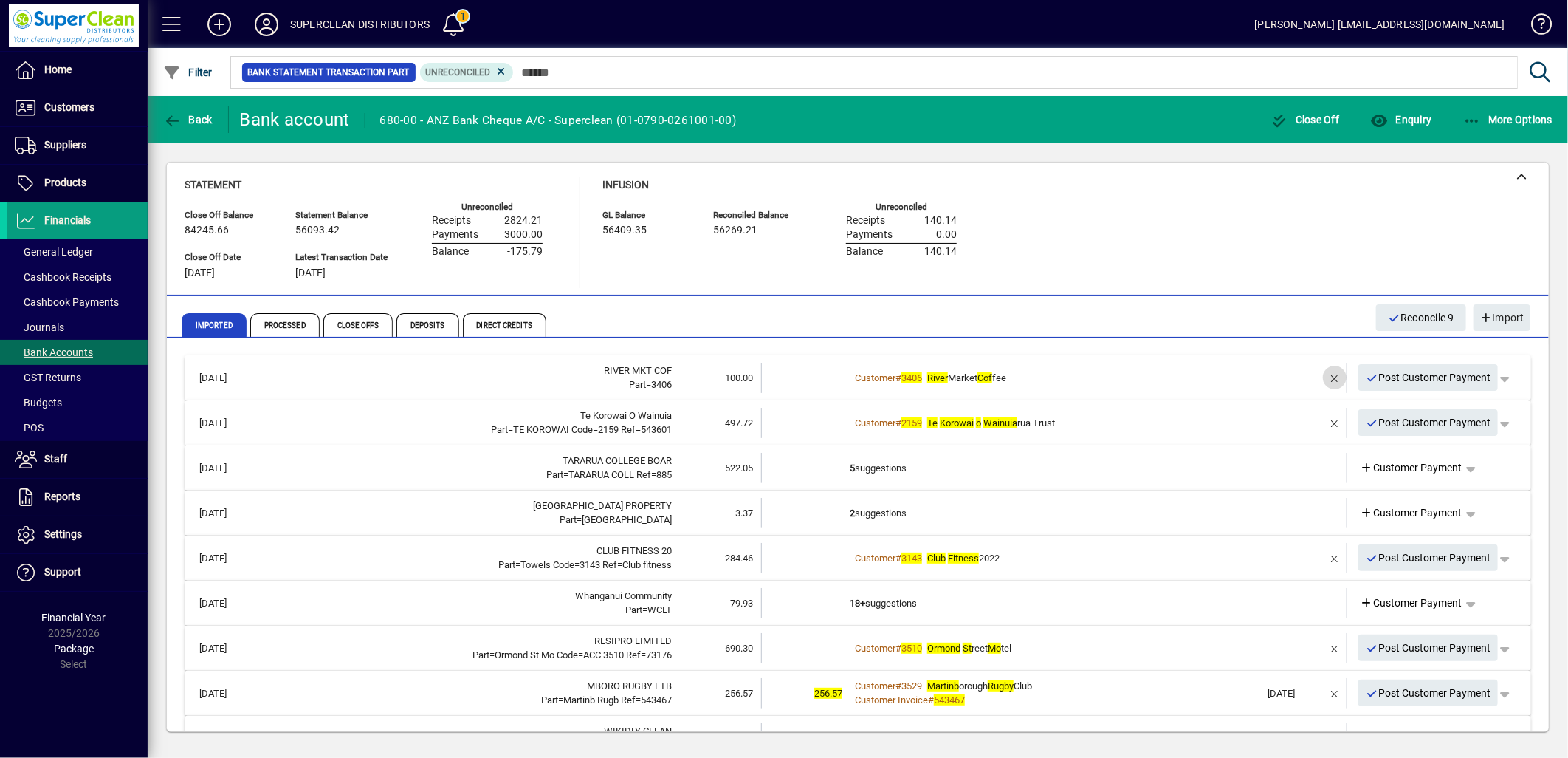
click at [1323, 370] on span "button" at bounding box center [1335, 377] width 35 height 36
click at [1397, 377] on span "Customer Payment" at bounding box center [1412, 378] width 102 height 16
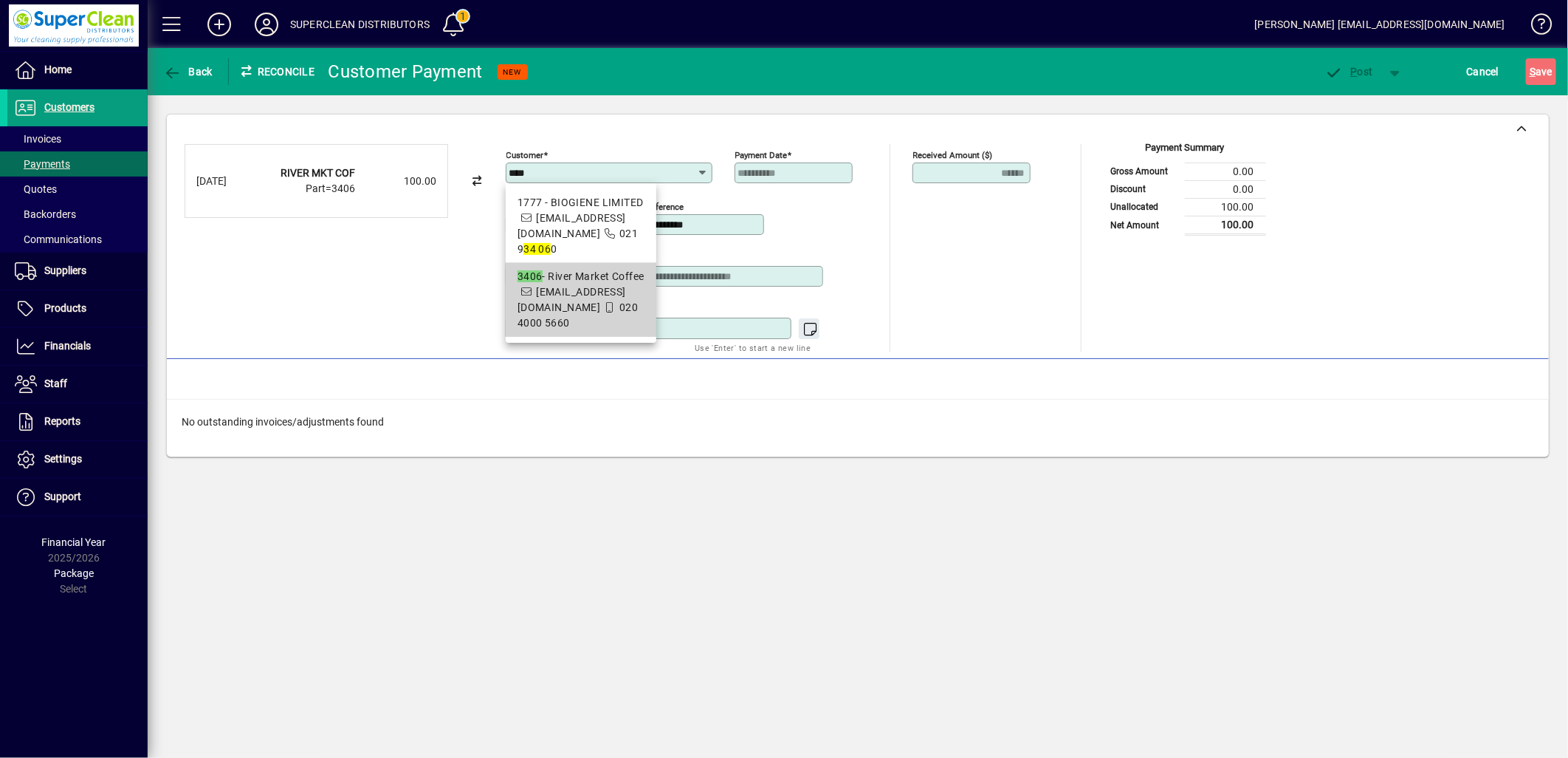
click at [610, 292] on span "rivermarketcoffee@gmail.com" at bounding box center [572, 299] width 109 height 27
type input "**********"
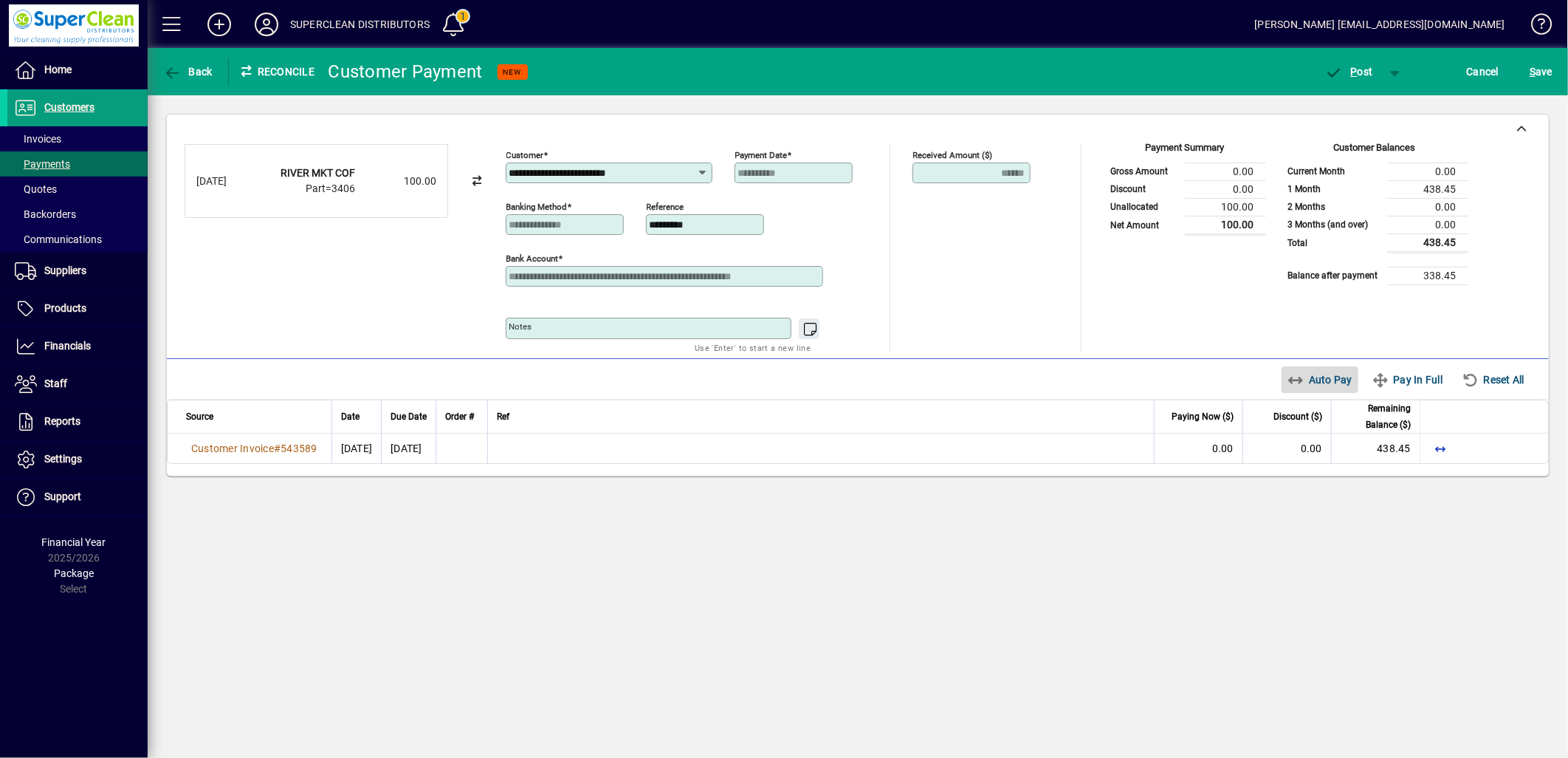
click at [1310, 380] on span "Auto Pay" at bounding box center [1320, 379] width 66 height 23
click at [1353, 75] on span "P" at bounding box center [1354, 72] width 7 height 12
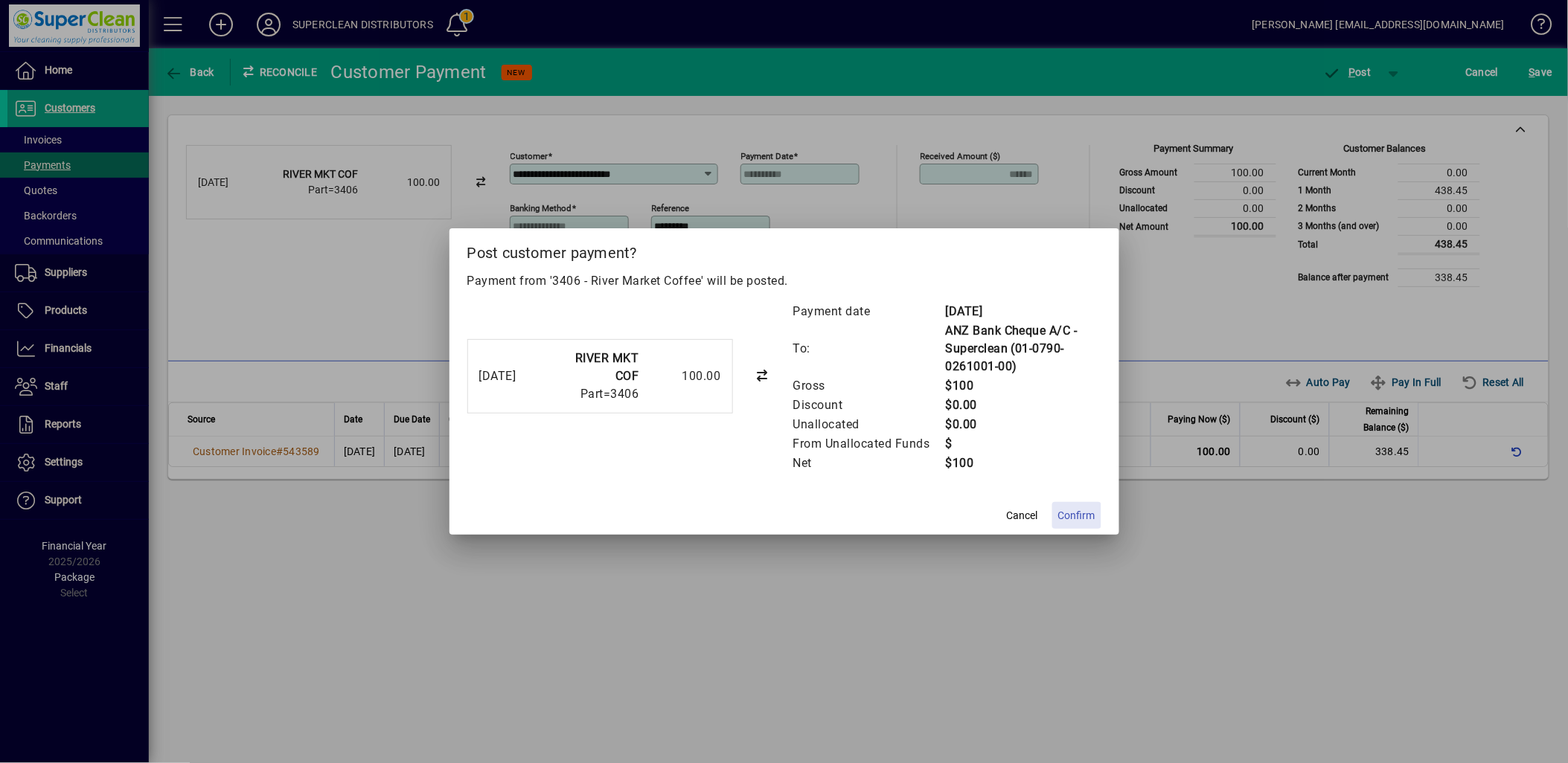
click at [1072, 509] on span "Confirm" at bounding box center [1076, 516] width 37 height 16
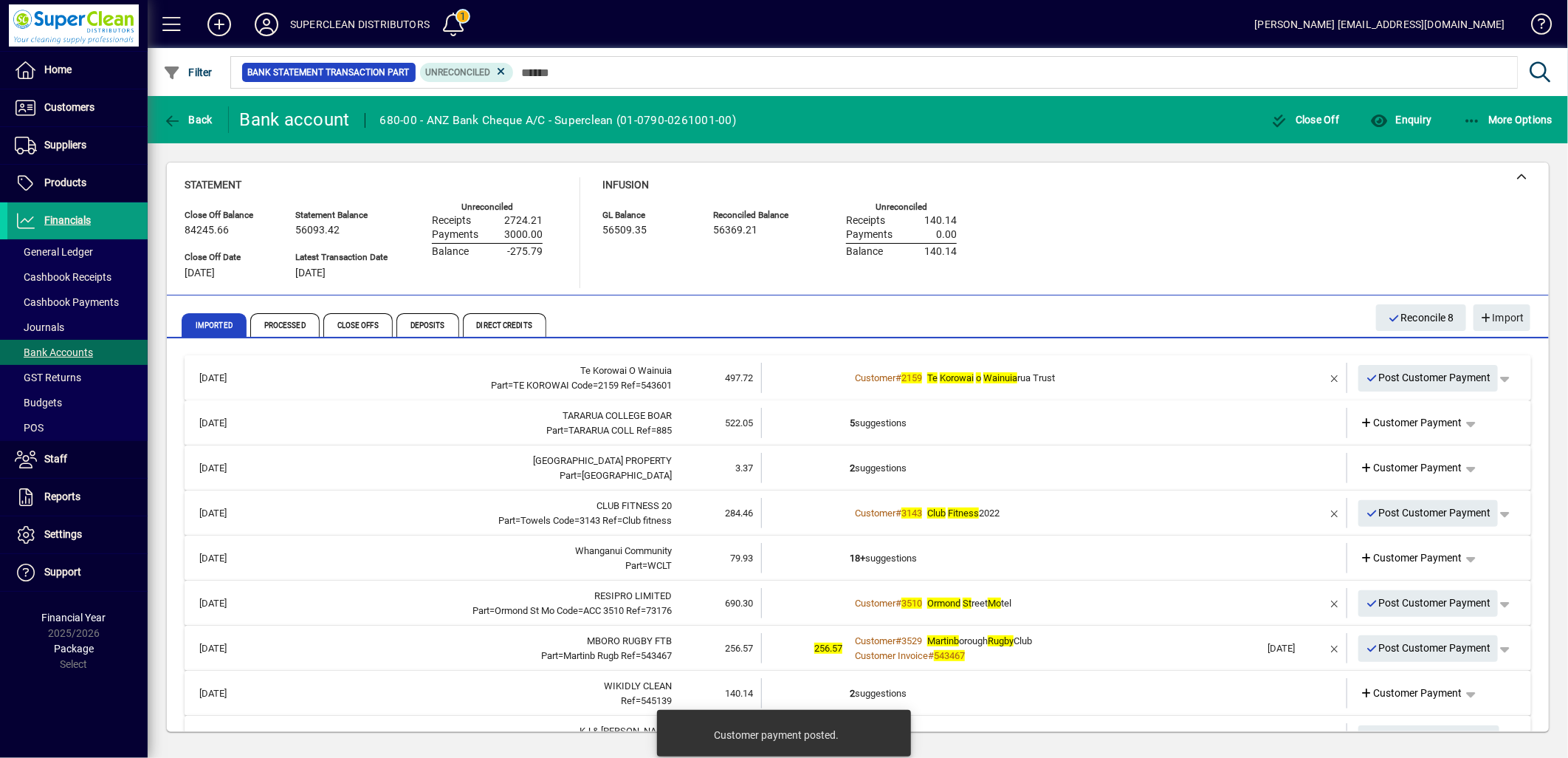
click at [1134, 371] on div "Customer # 2159 Te Korowai o Wainuia rua Trust" at bounding box center [1055, 379] width 412 height 15
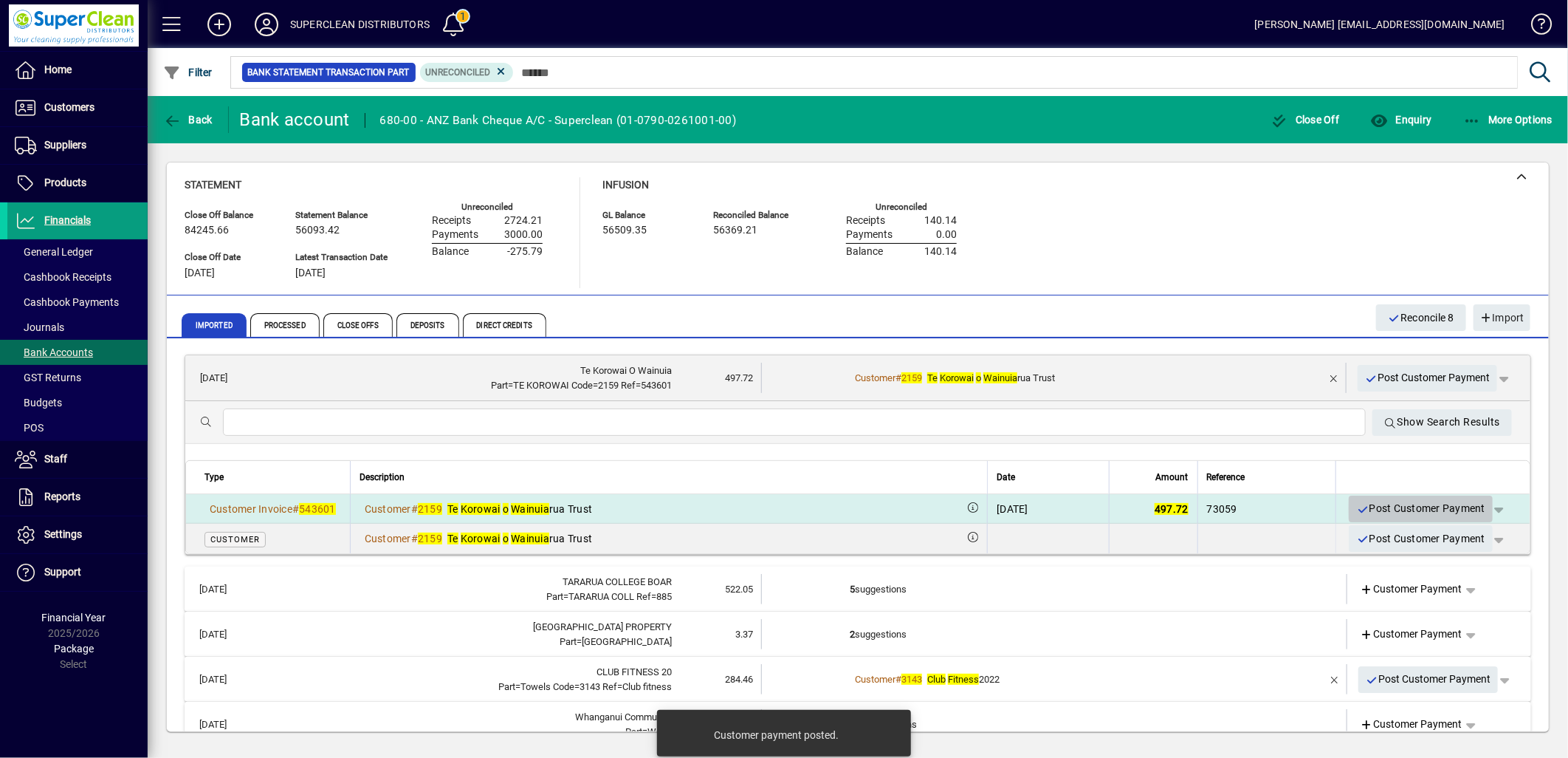
click at [1412, 508] on span "Post Customer Payment" at bounding box center [1421, 509] width 129 height 24
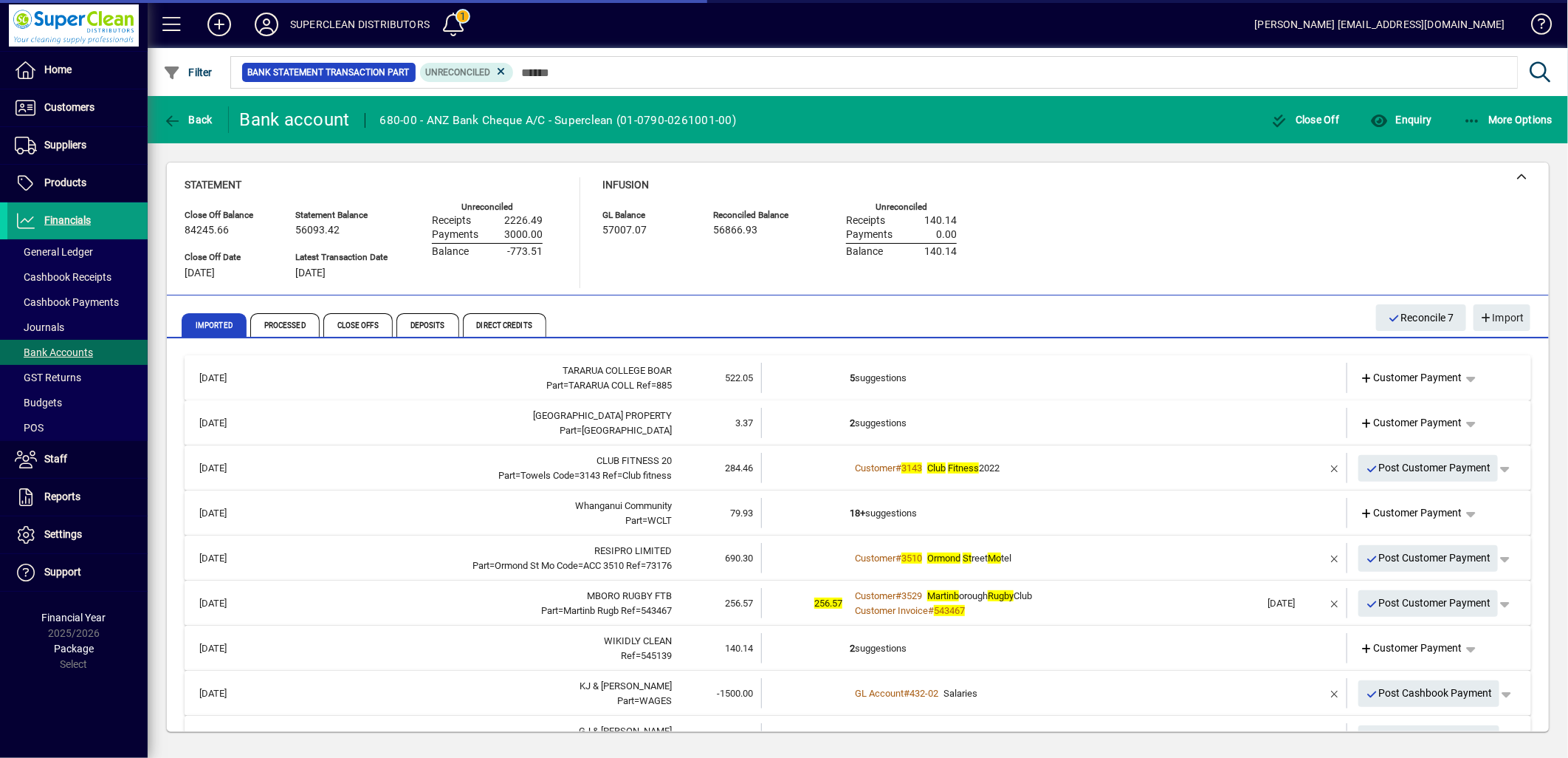
click at [895, 379] on td "5 suggestions" at bounding box center [1055, 378] width 412 height 30
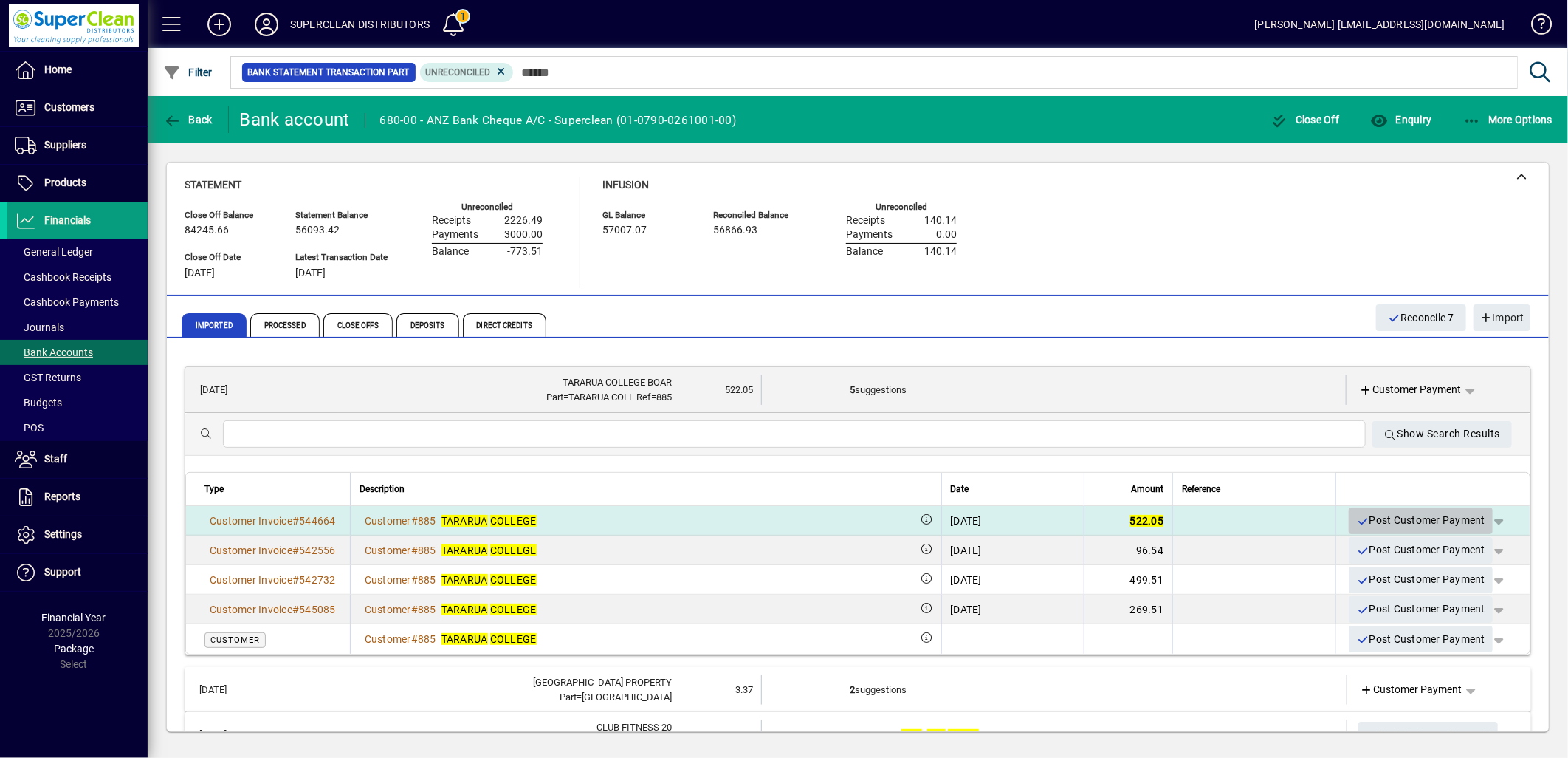
click at [1408, 515] on span "Post Customer Payment" at bounding box center [1421, 521] width 129 height 24
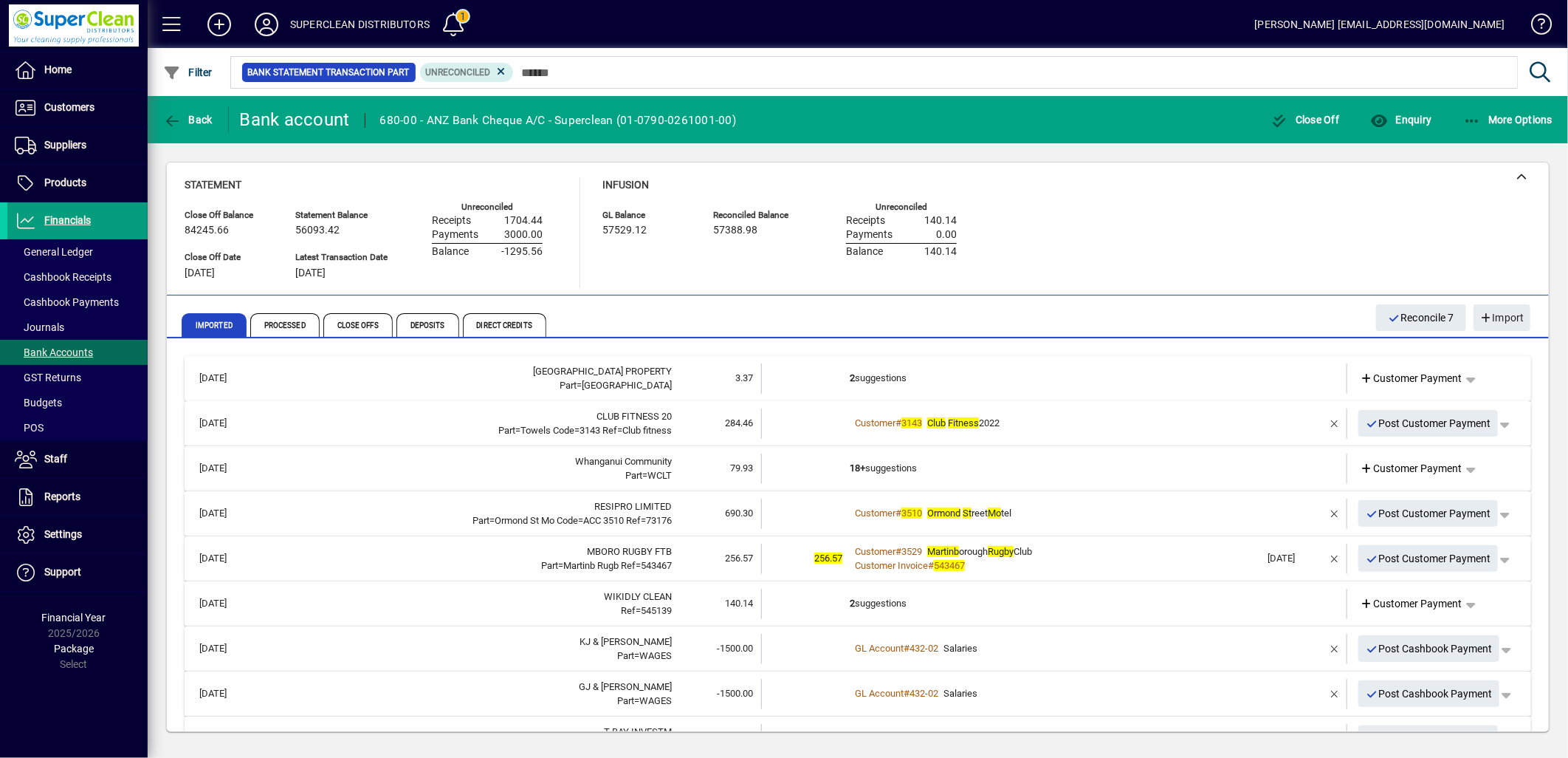
click at [868, 380] on td "2 suggestions" at bounding box center [1055, 379] width 412 height 30
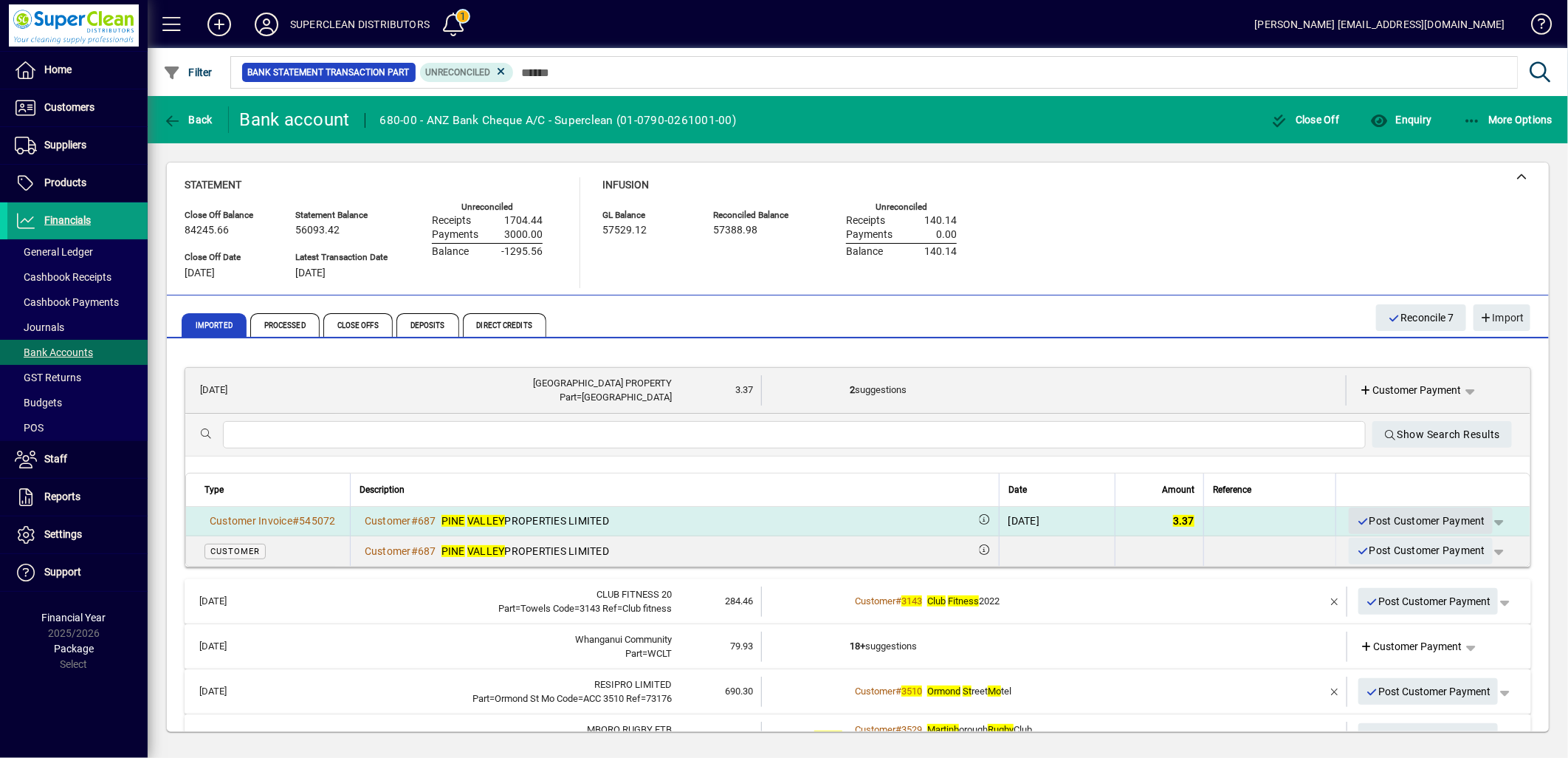
click at [1412, 520] on span "Post Customer Payment" at bounding box center [1421, 521] width 129 height 24
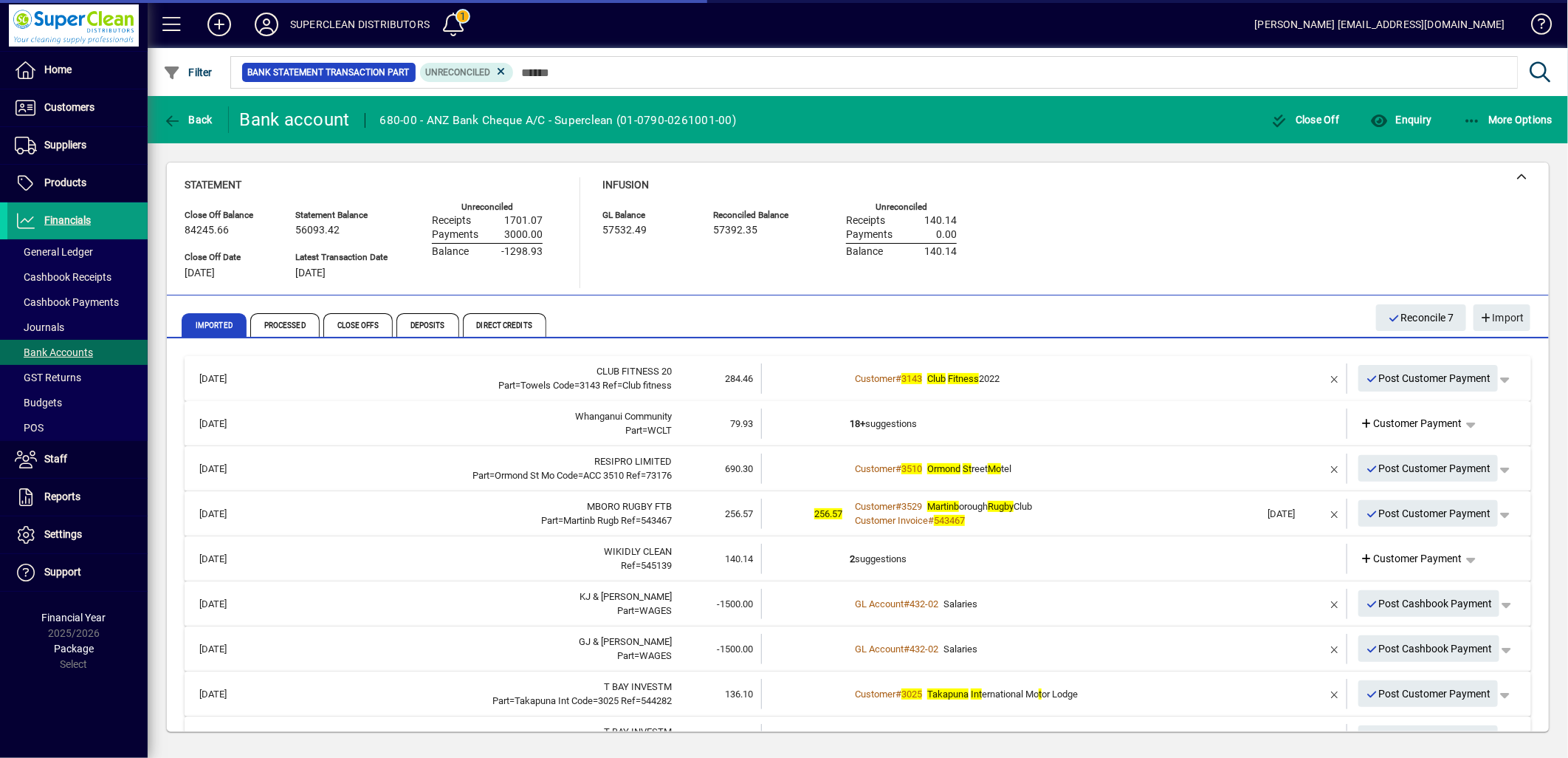
click at [1062, 379] on div "Customer # 3143 Club Fitness 2022" at bounding box center [1055, 379] width 412 height 15
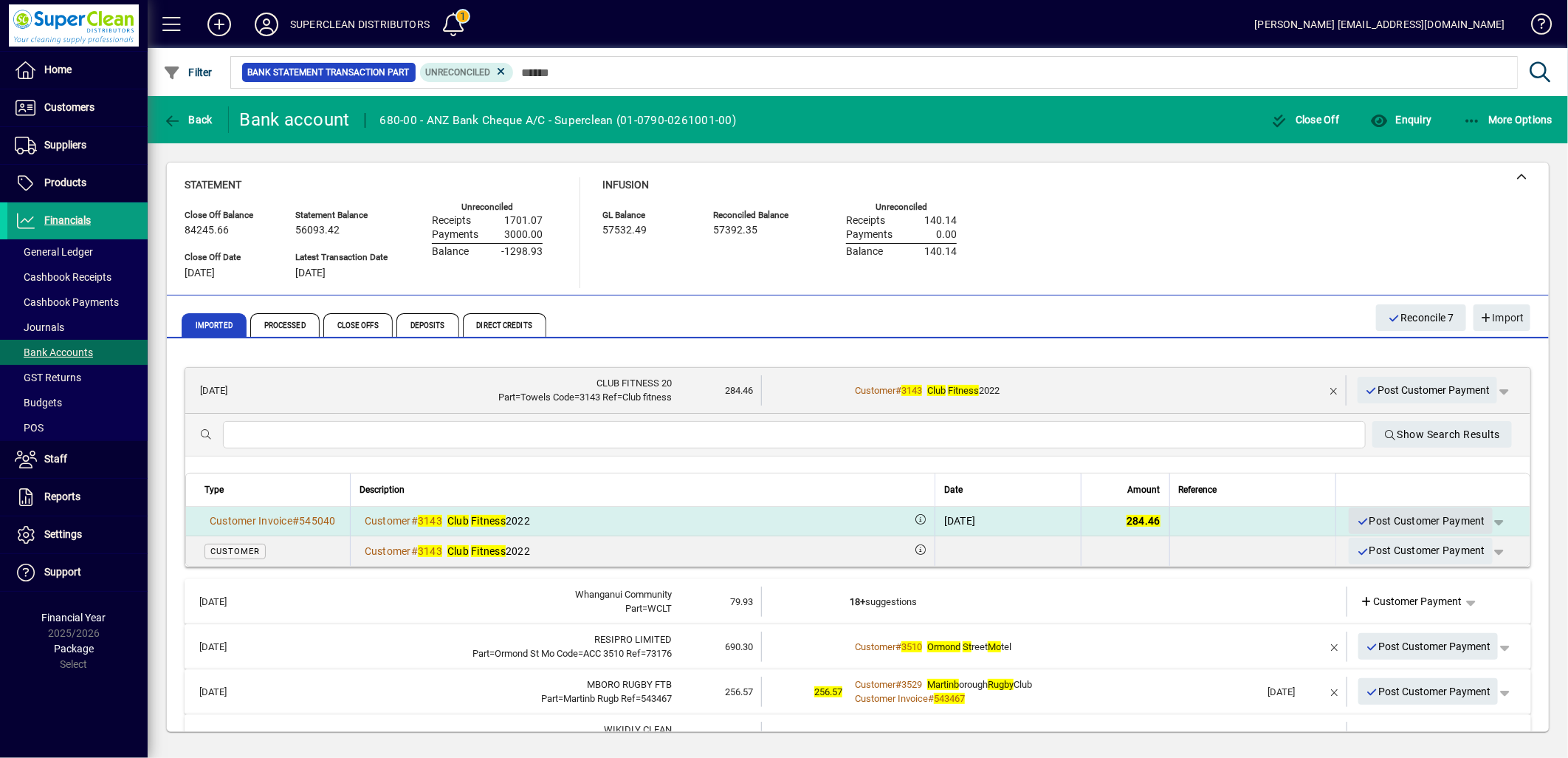
click at [1399, 518] on span "Post Customer Payment" at bounding box center [1421, 521] width 129 height 24
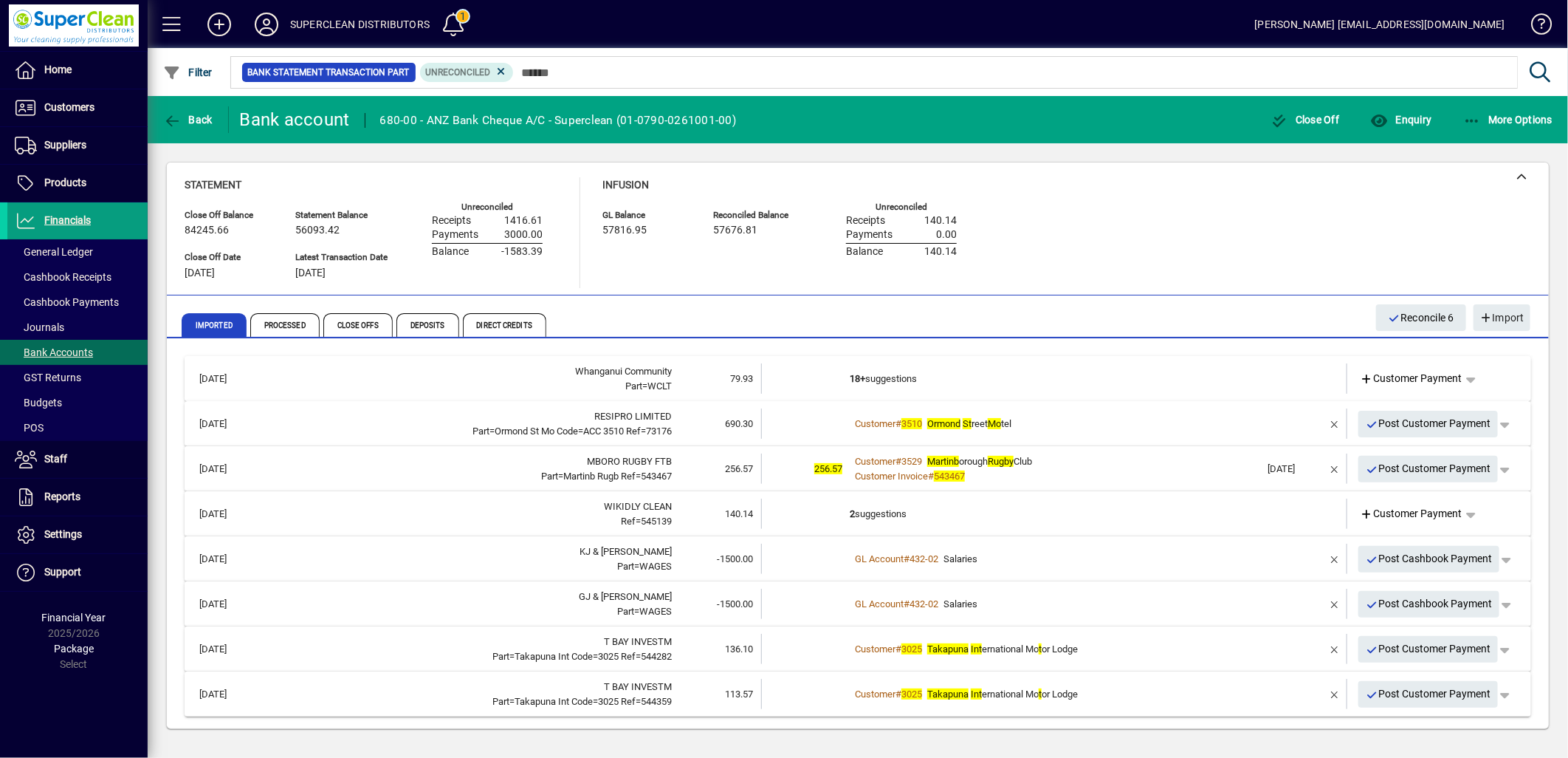
click at [921, 385] on td "18+ suggestions" at bounding box center [1055, 379] width 412 height 30
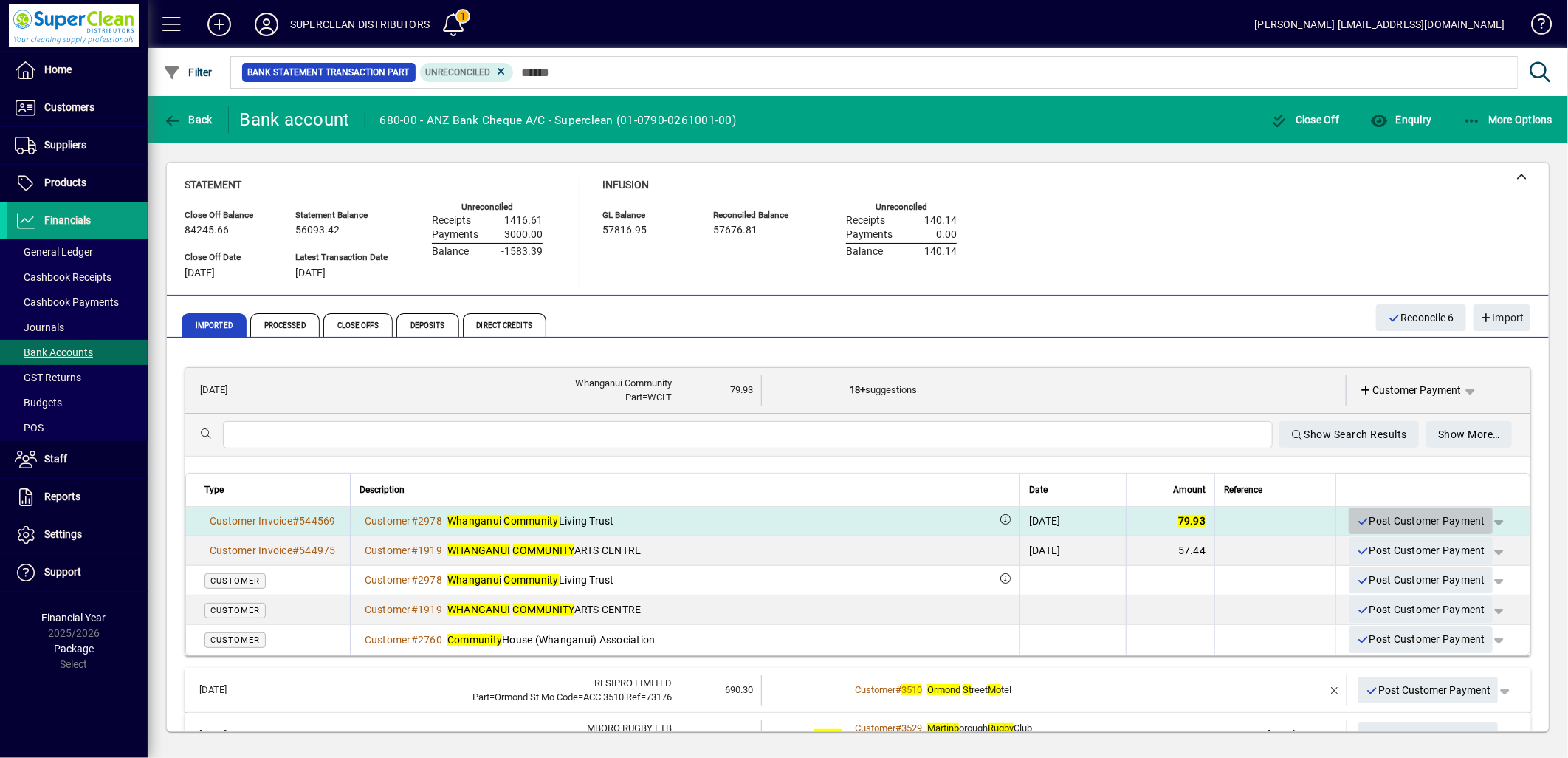
click at [1412, 509] on span "Post Customer Payment" at bounding box center [1421, 521] width 129 height 24
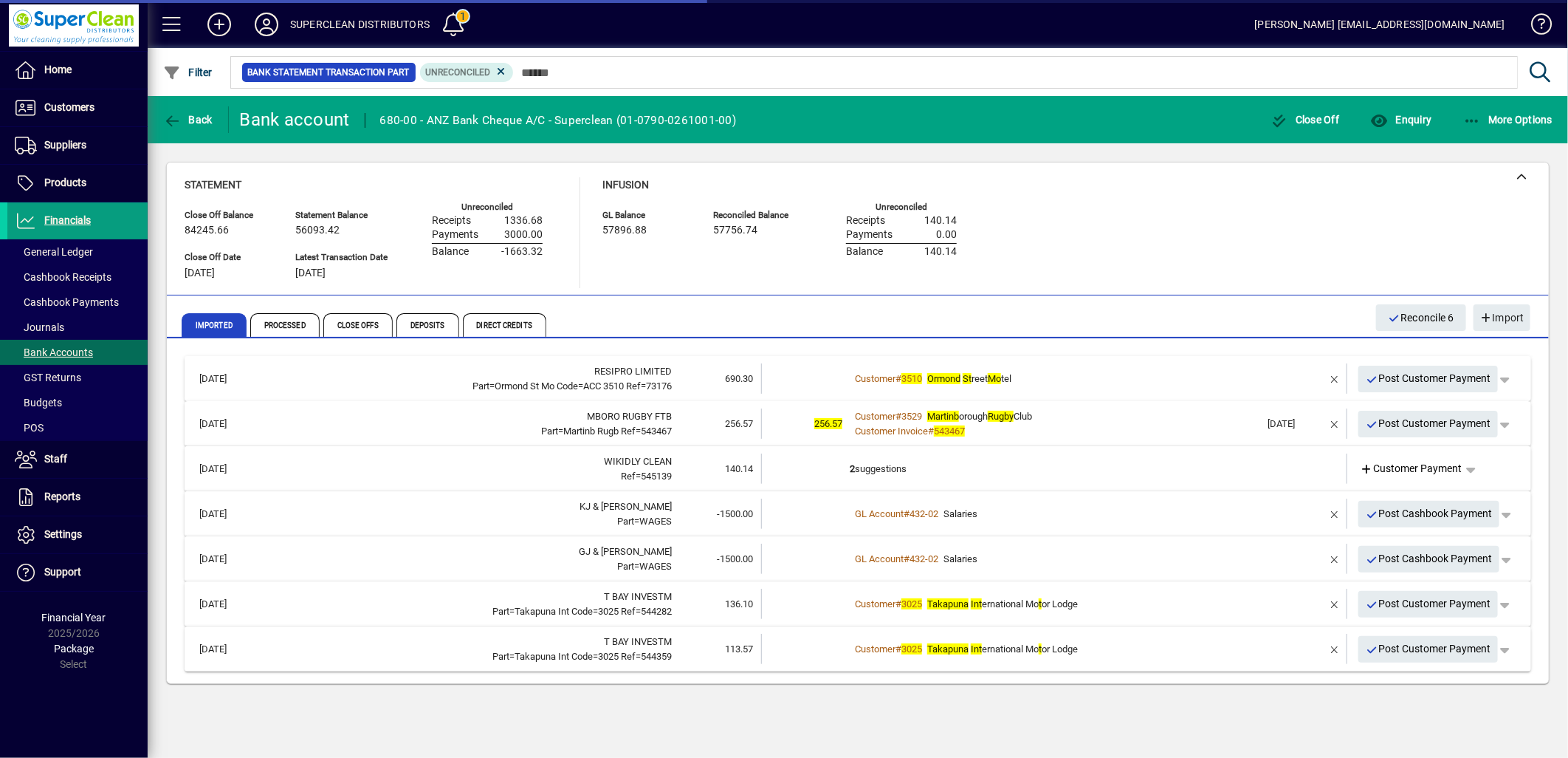
click at [1079, 375] on div "Customer # 3510 Ormond St reet Mo tel" at bounding box center [1055, 379] width 412 height 15
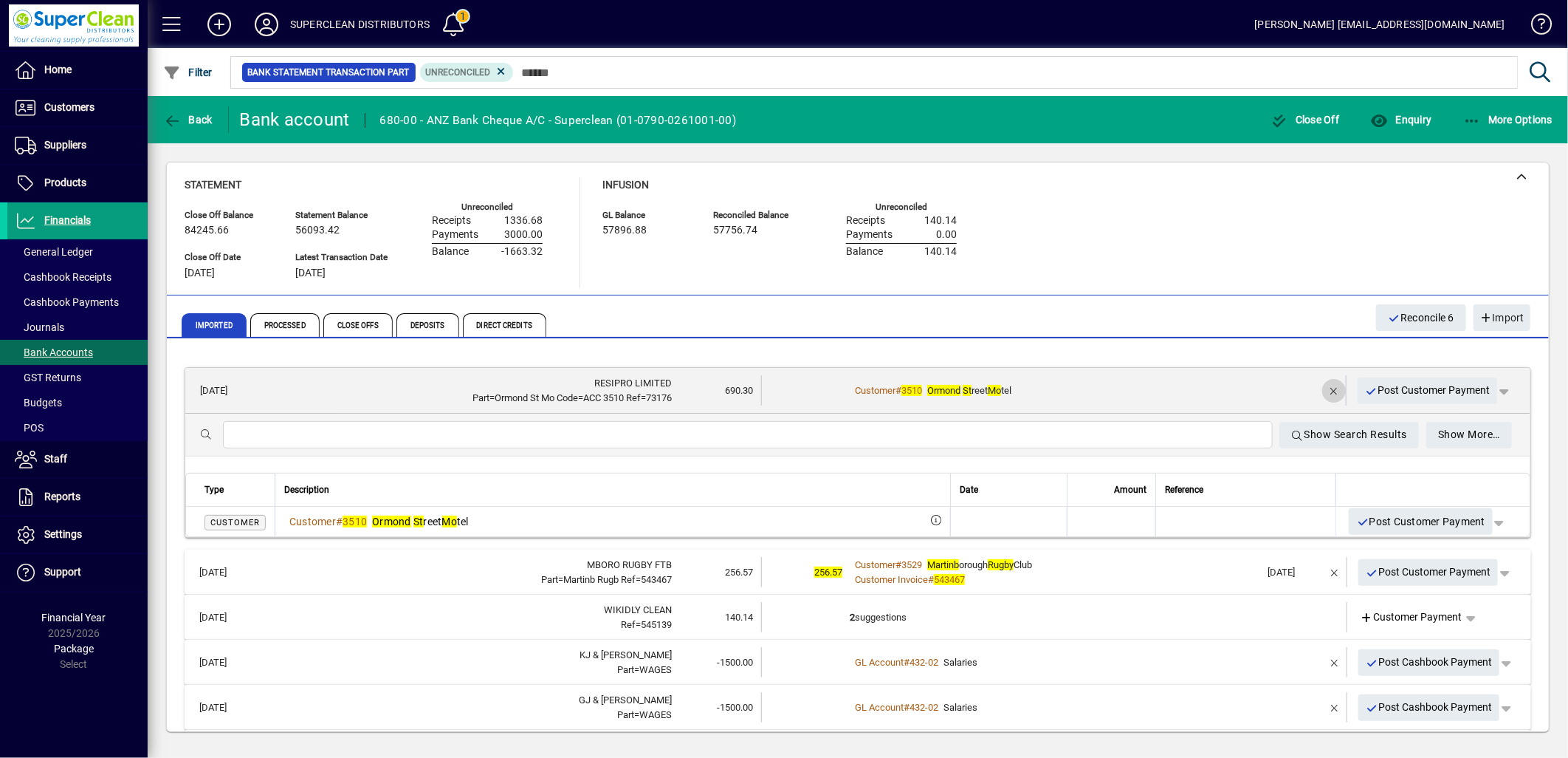
click at [1316, 390] on span "button" at bounding box center [1334, 391] width 35 height 36
click at [1400, 390] on span "Customer Payment" at bounding box center [1411, 390] width 102 height 16
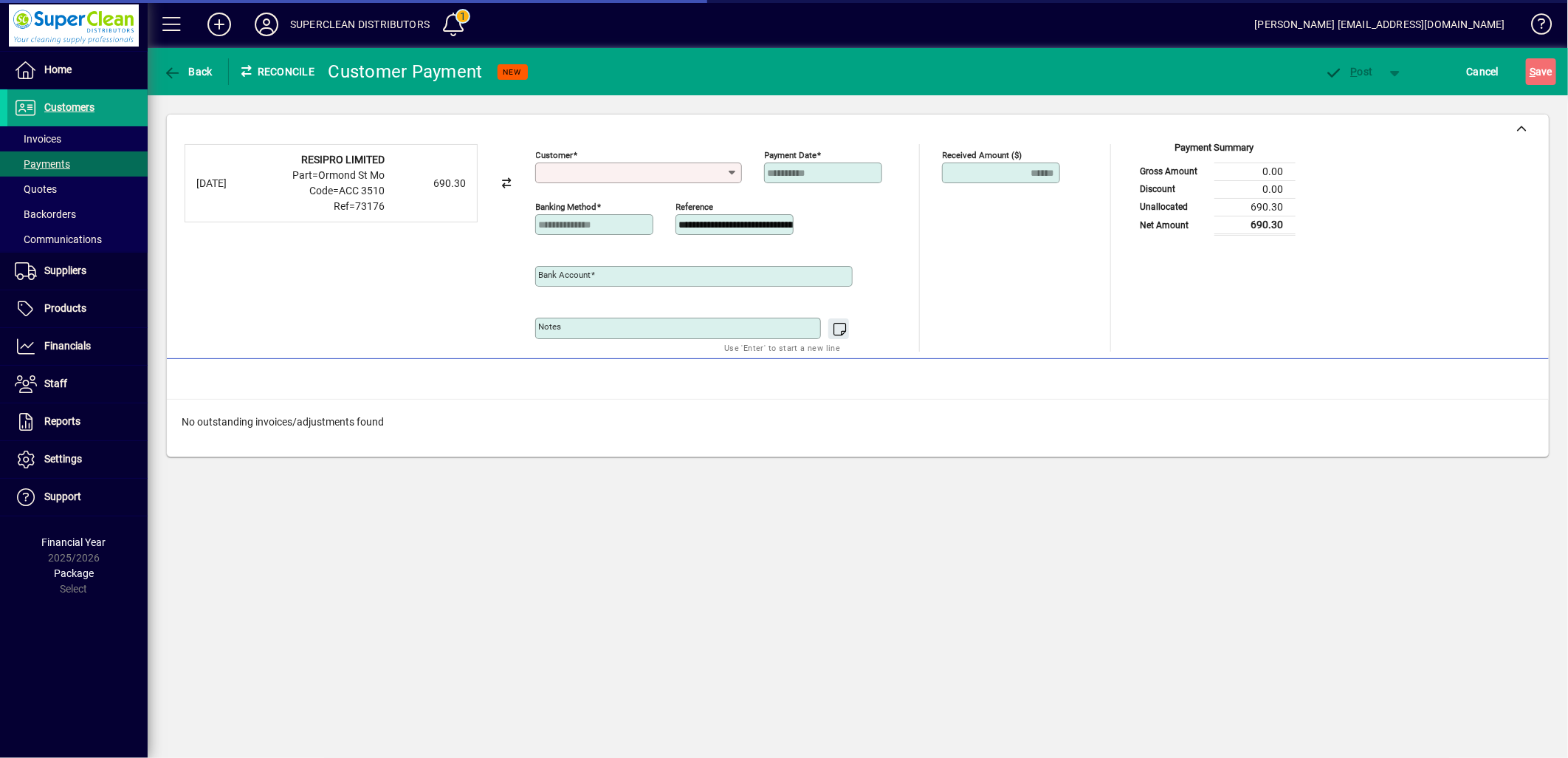
type input "**********"
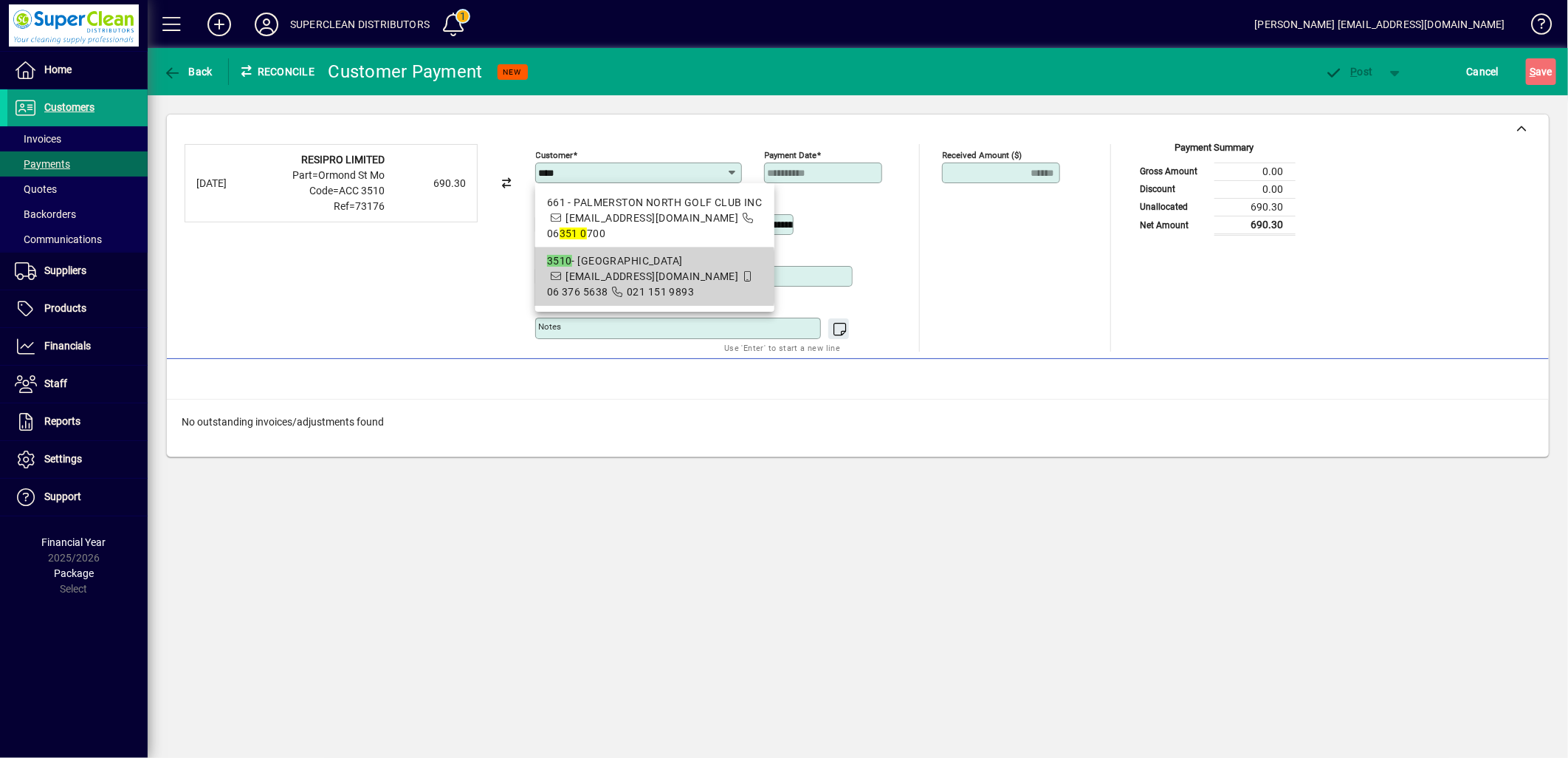
click at [623, 271] on span "eveormond4549@gmail.com" at bounding box center [652, 277] width 173 height 12
type input "**********"
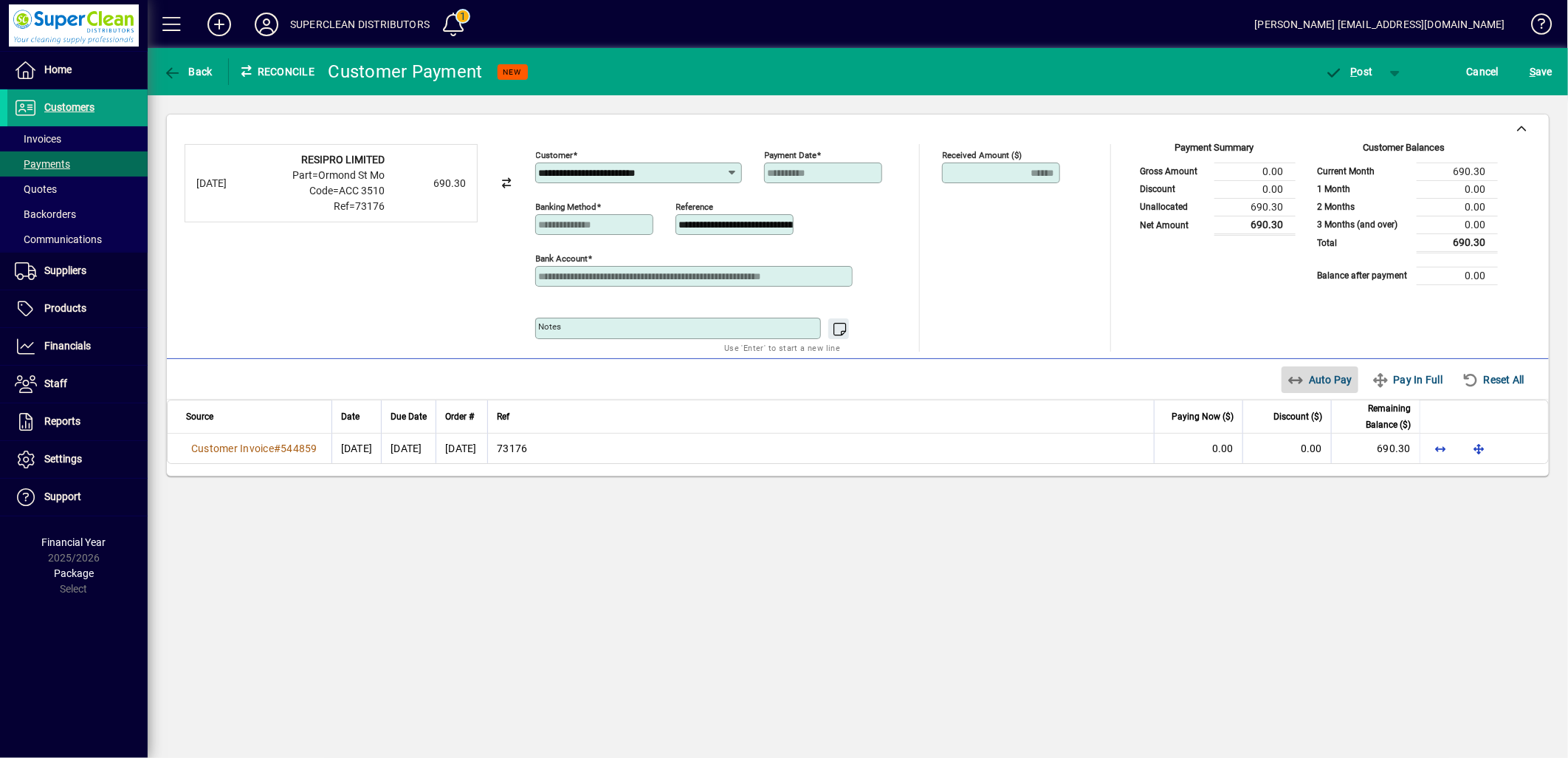
click at [1326, 379] on span "Auto Pay" at bounding box center [1320, 379] width 66 height 23
click at [1355, 76] on span "P" at bounding box center [1354, 72] width 7 height 12
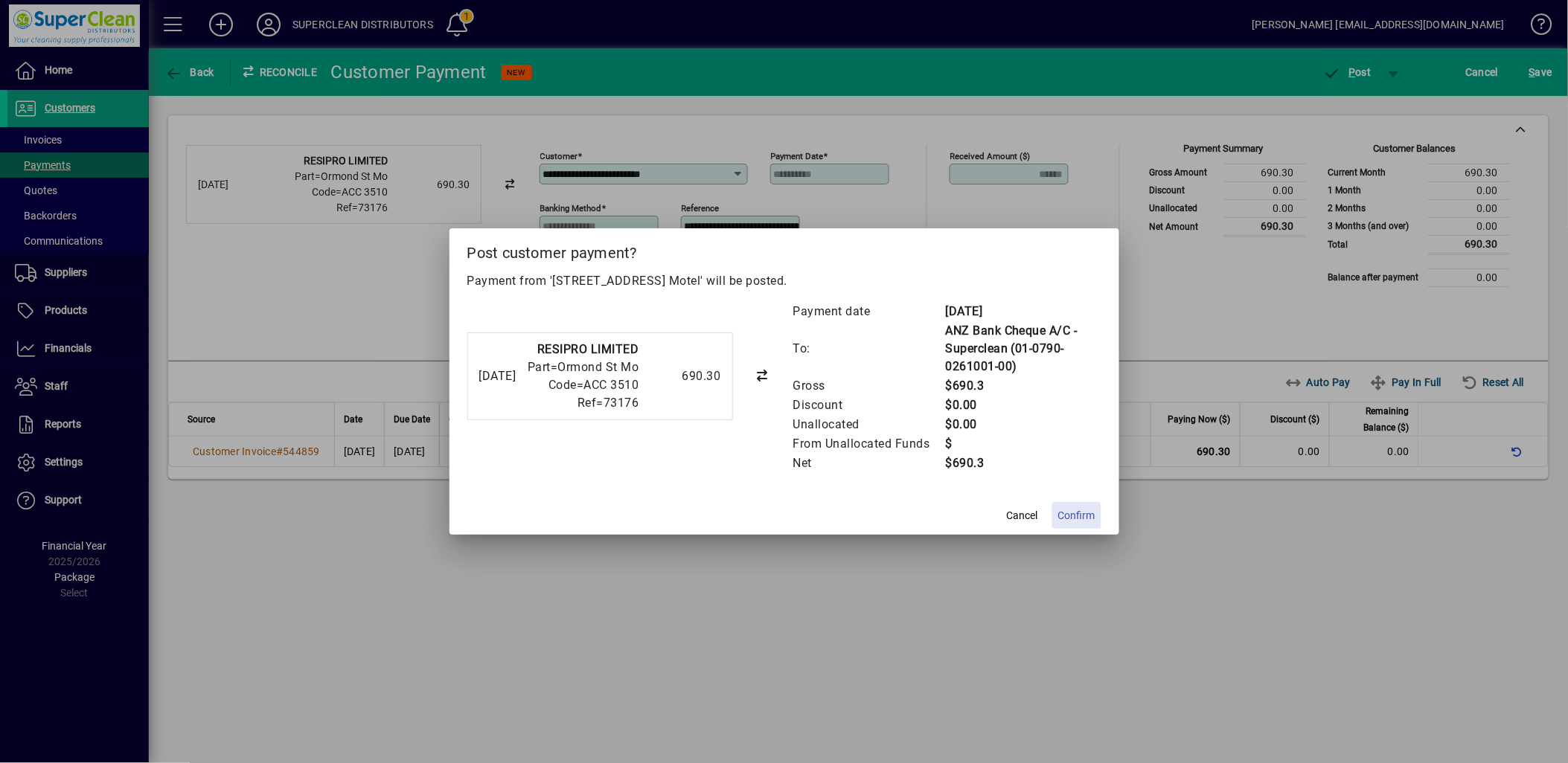
click at [1082, 515] on span "Confirm" at bounding box center [1076, 516] width 37 height 16
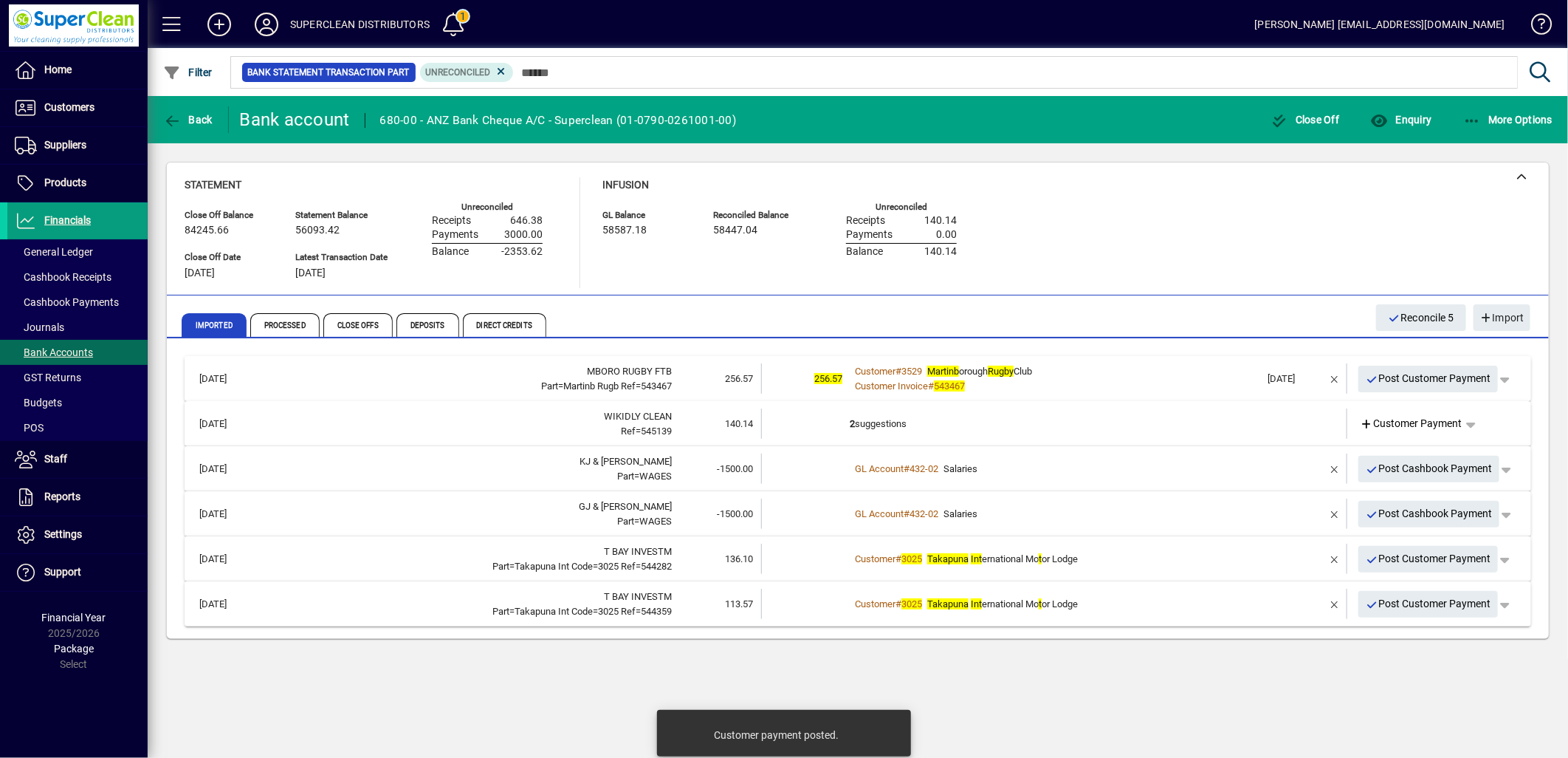
click at [1064, 391] on div "Customer Invoice # 543467" at bounding box center [1055, 387] width 412 height 15
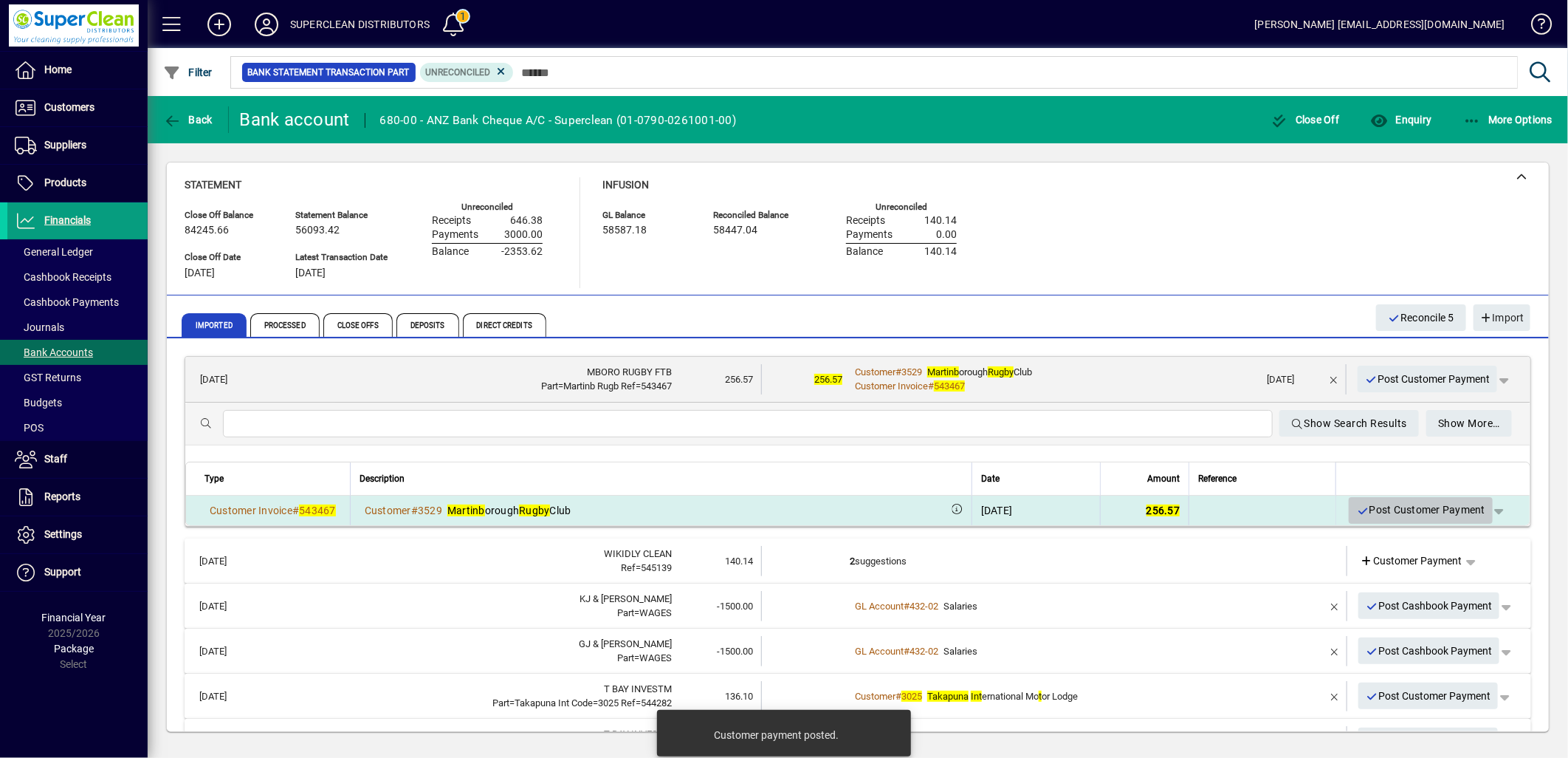
click at [1392, 510] on span "Post Customer Payment" at bounding box center [1421, 510] width 129 height 24
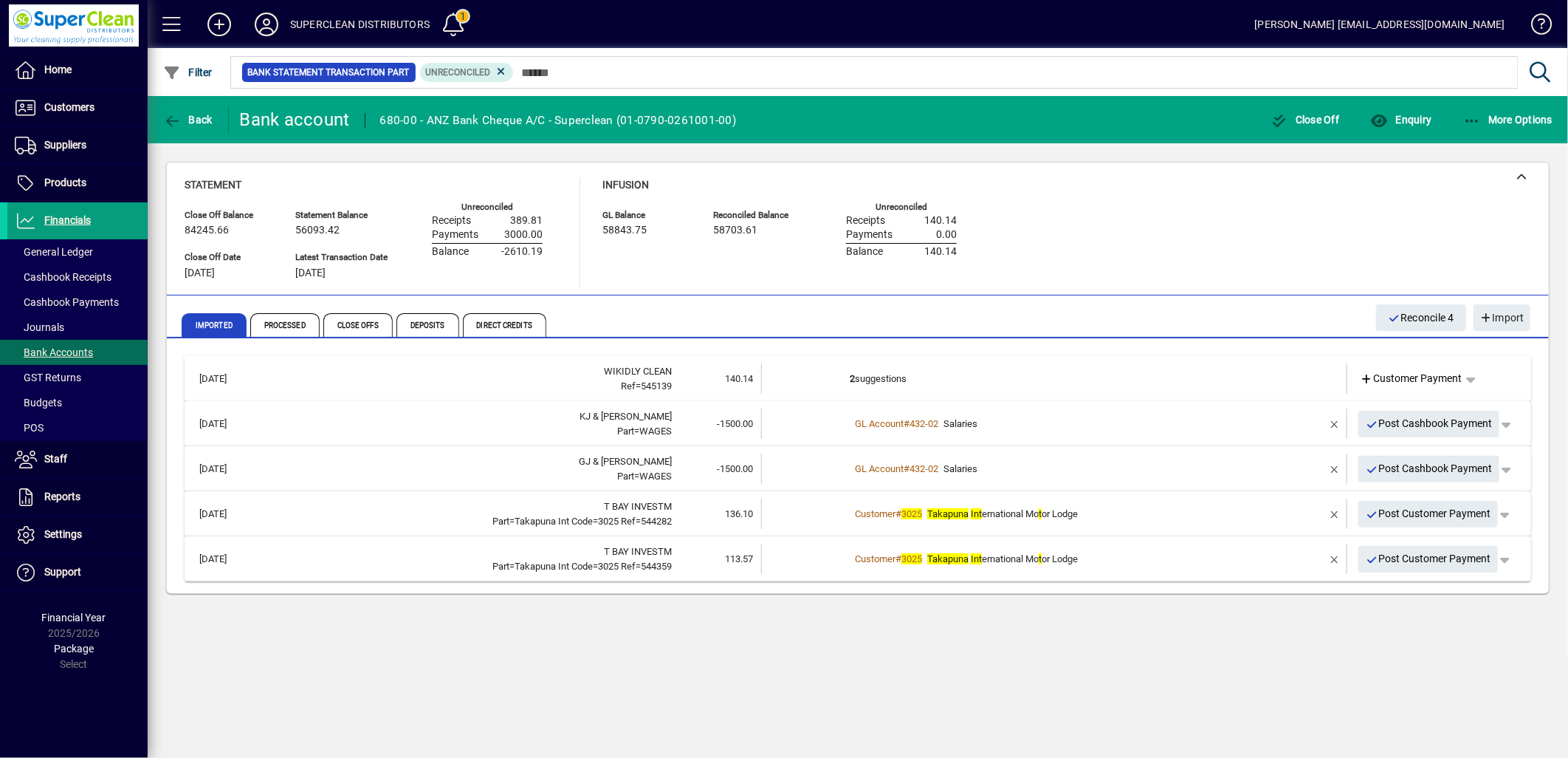
click at [897, 377] on td "2 suggestions" at bounding box center [1055, 379] width 412 height 30
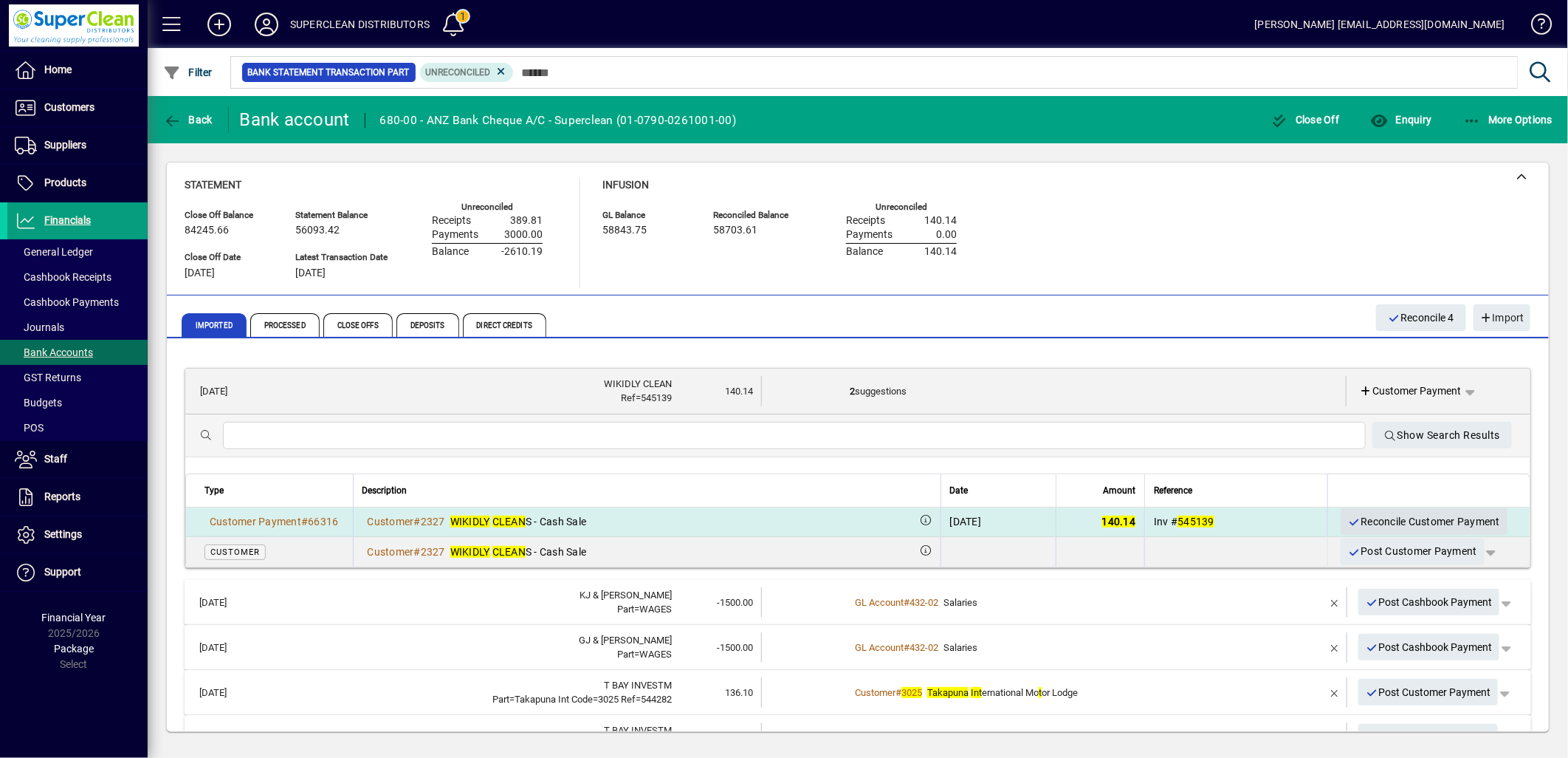
click at [1410, 513] on span "Reconcile Customer Payment" at bounding box center [1424, 522] width 152 height 24
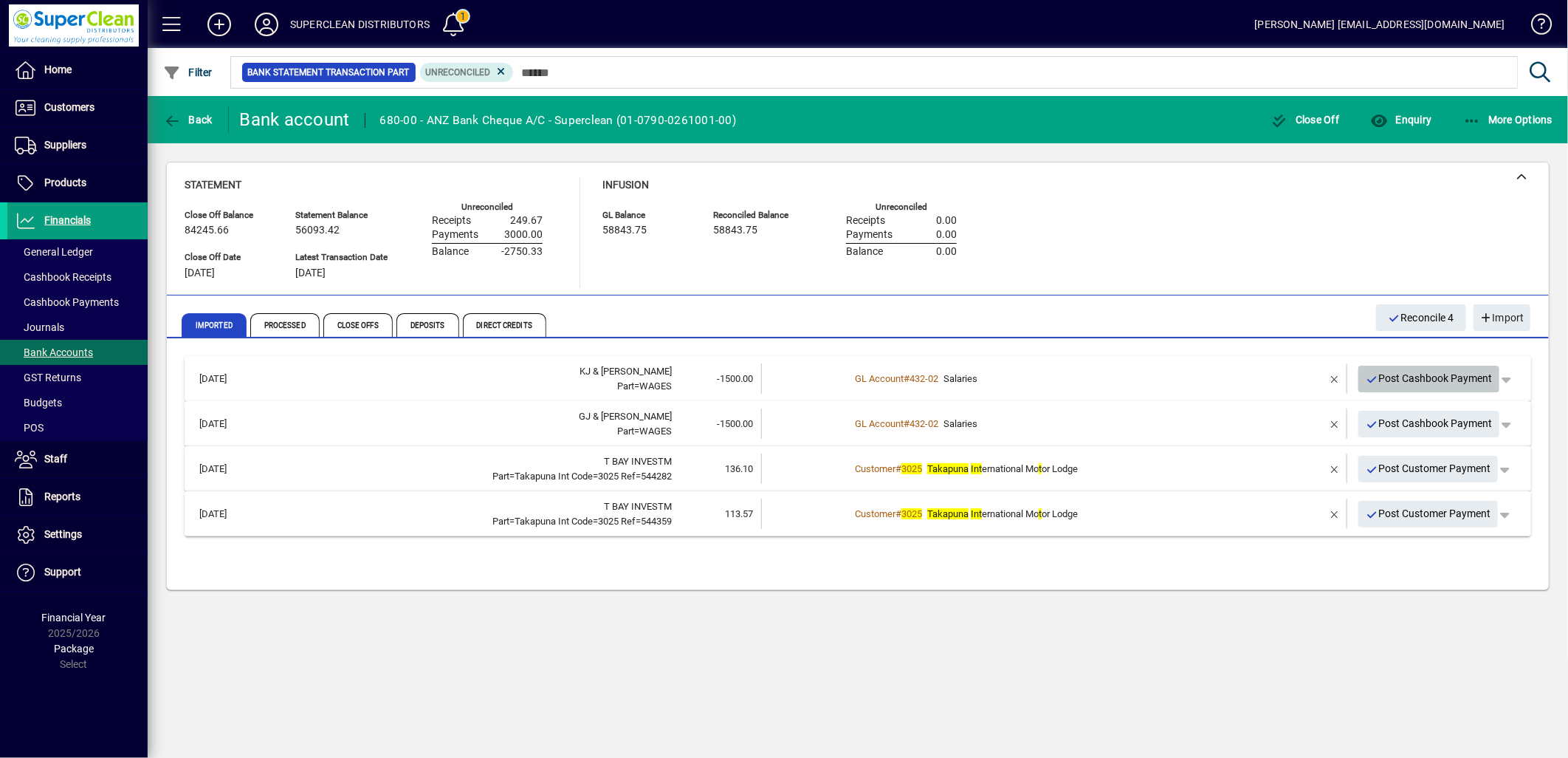
click at [1440, 373] on span "Post Cashbook Payment" at bounding box center [1430, 379] width 127 height 24
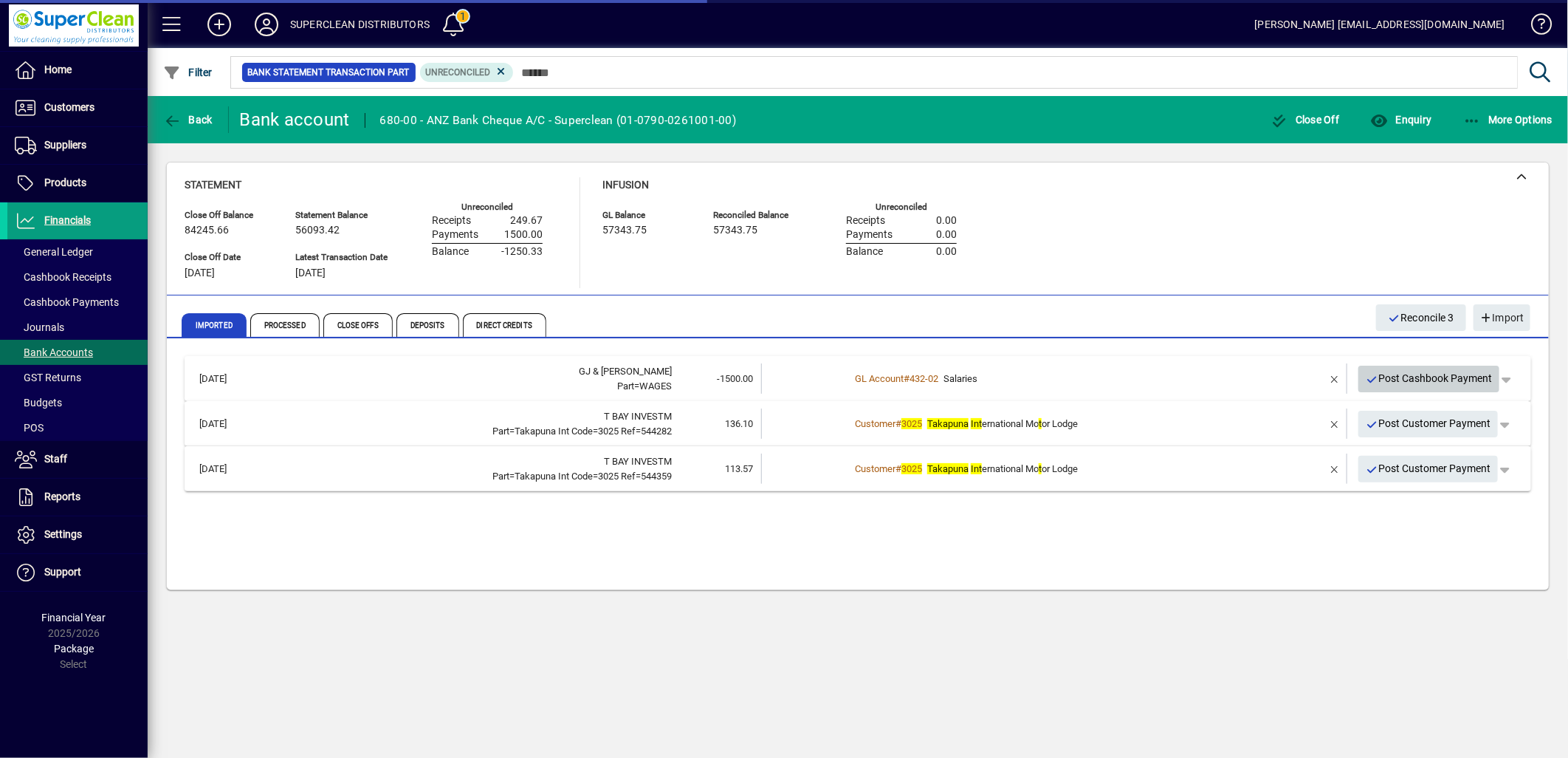
click at [1440, 373] on span "Post Cashbook Payment" at bounding box center [1430, 379] width 127 height 24
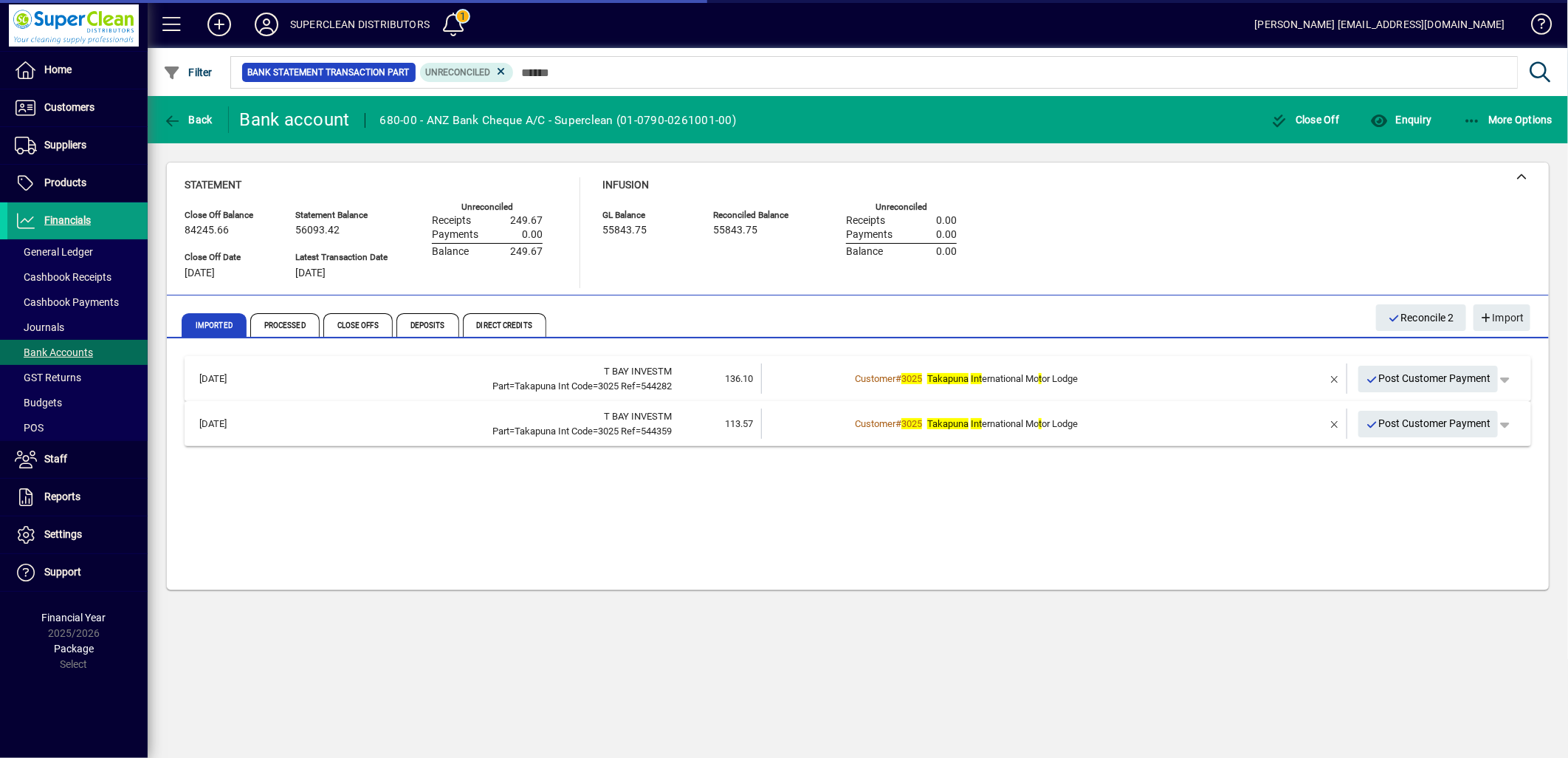
click at [1230, 372] on div "Customer # 3025 Takapuna Int ernational Mo t or Lodge" at bounding box center [1055, 379] width 412 height 15
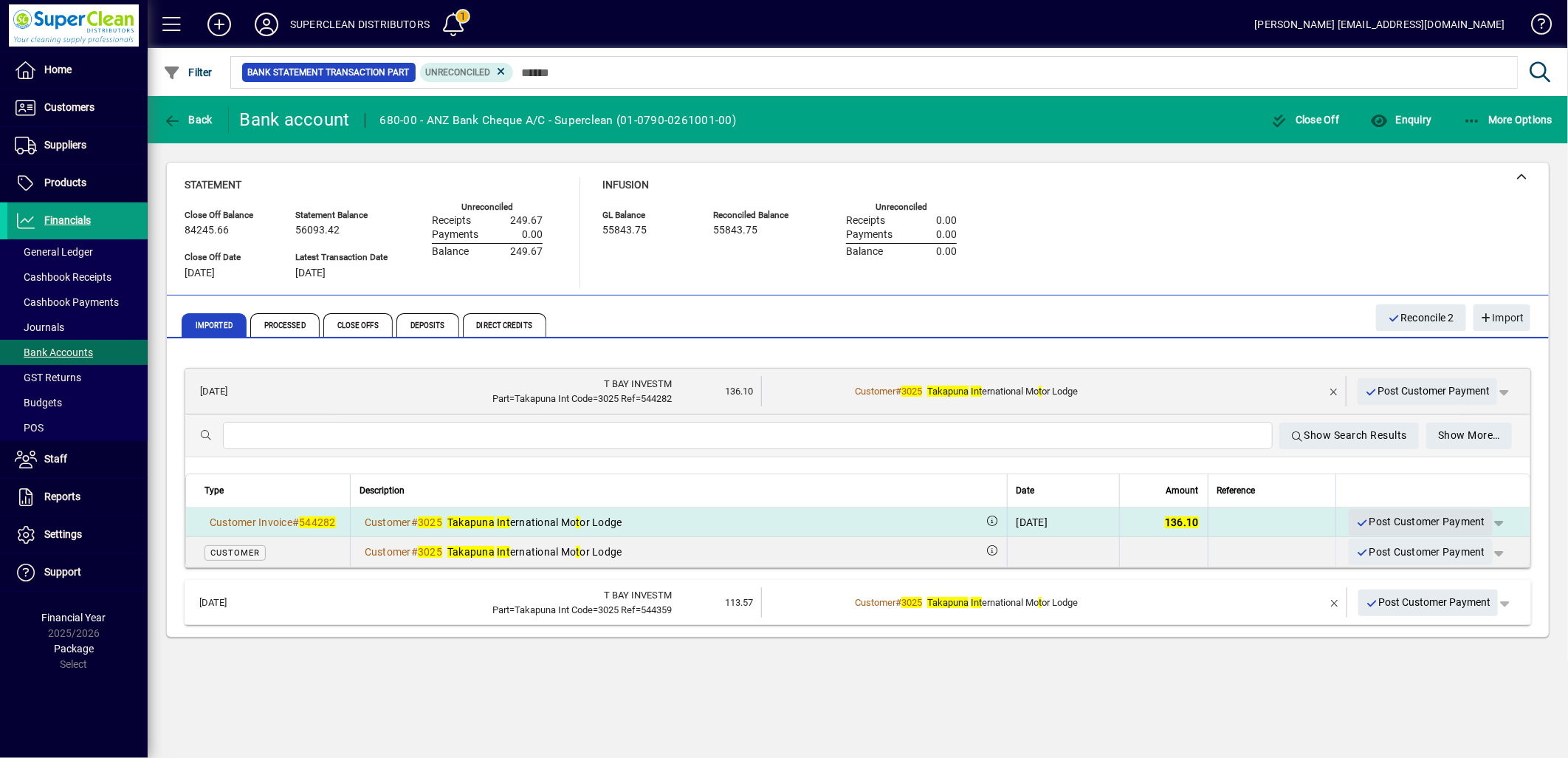
click at [1418, 518] on span "Post Customer Payment" at bounding box center [1421, 522] width 129 height 24
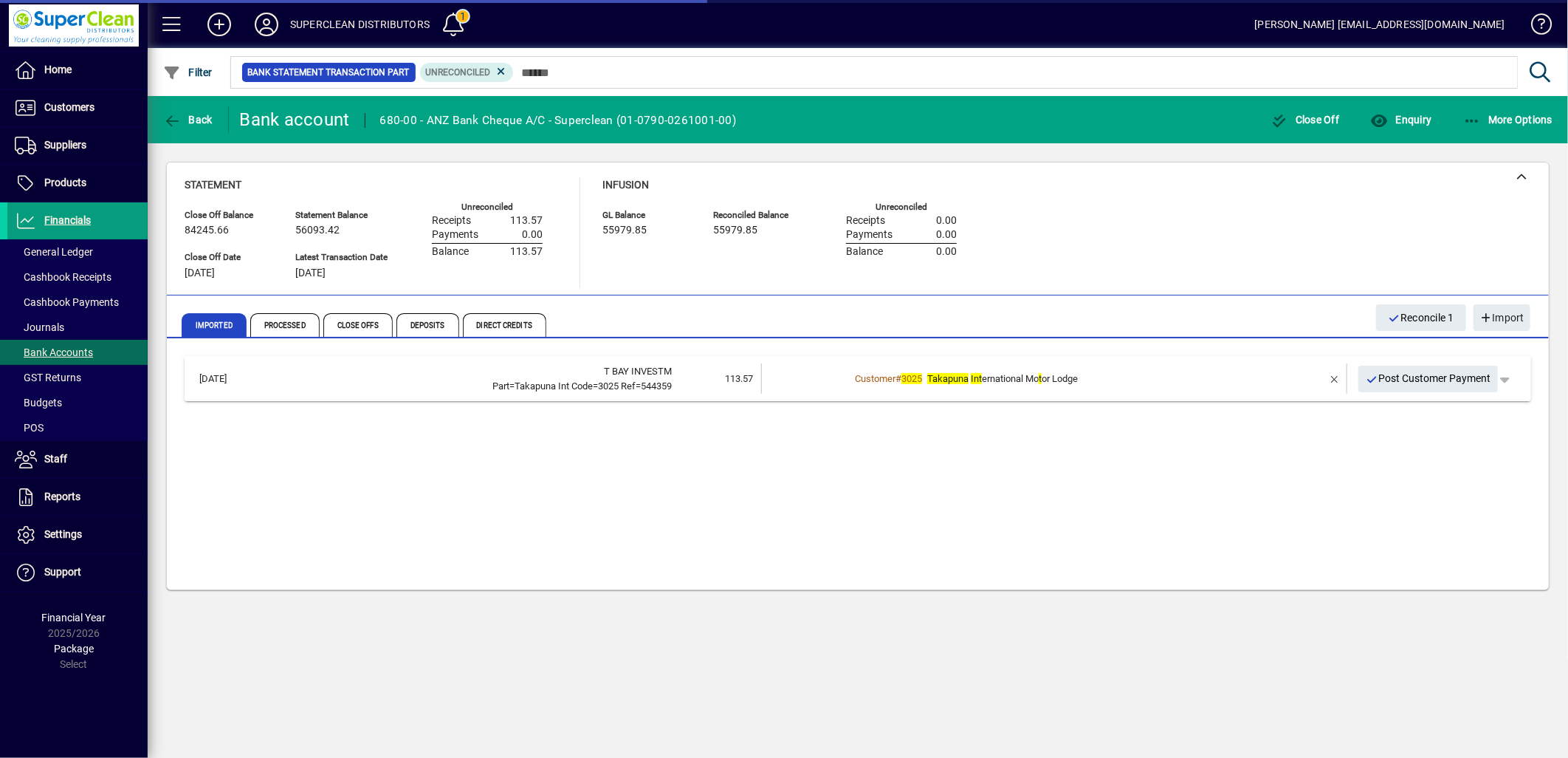
click at [1128, 368] on td "Customer # 3025 Takapuna Int ernational Mo t or Lodge" at bounding box center [1055, 379] width 412 height 30
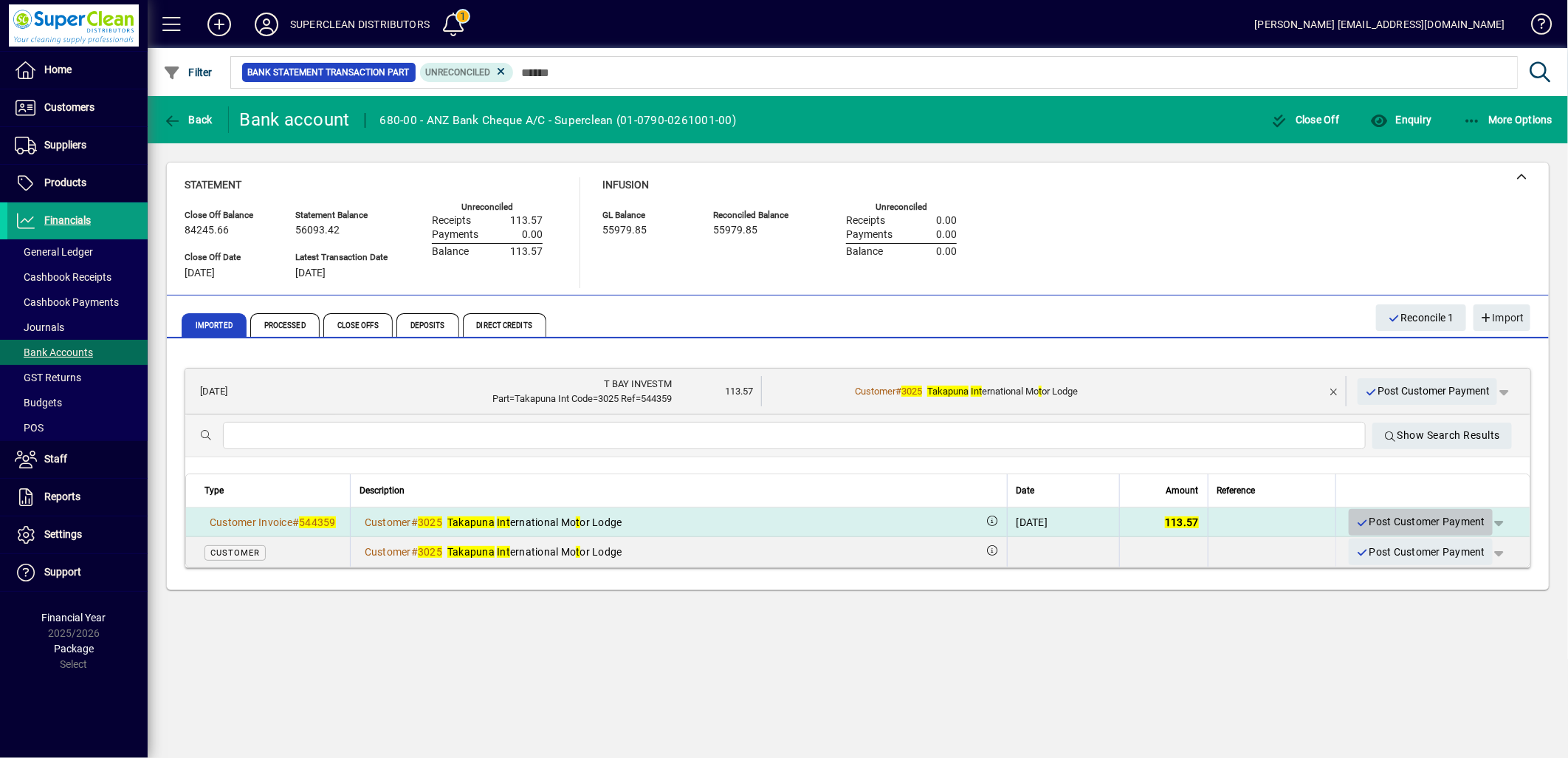
click at [1400, 521] on span "Post Customer Payment" at bounding box center [1421, 522] width 129 height 24
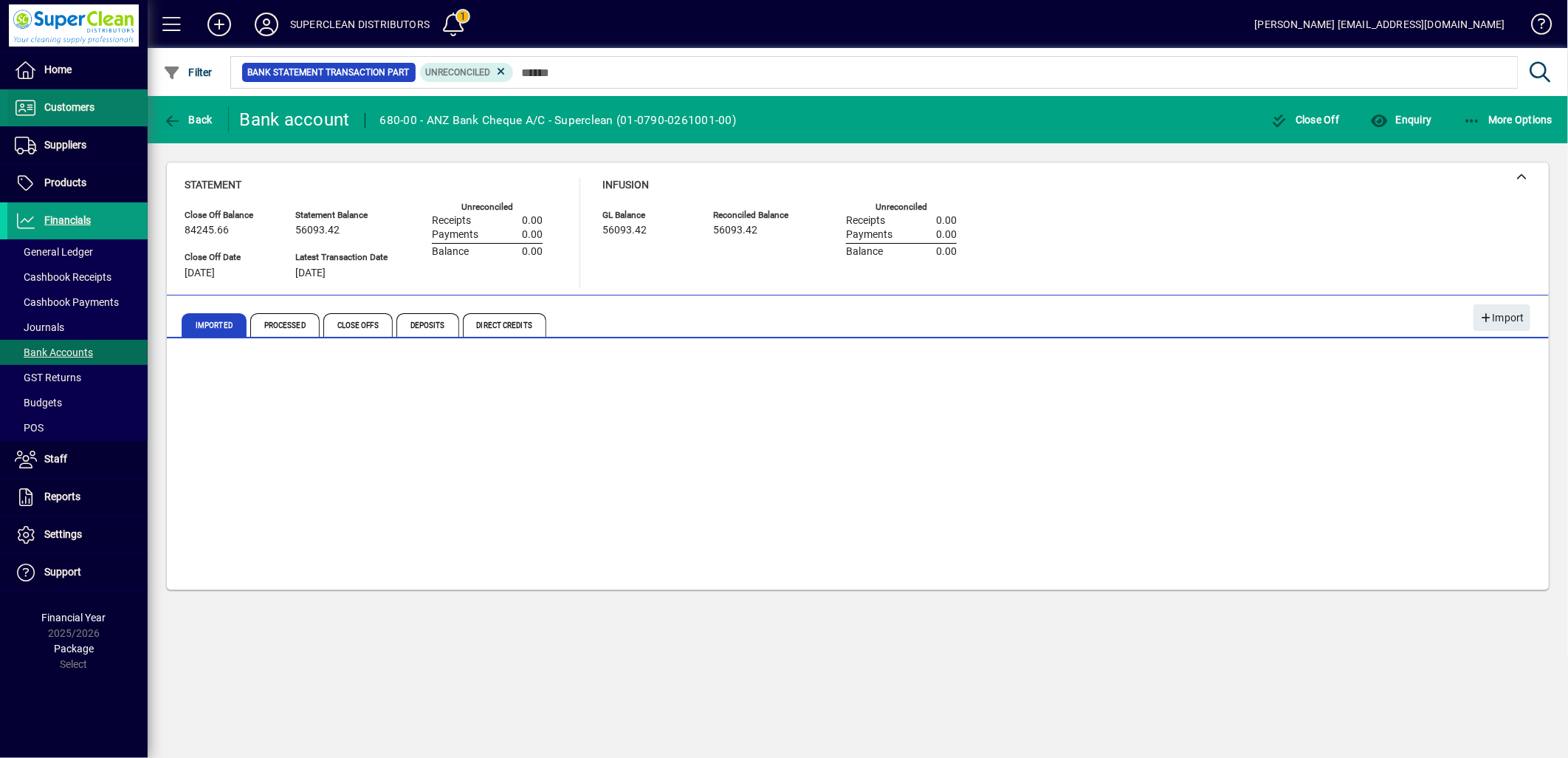
click at [66, 105] on span "Customers" at bounding box center [69, 107] width 50 height 12
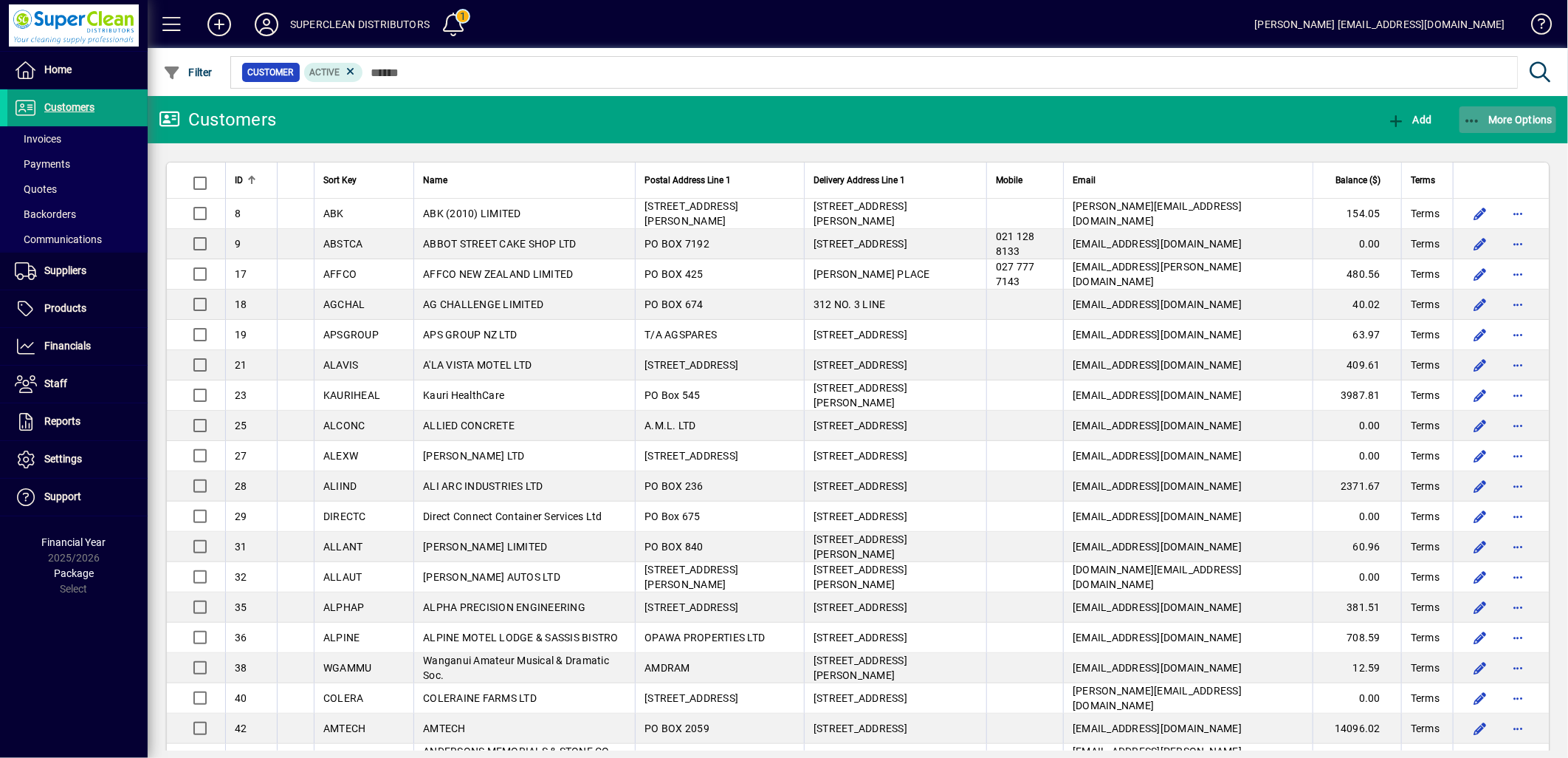
click at [1495, 122] on span "More Options" at bounding box center [1508, 120] width 90 height 12
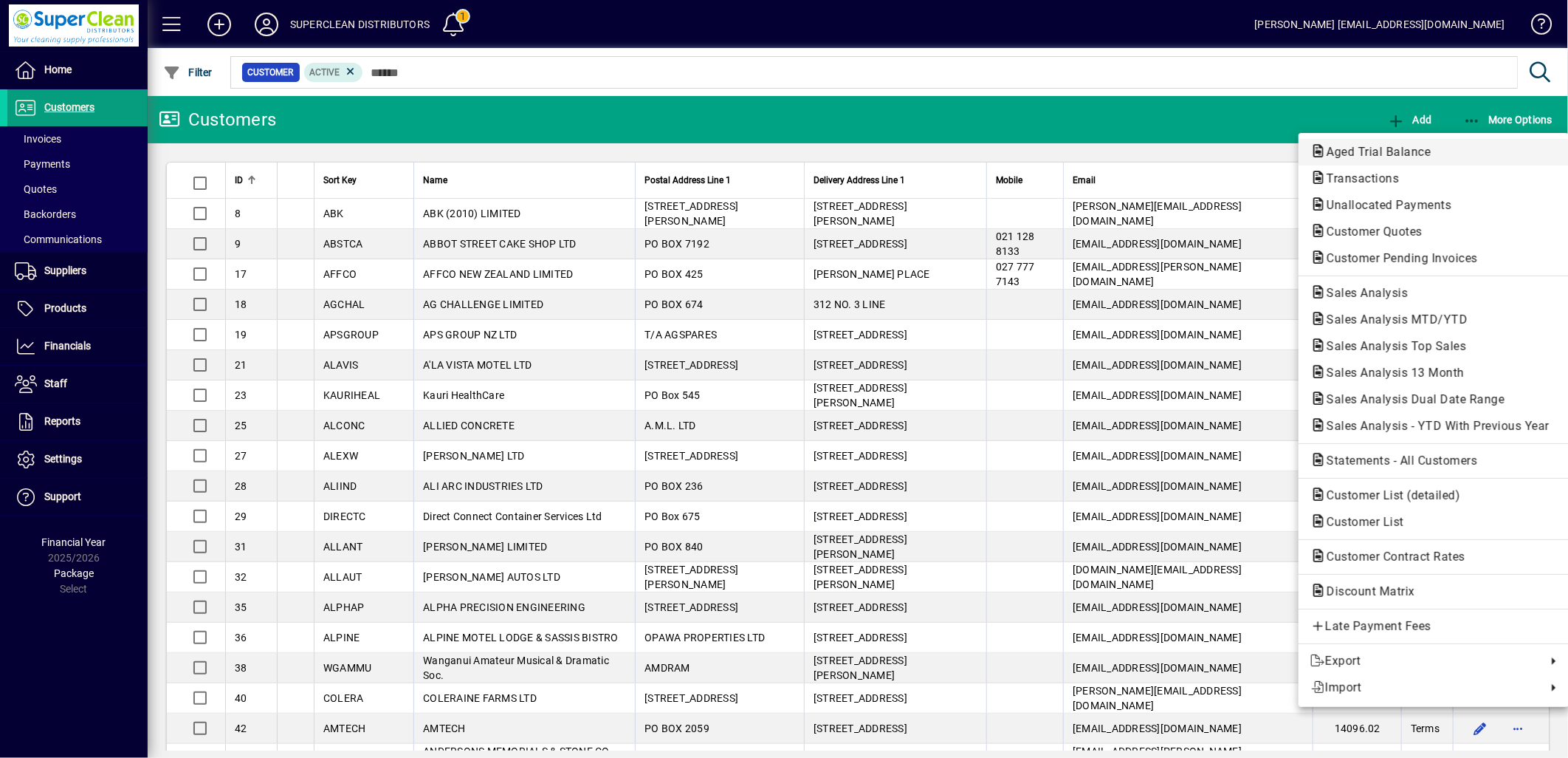
click at [1370, 146] on span "Aged Trial Balance" at bounding box center [1374, 152] width 128 height 14
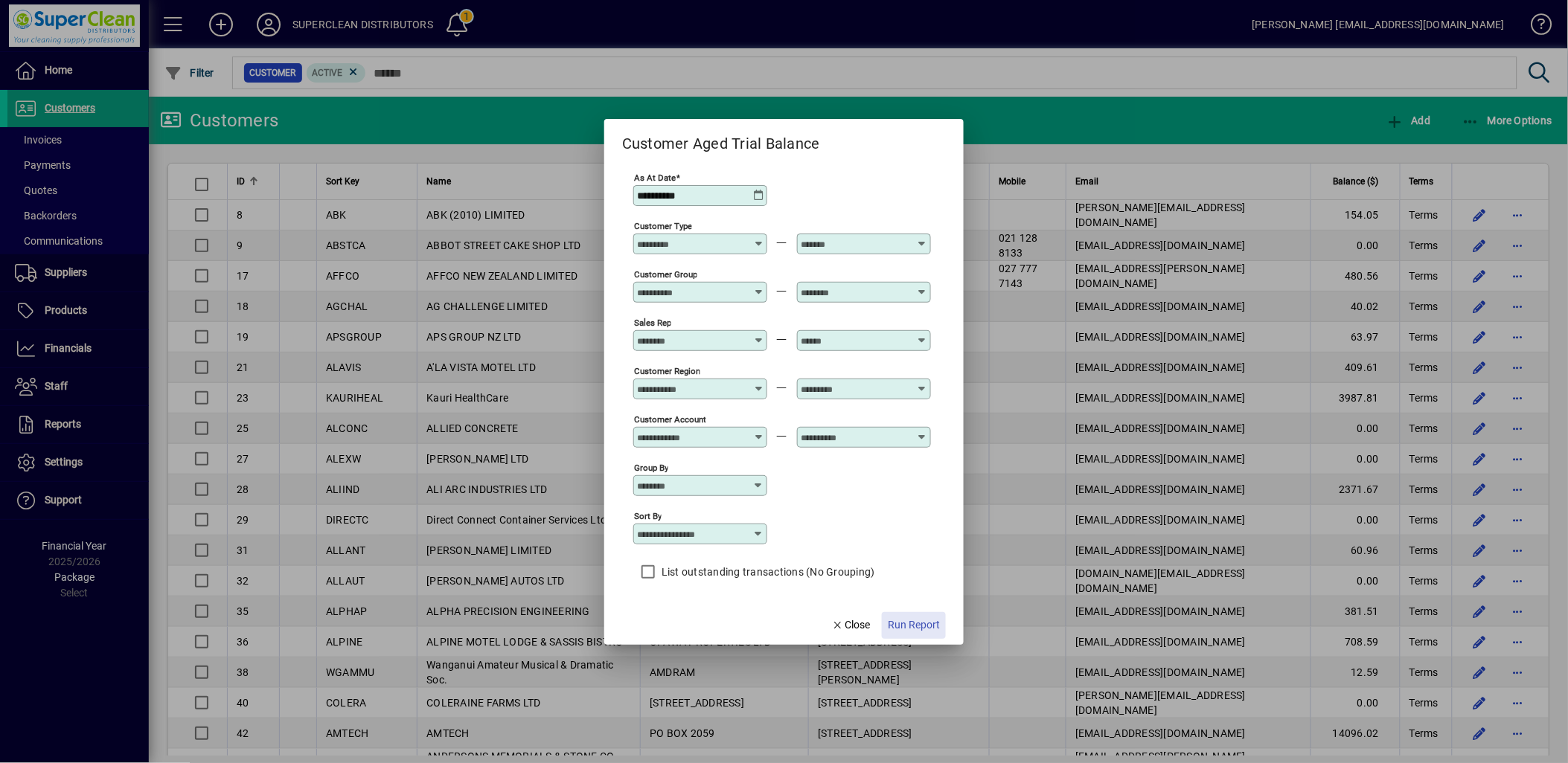
click at [910, 627] on span "Run Report" at bounding box center [913, 625] width 52 height 16
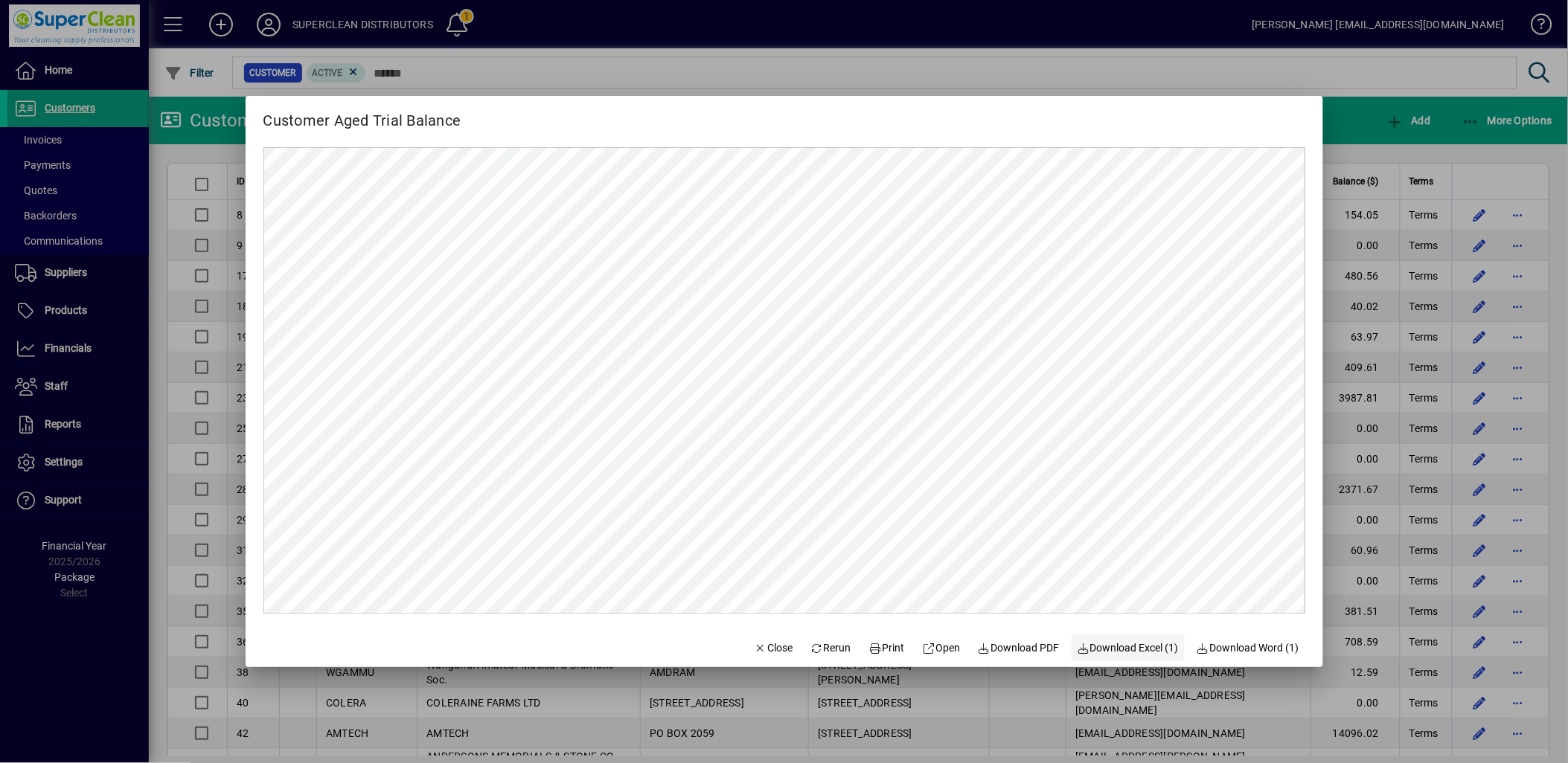
click at [1095, 657] on span "button" at bounding box center [1129, 647] width 114 height 36
click at [748, 658] on span "button" at bounding box center [773, 647] width 50 height 36
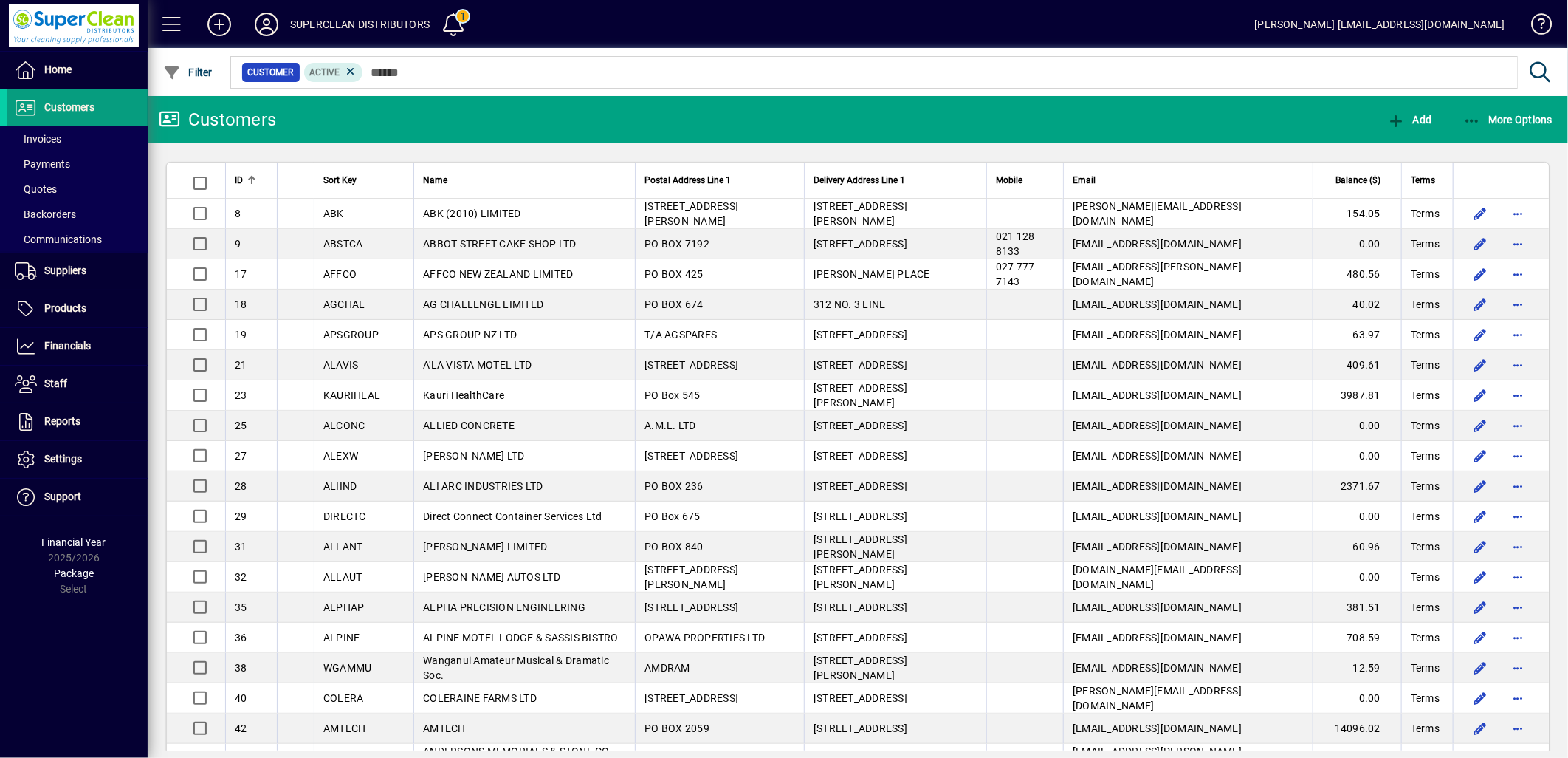
click at [487, 84] on mat-chip-set "Customer Active" at bounding box center [874, 72] width 1286 height 31
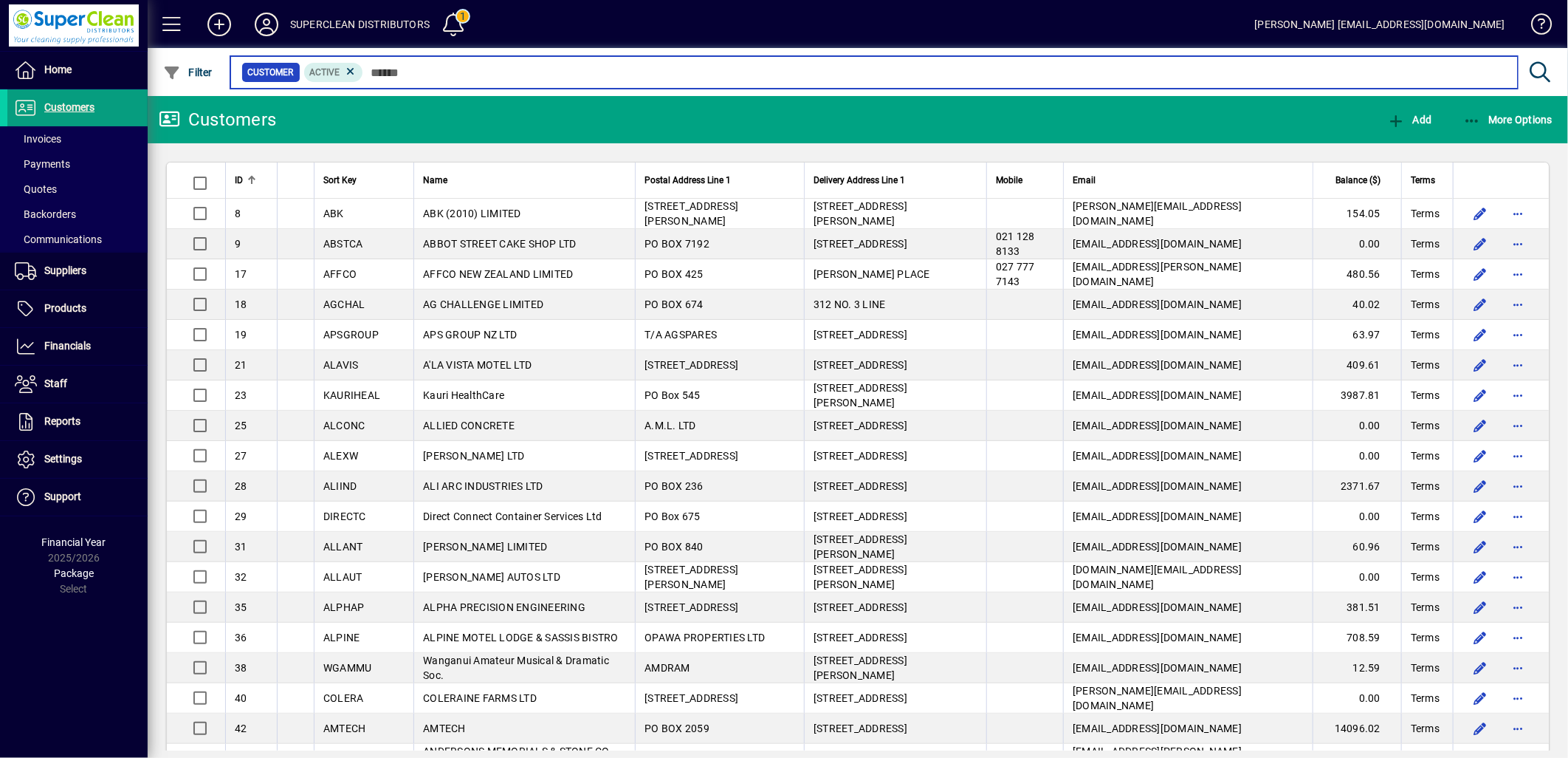
type input "*"
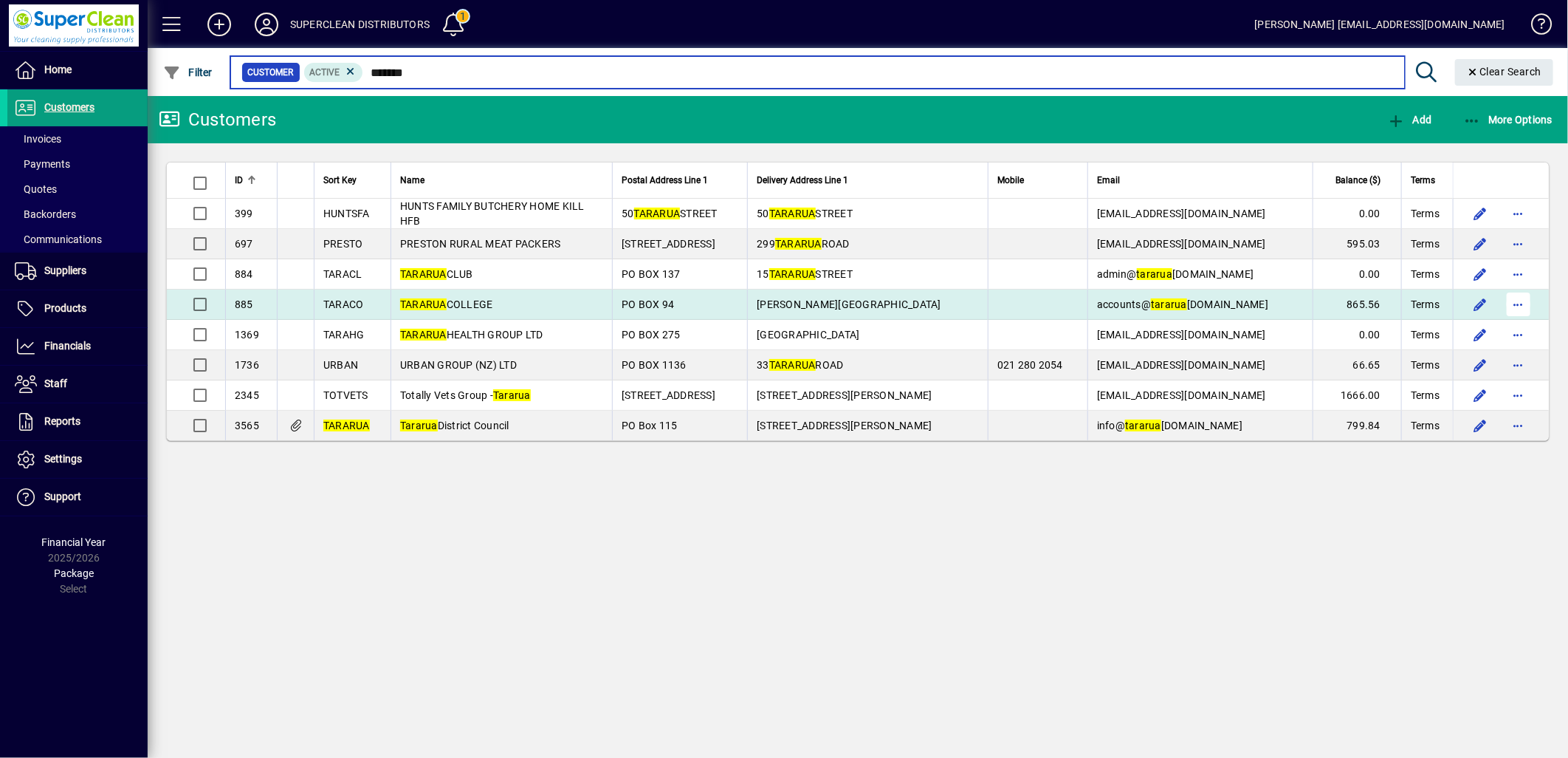
type input "*******"
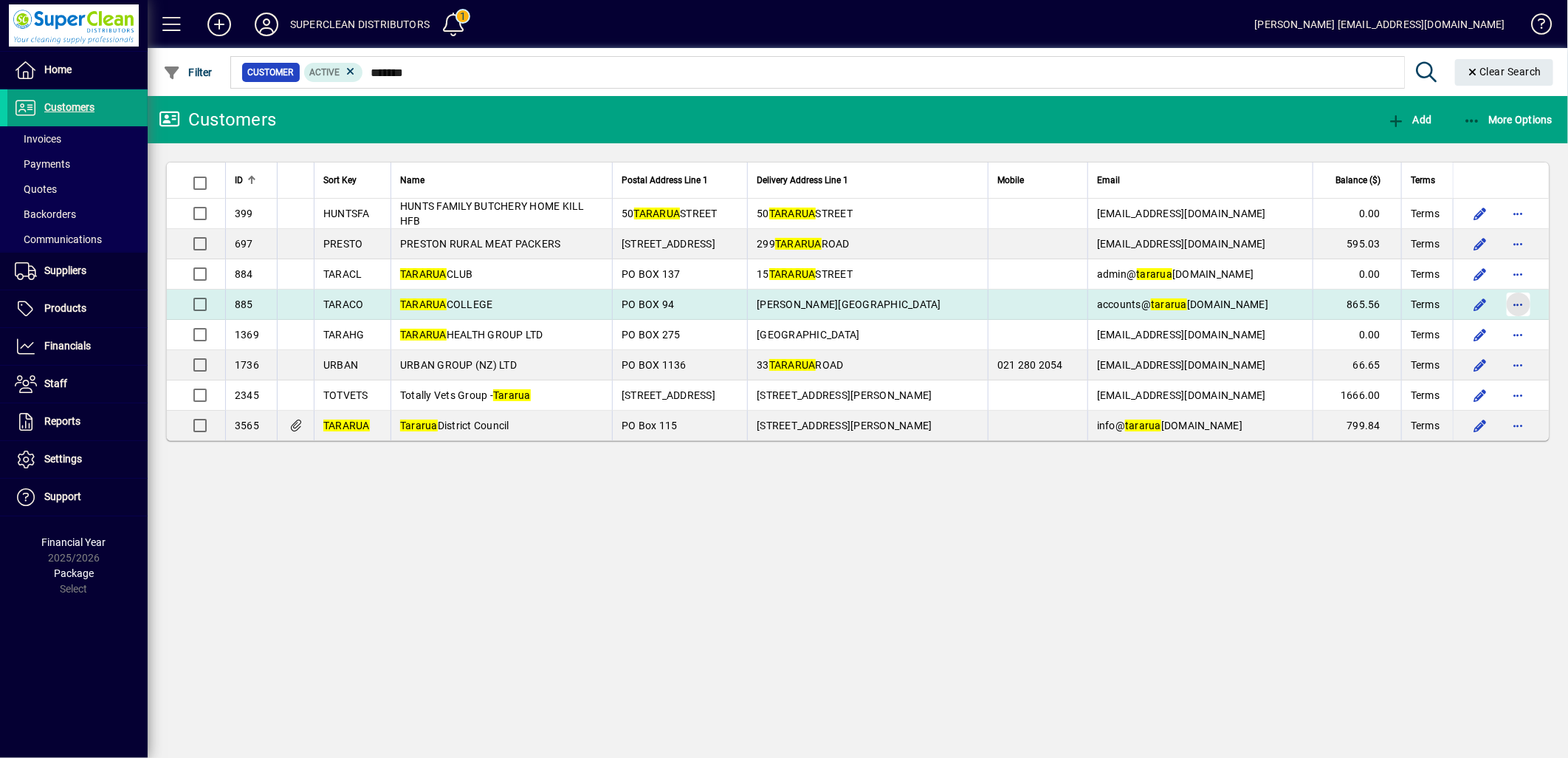
click at [1519, 303] on span "button" at bounding box center [1518, 304] width 35 height 36
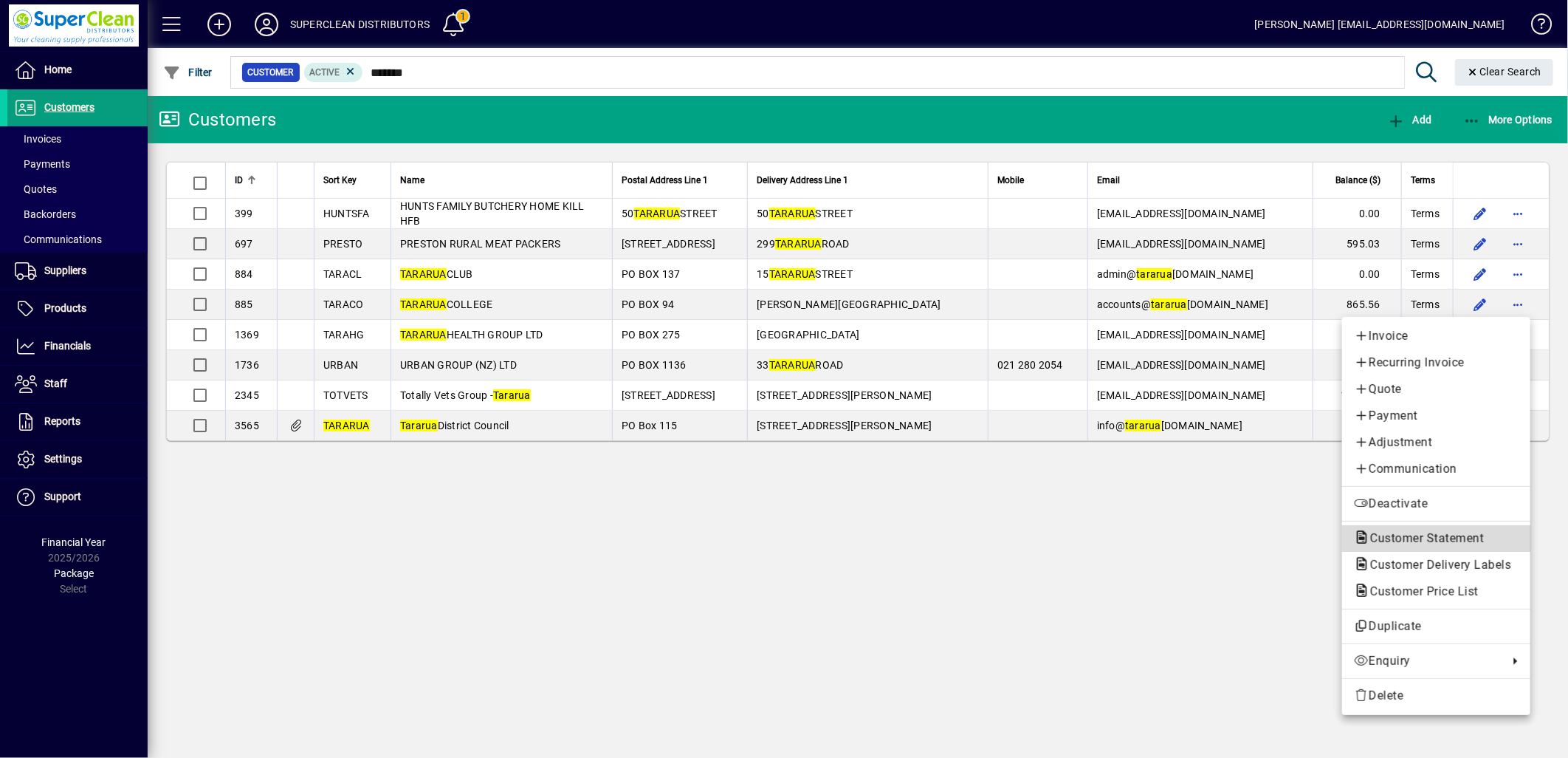
click at [1406, 544] on span "Customer Statement" at bounding box center [1423, 538] width 137 height 14
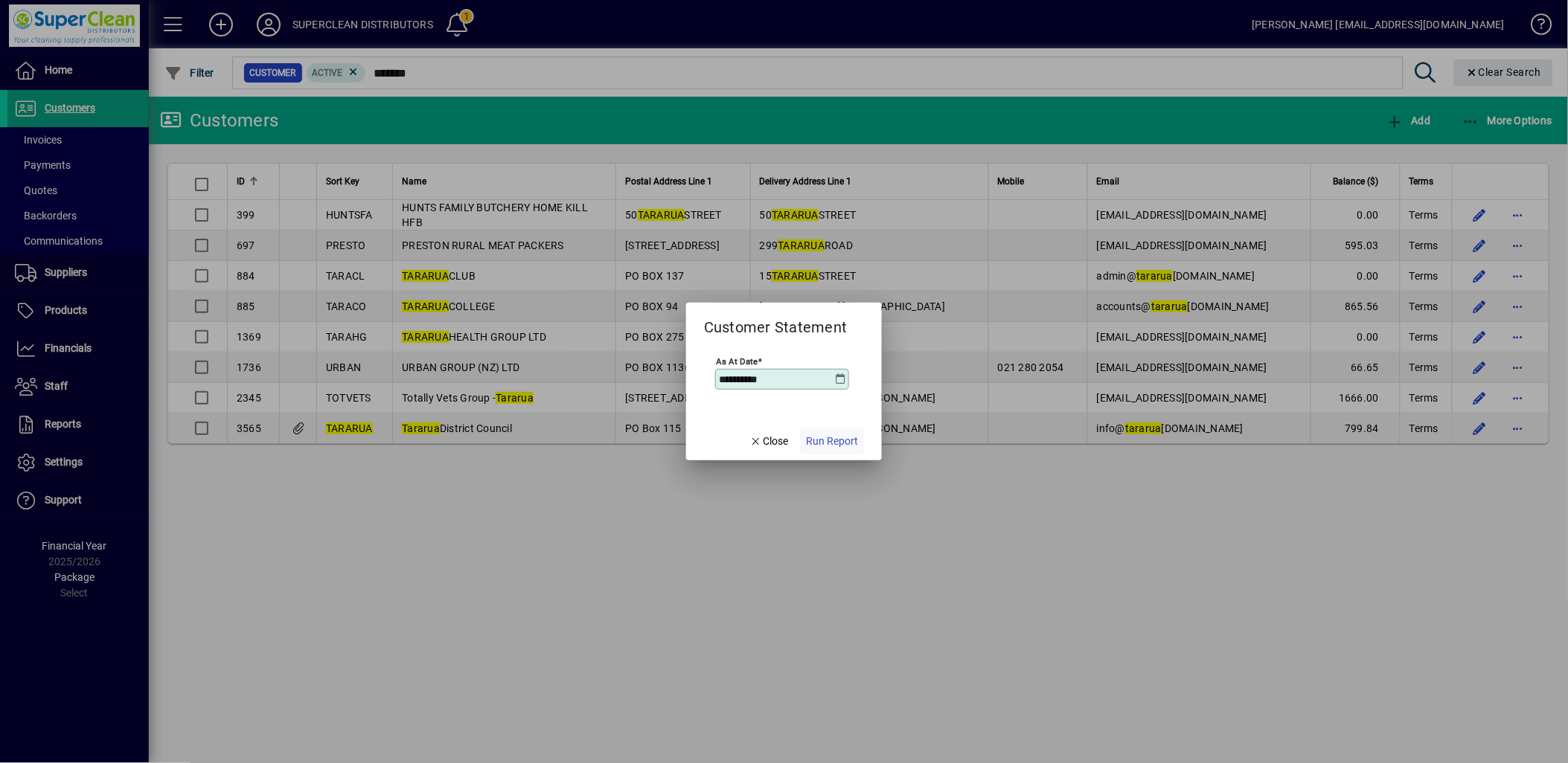
click at [806, 440] on span "button" at bounding box center [832, 440] width 64 height 36
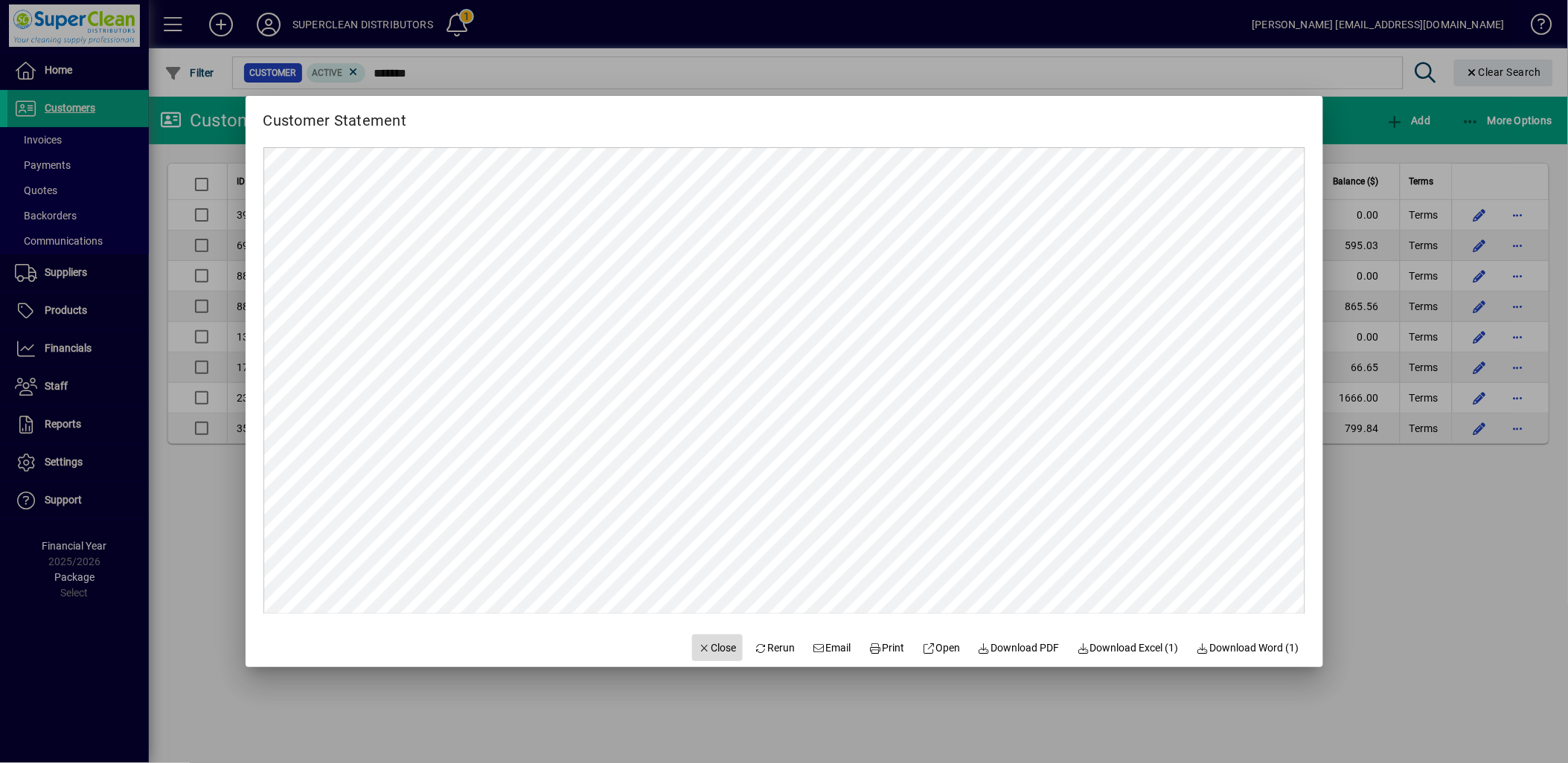
click at [712, 642] on span "Close" at bounding box center [717, 648] width 39 height 16
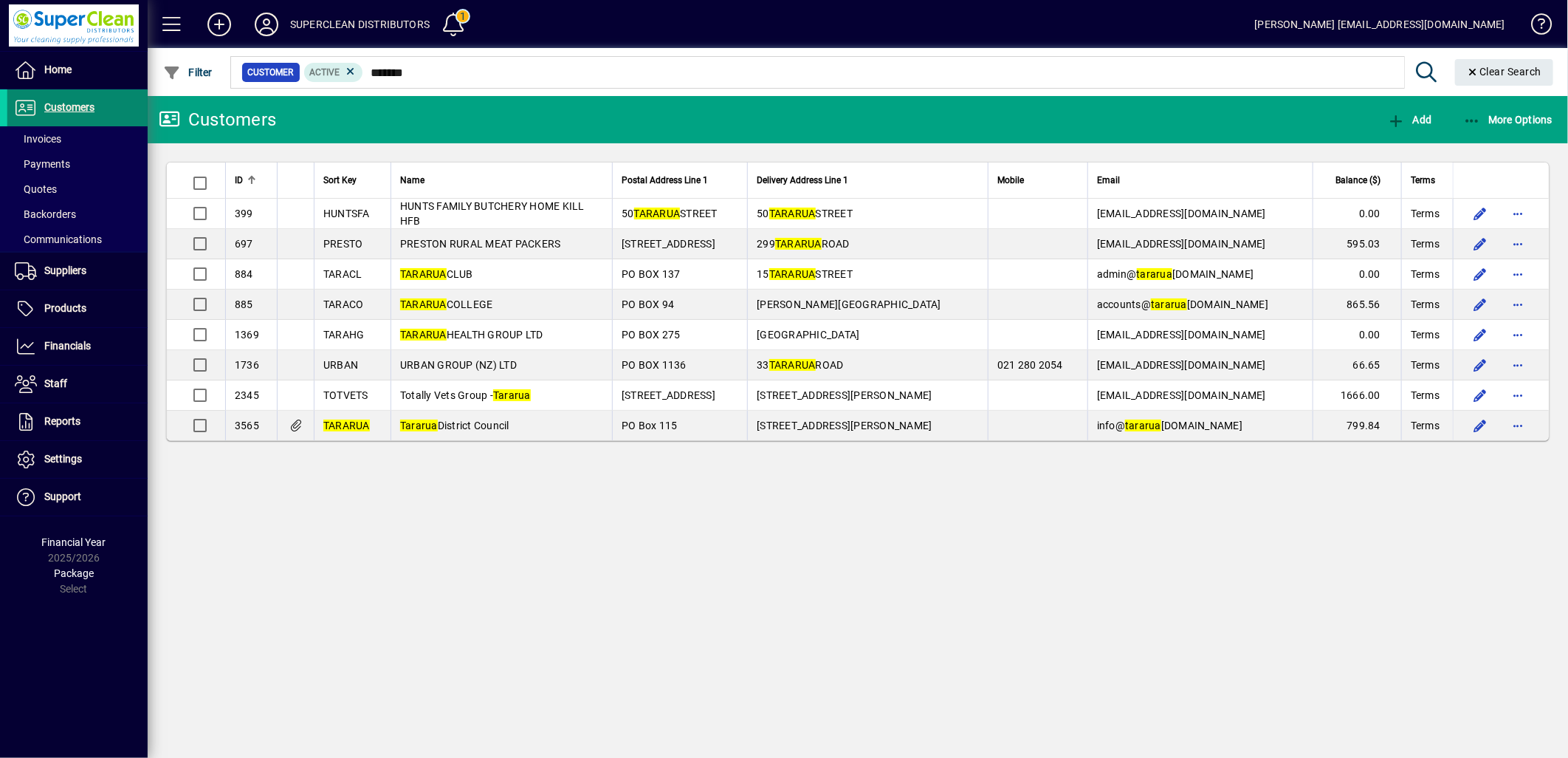
click at [54, 110] on span "Customers" at bounding box center [69, 107] width 50 height 12
